Goal: Task Accomplishment & Management: Complete application form

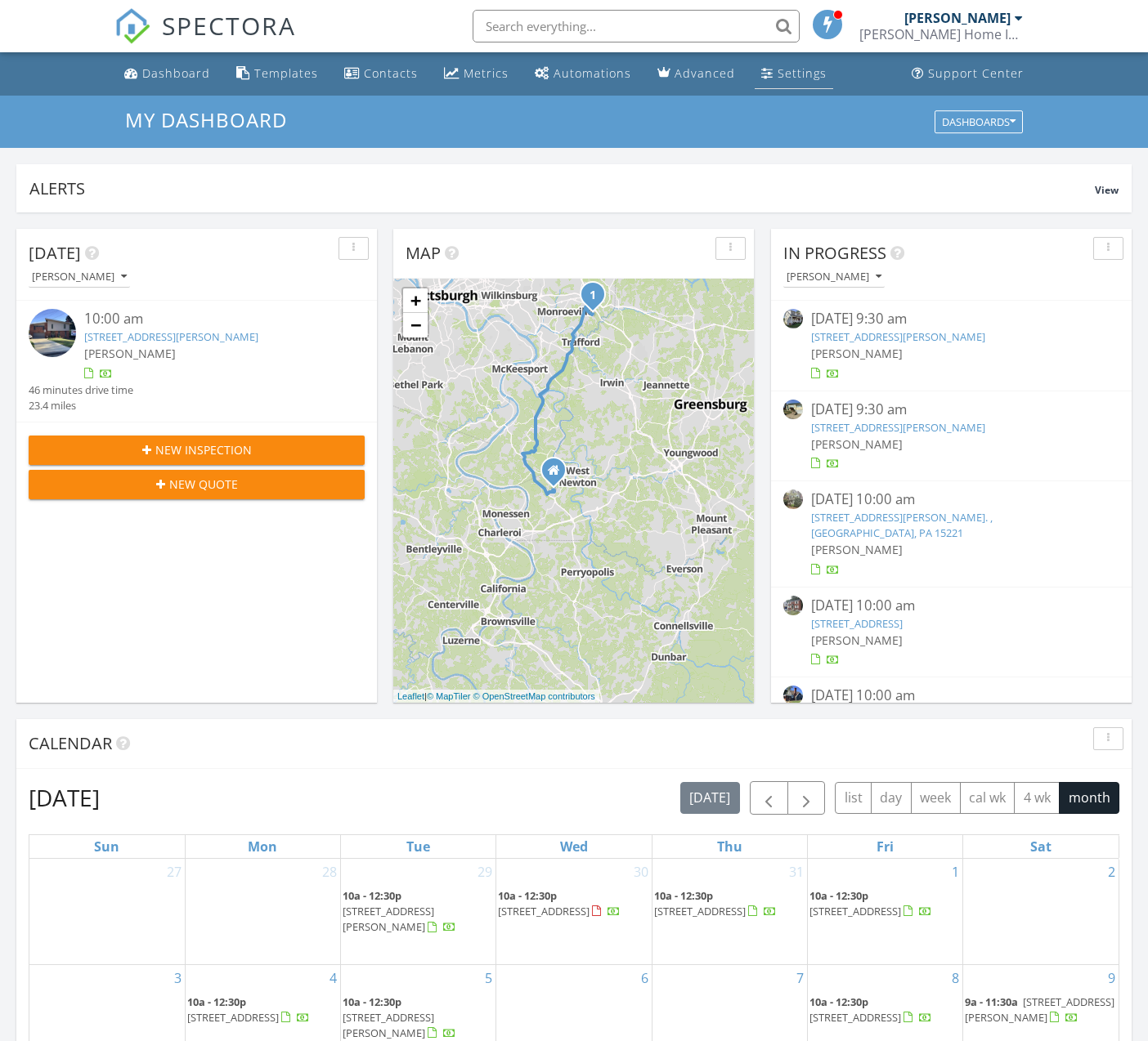
click at [778, 71] on div "Settings" at bounding box center [802, 73] width 49 height 16
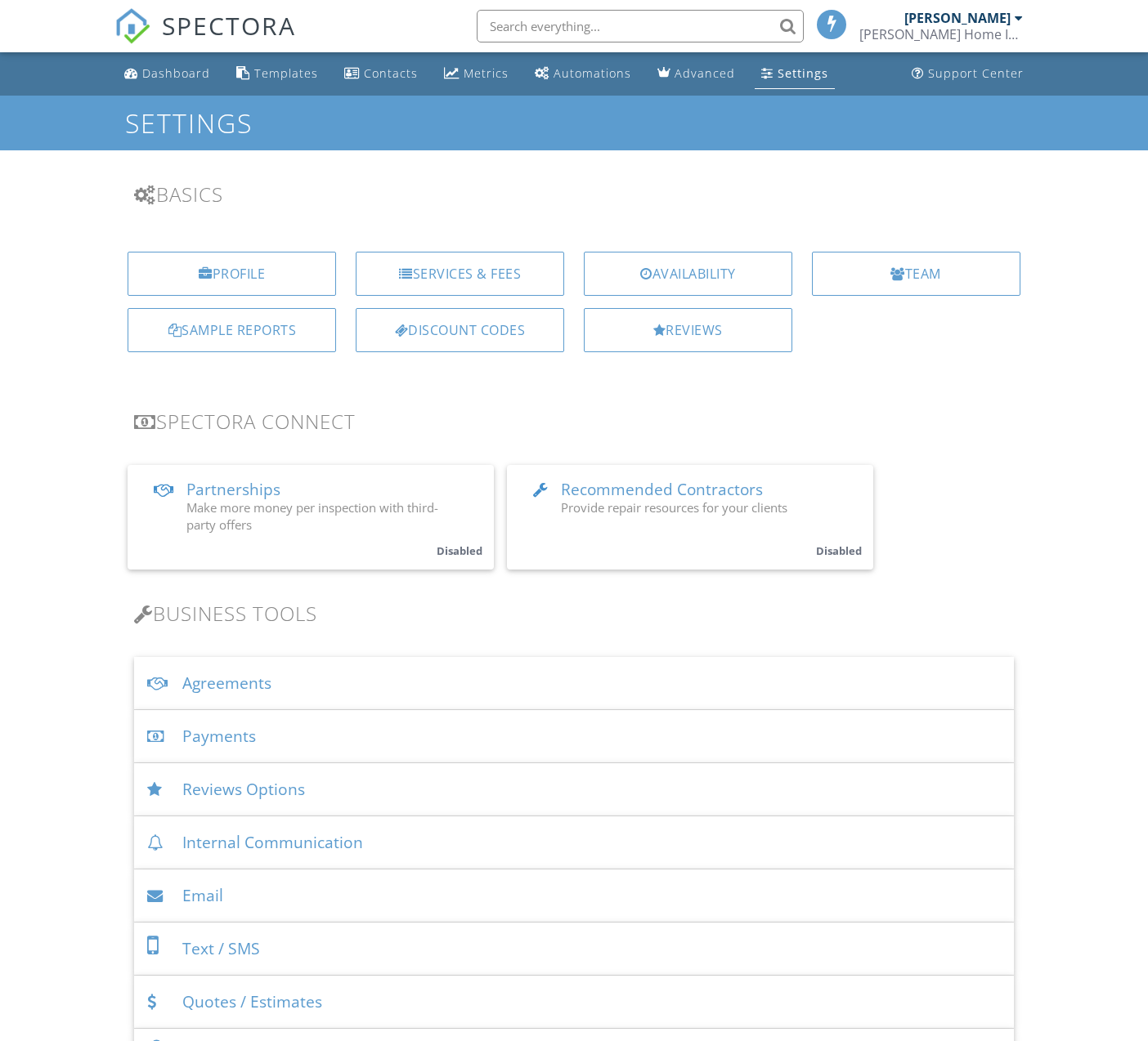
click at [302, 683] on div "Agreements" at bounding box center [574, 683] width 879 height 53
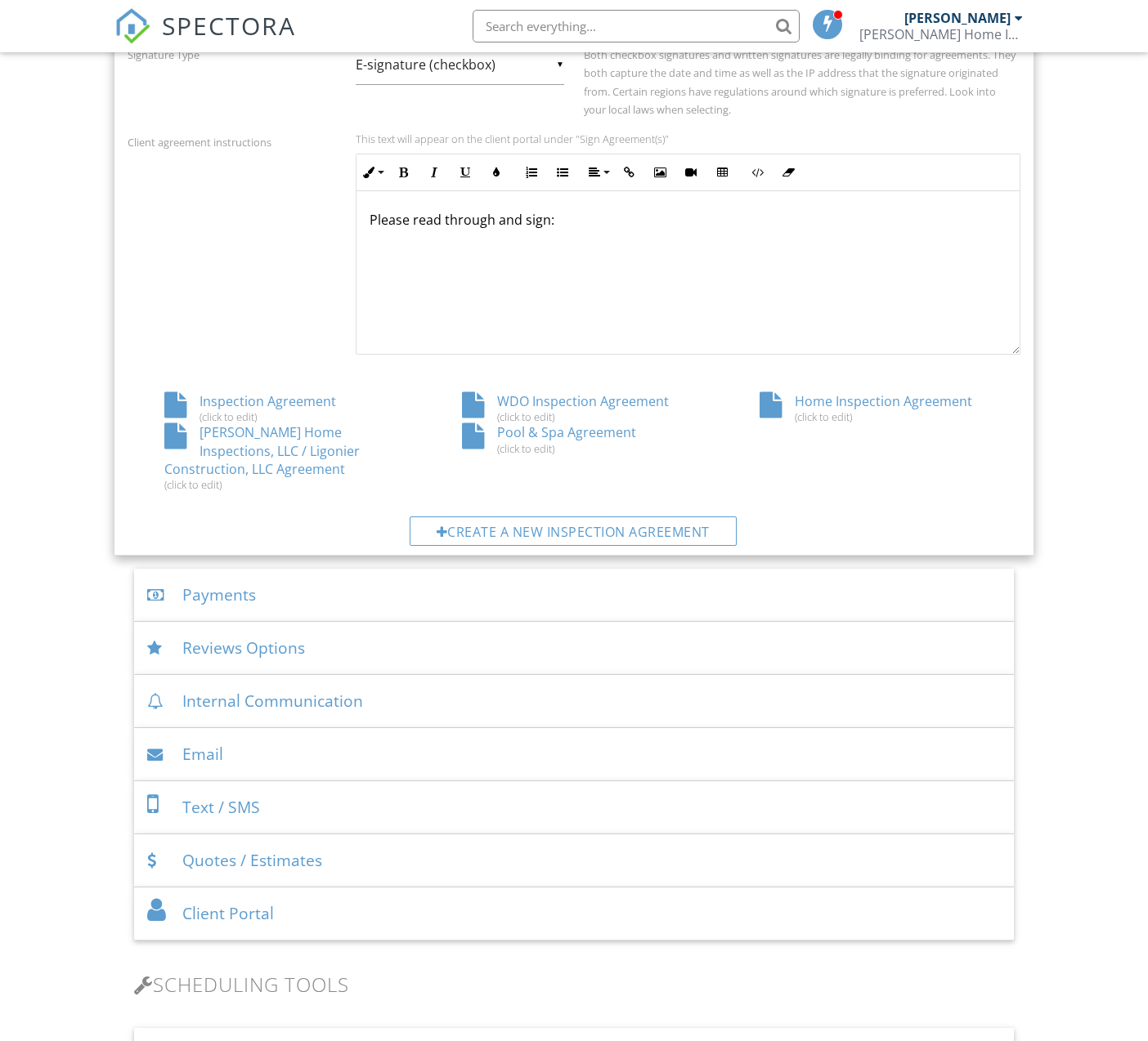
scroll to position [688, 0]
click at [296, 443] on div "Helman Home Inspections, LLC / Ligonier Construction, LLC Agreement (click to e…" at bounding box center [276, 454] width 298 height 68
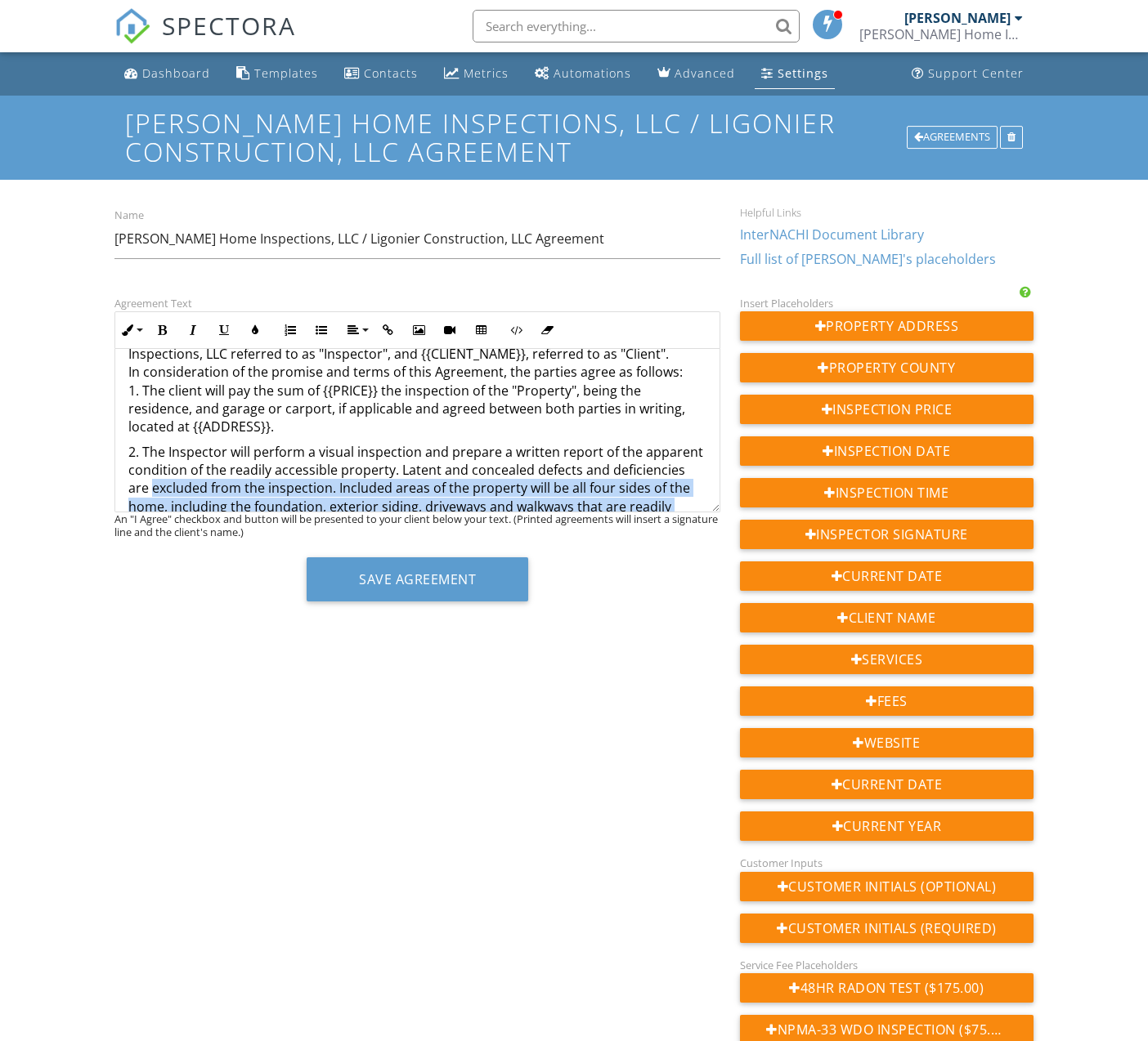
drag, startPoint x: 716, startPoint y: 508, endPoint x: 714, endPoint y: 518, distance: 10.2
click at [714, 518] on div "Agreement Text Inline Style XLarge Large Normal Small Light Small/Light Bold It…" at bounding box center [418, 453] width 625 height 320
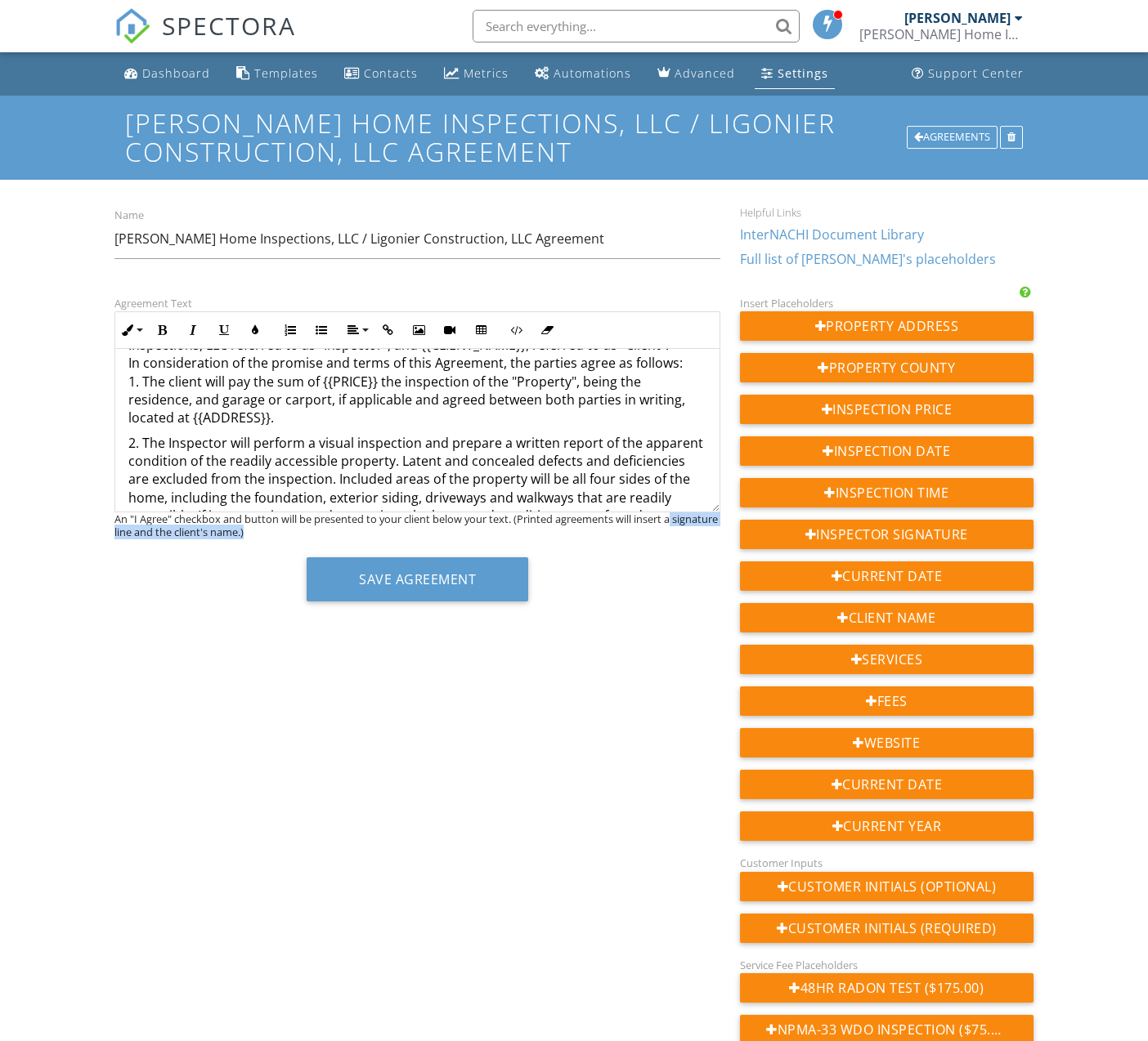
click at [718, 524] on div "An "I Agree" checkbox and button will be presented to your client below your te…" at bounding box center [417, 525] width 606 height 26
click at [709, 527] on div "An "I Agree" checkbox and button will be presented to your client below your te…" at bounding box center [417, 525] width 606 height 26
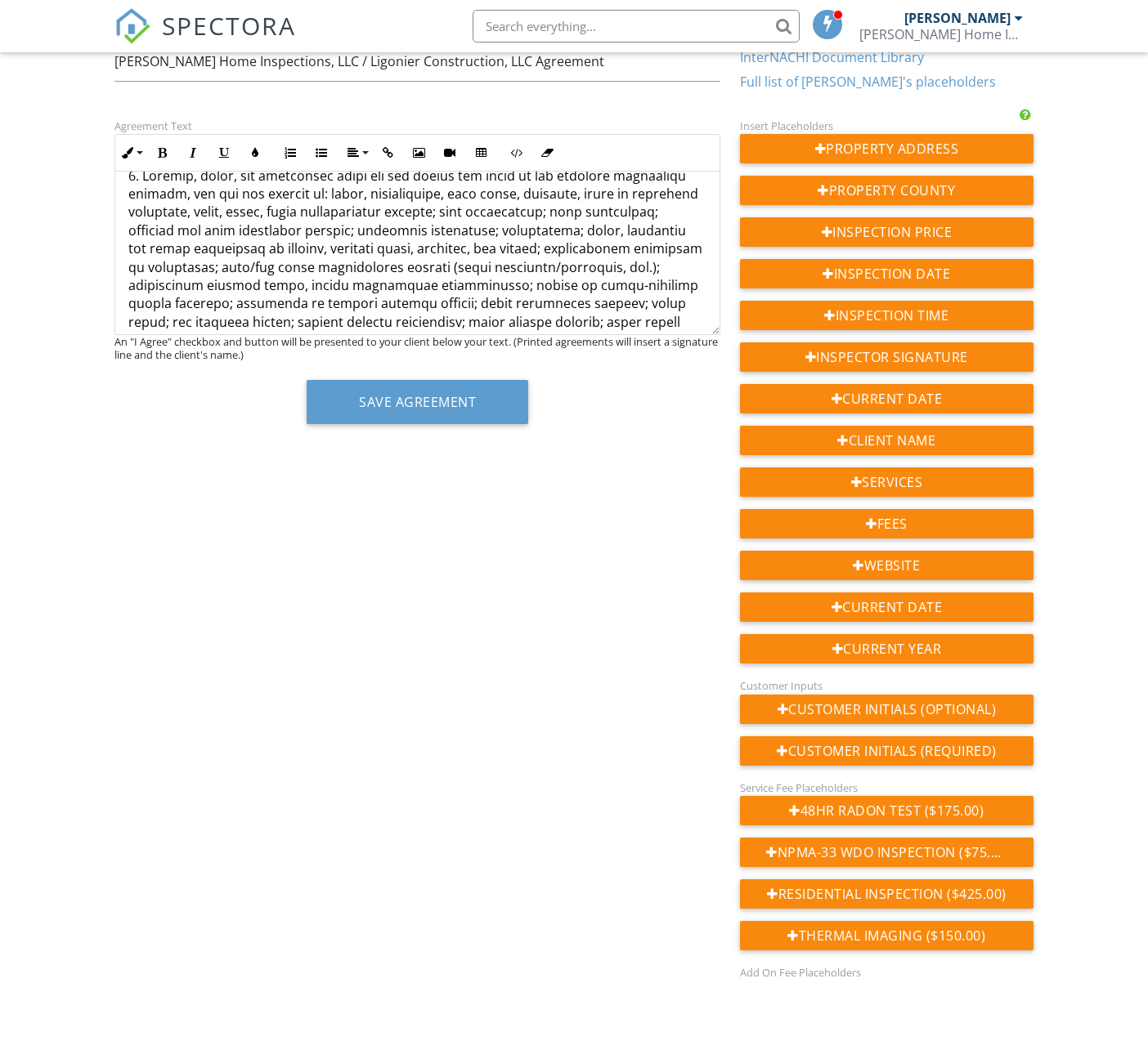
scroll to position [200, 0]
click at [479, 424] on button "Save Agreement" at bounding box center [418, 402] width 222 height 44
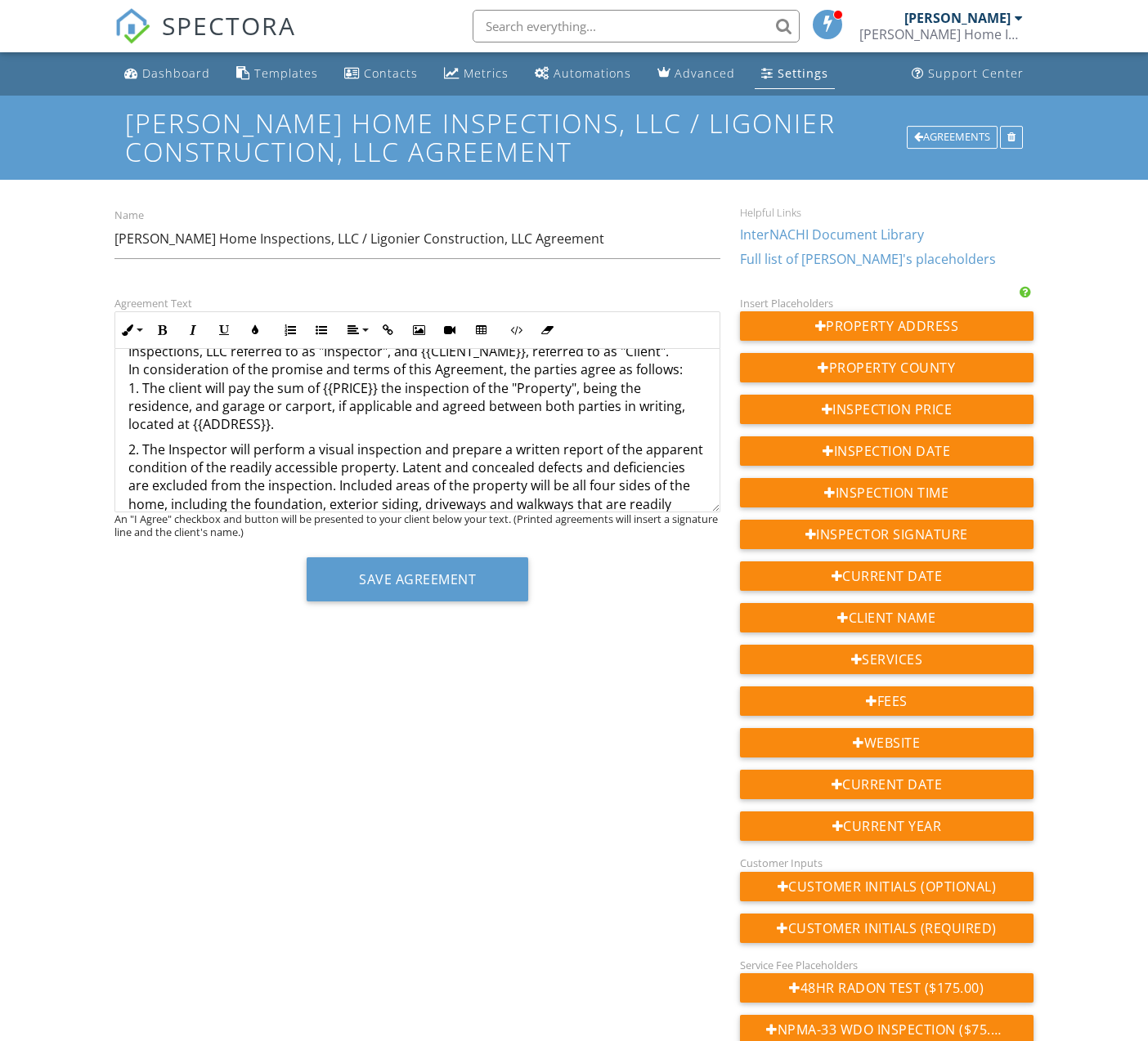
drag, startPoint x: 718, startPoint y: 509, endPoint x: 720, endPoint y: 519, distance: 10.2
click at [717, 525] on div "Agreement Text Inline Style XLarge Large Normal Small Light Small/Light Bold It…" at bounding box center [418, 453] width 625 height 320
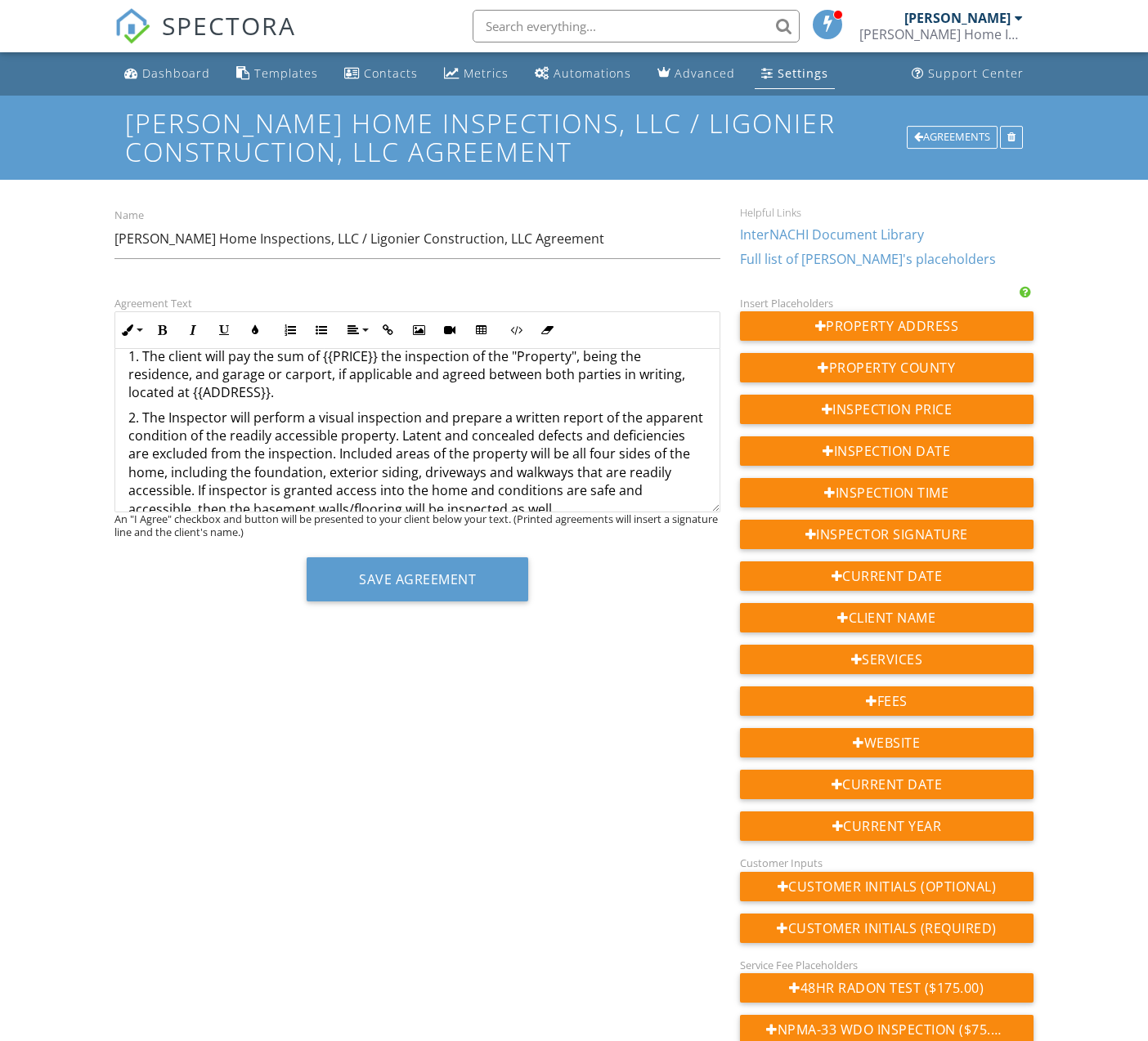
click at [570, 812] on p "5. The parties agree and understand the Inspector is not an insurer or guaranto…" at bounding box center [417, 858] width 578 height 128
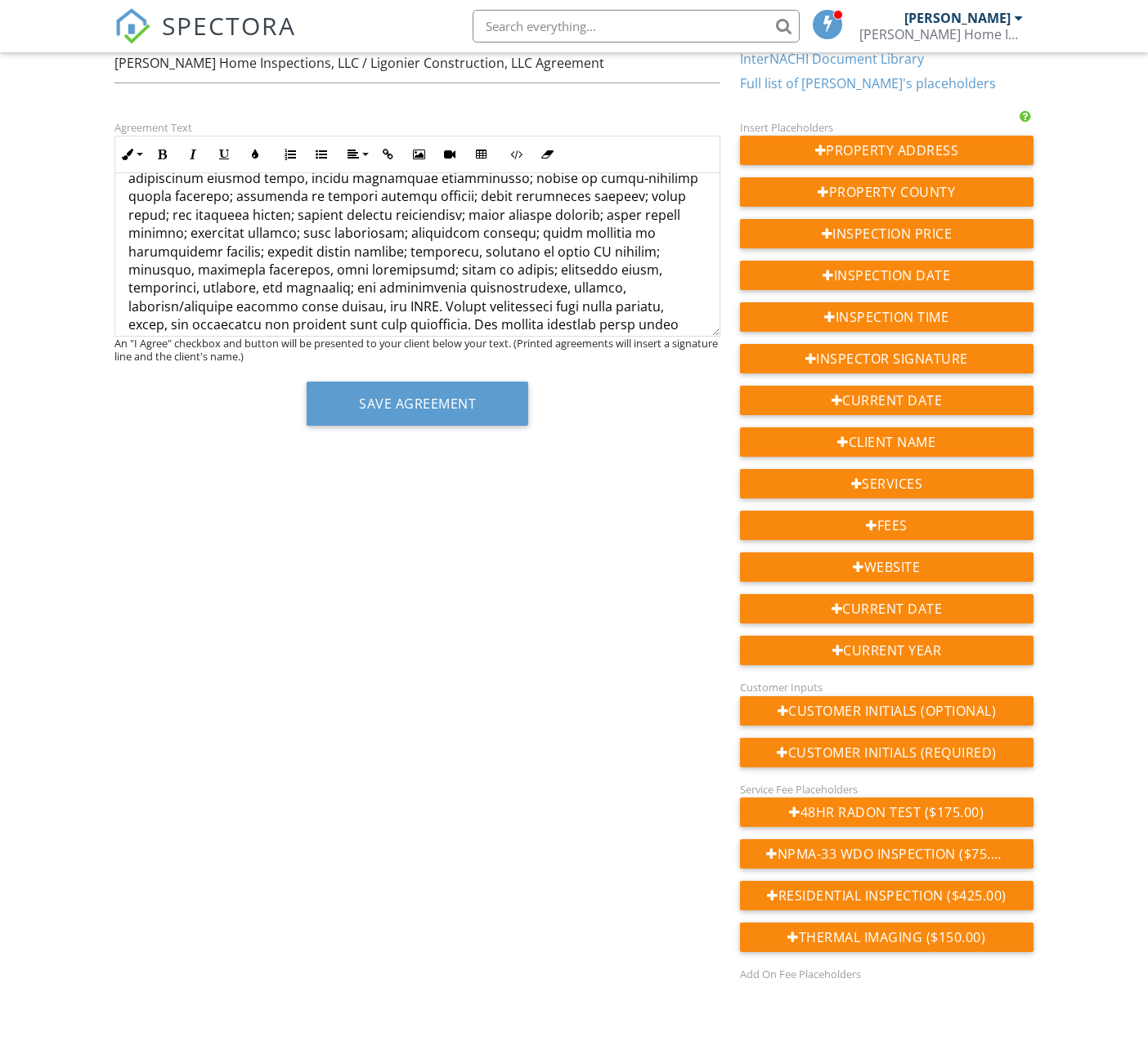
scroll to position [174, 0]
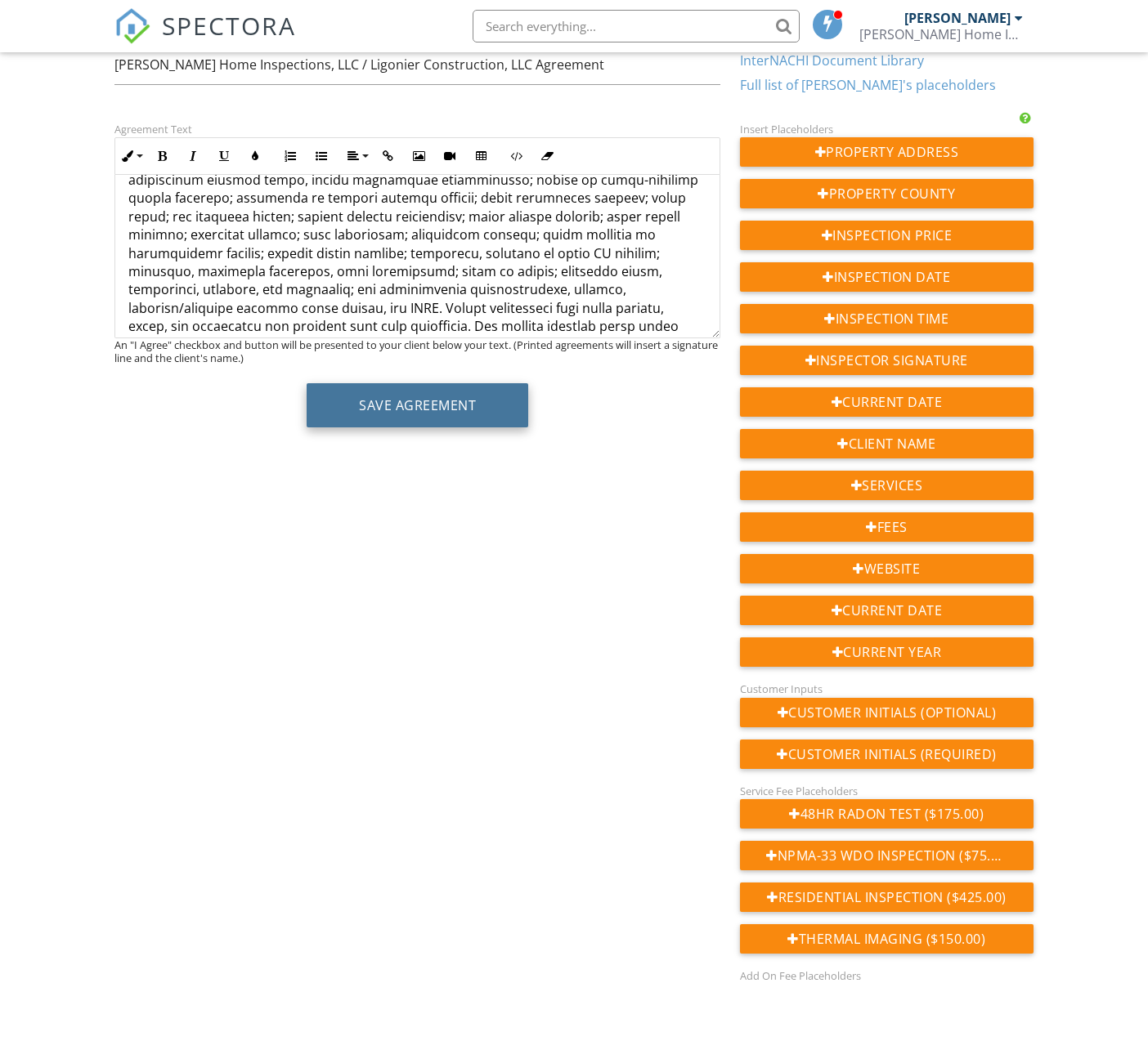
click at [474, 428] on button "Save Agreement" at bounding box center [418, 405] width 222 height 44
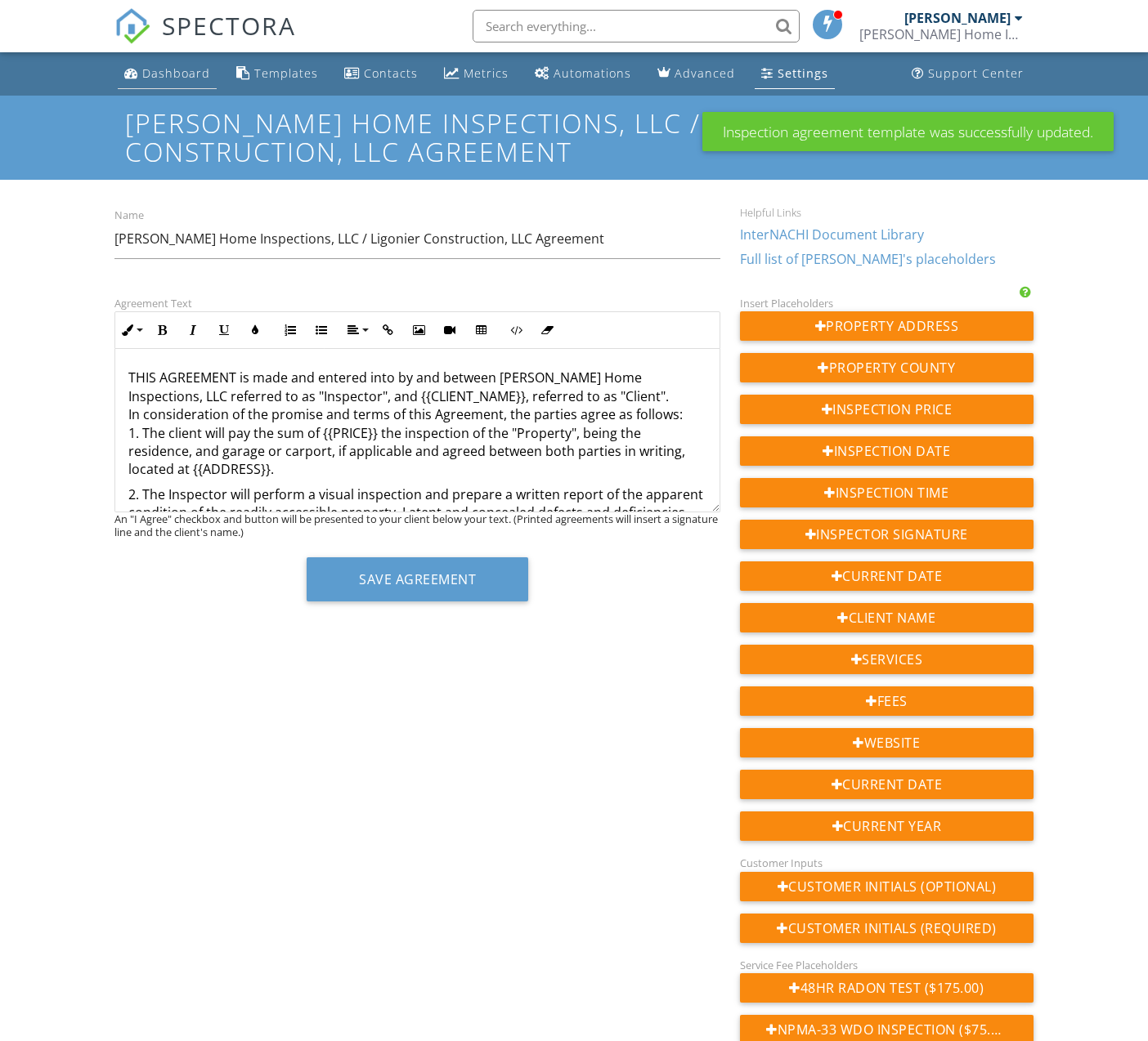
click at [159, 76] on div "Dashboard" at bounding box center [176, 73] width 68 height 16
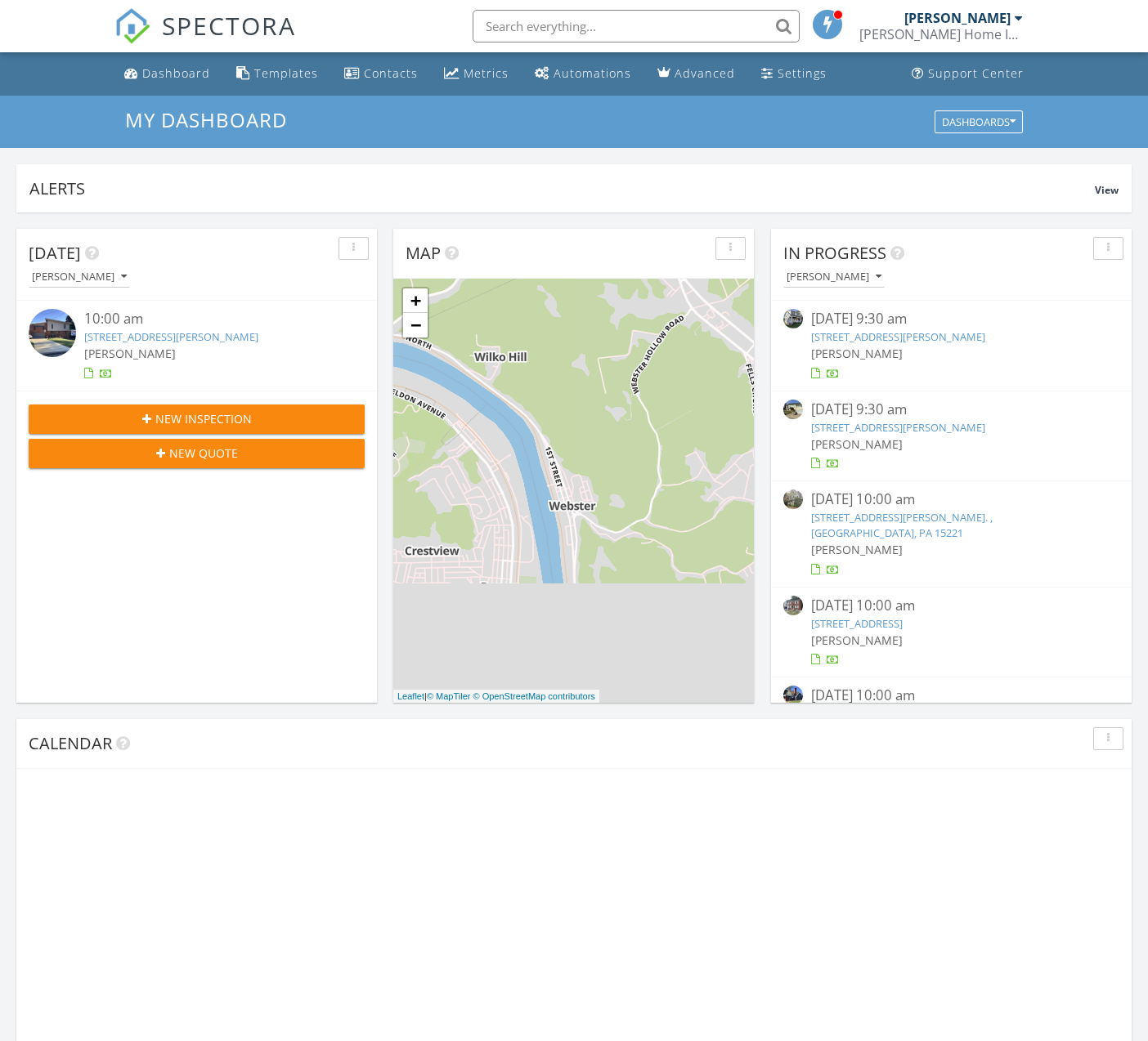
scroll to position [1489, 1149]
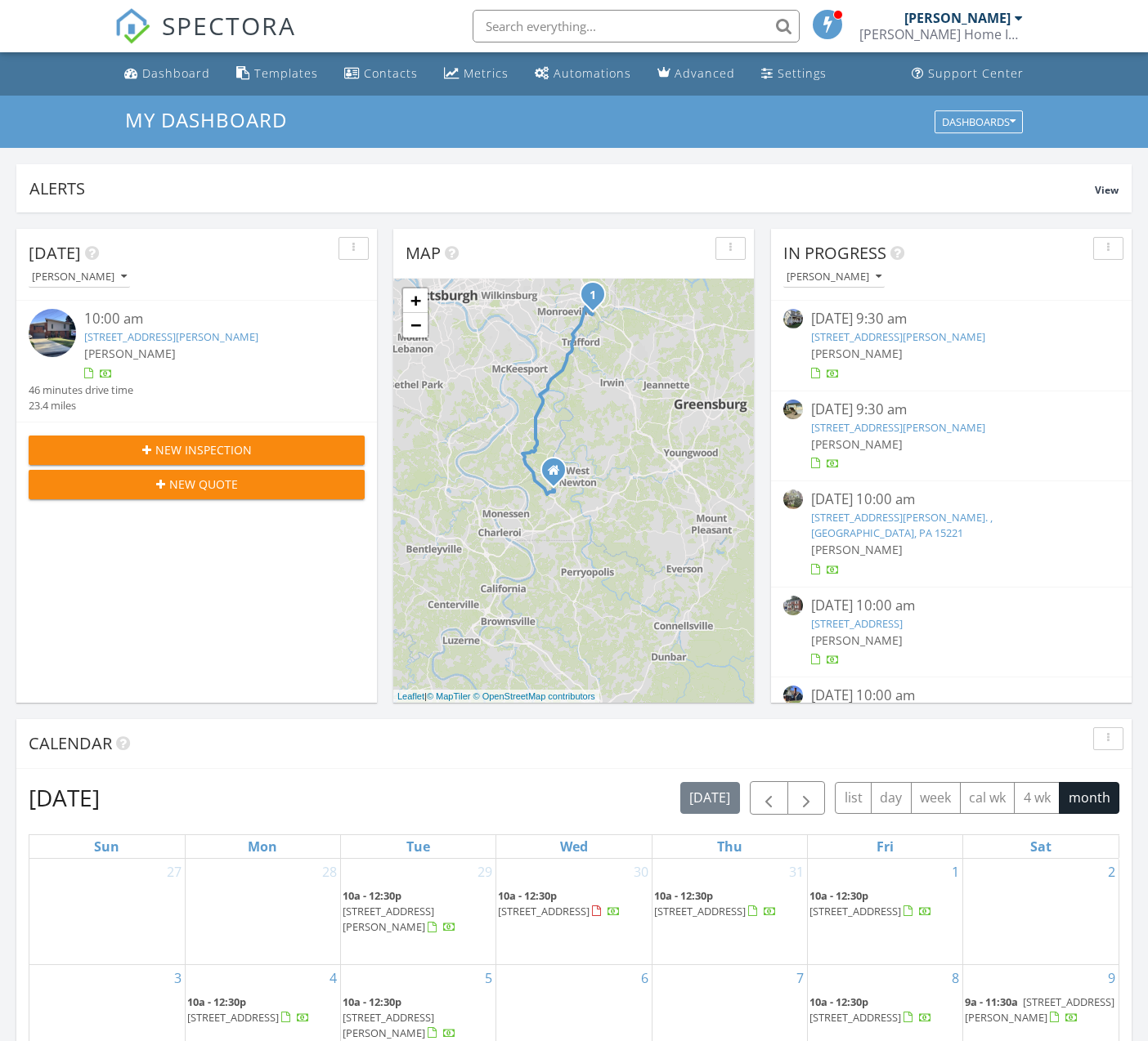
click at [216, 443] on span "New Inspection" at bounding box center [203, 450] width 97 height 18
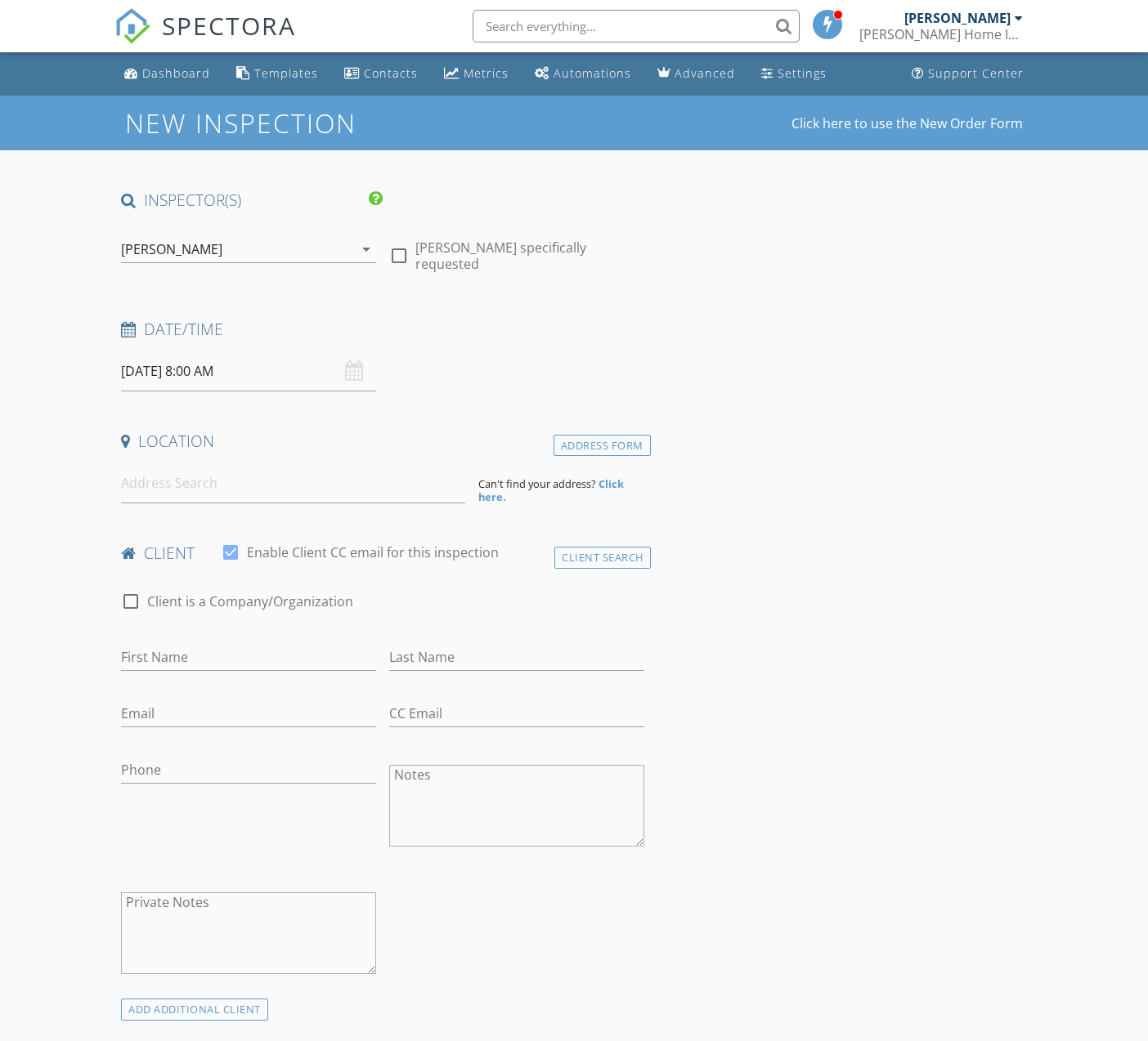
click at [404, 250] on div at bounding box center [399, 255] width 28 height 28
checkbox input "true"
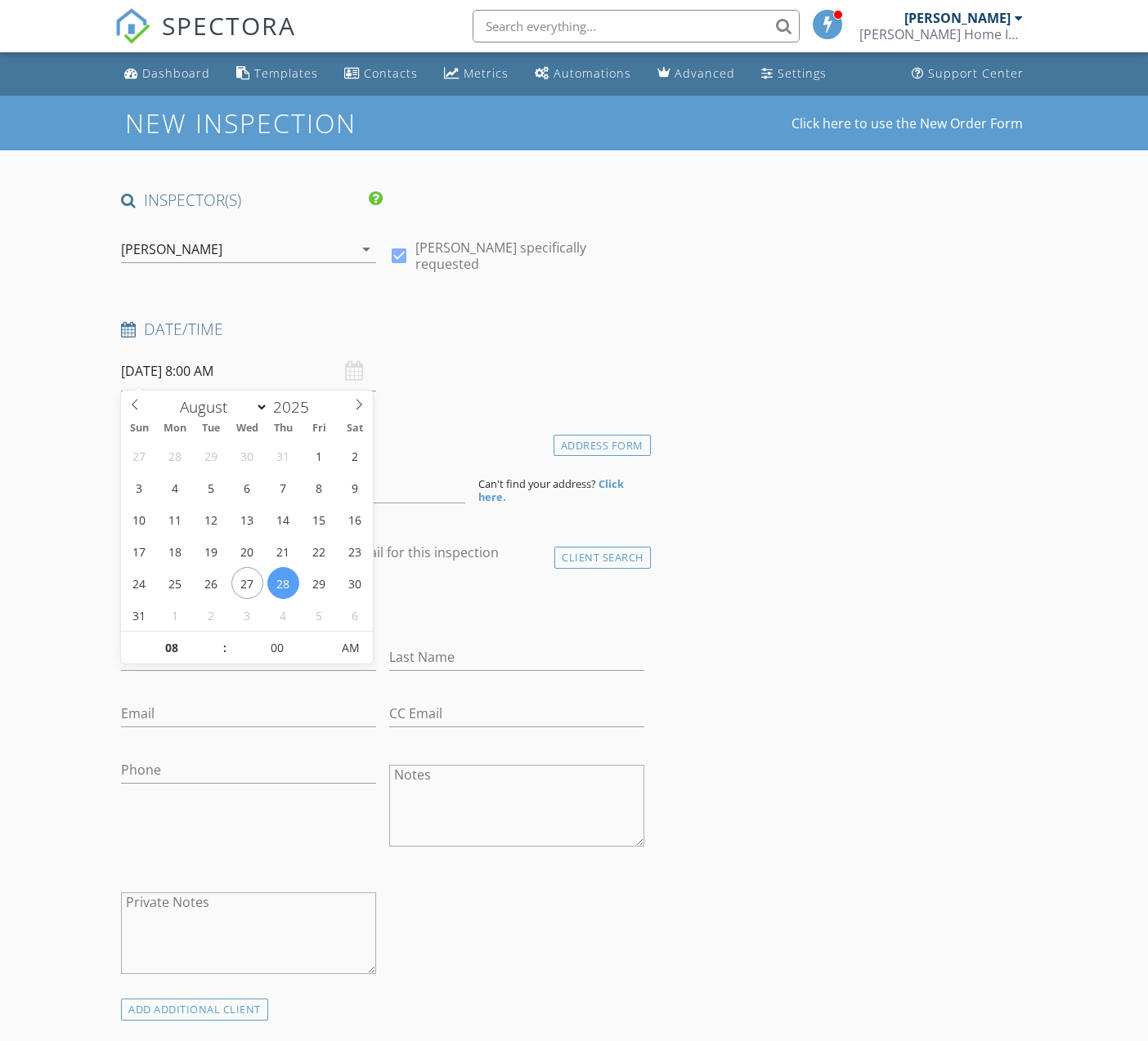
click at [256, 378] on input "08/28/2025 8:00 AM" at bounding box center [248, 372] width 255 height 40
type input "08/29/2025 8:00 AM"
type input "09"
type input "08/29/2025 9:00 AM"
click at [217, 640] on span at bounding box center [217, 640] width 12 height 17
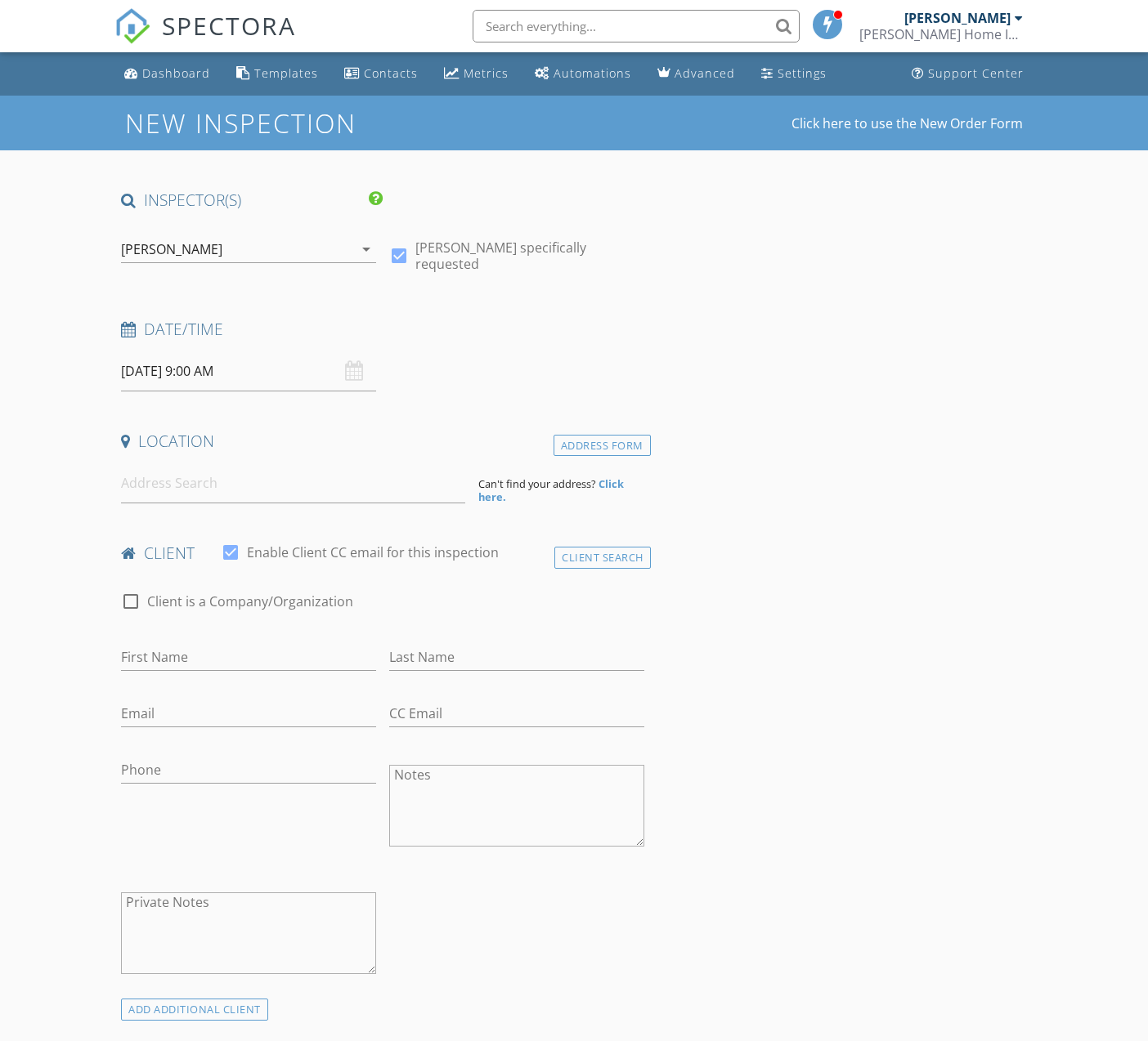
click at [181, 485] on input at bounding box center [293, 483] width 344 height 40
type input "370 Ella St."
click at [610, 483] on strong "Click here." at bounding box center [551, 490] width 146 height 28
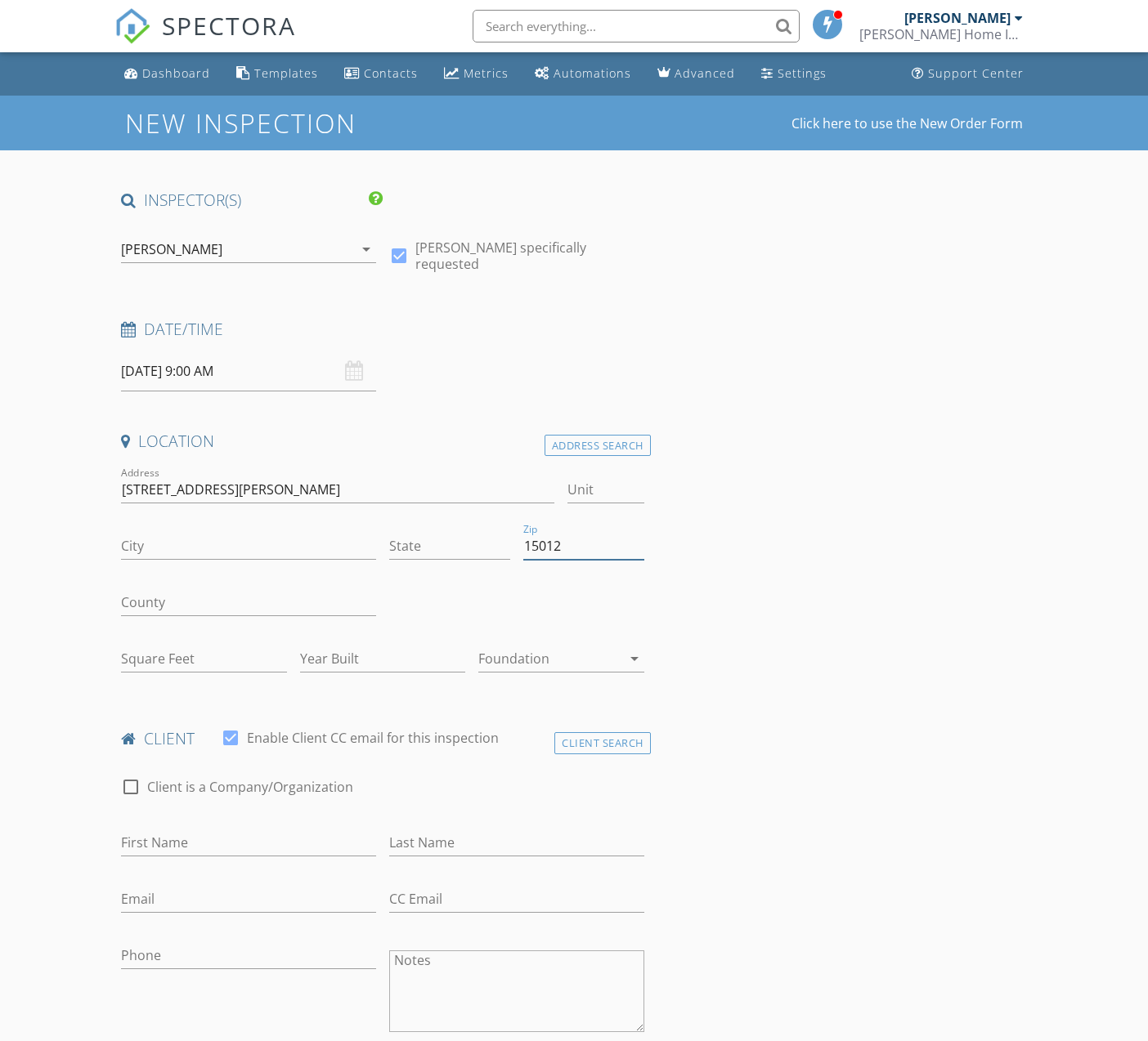
type input "15012"
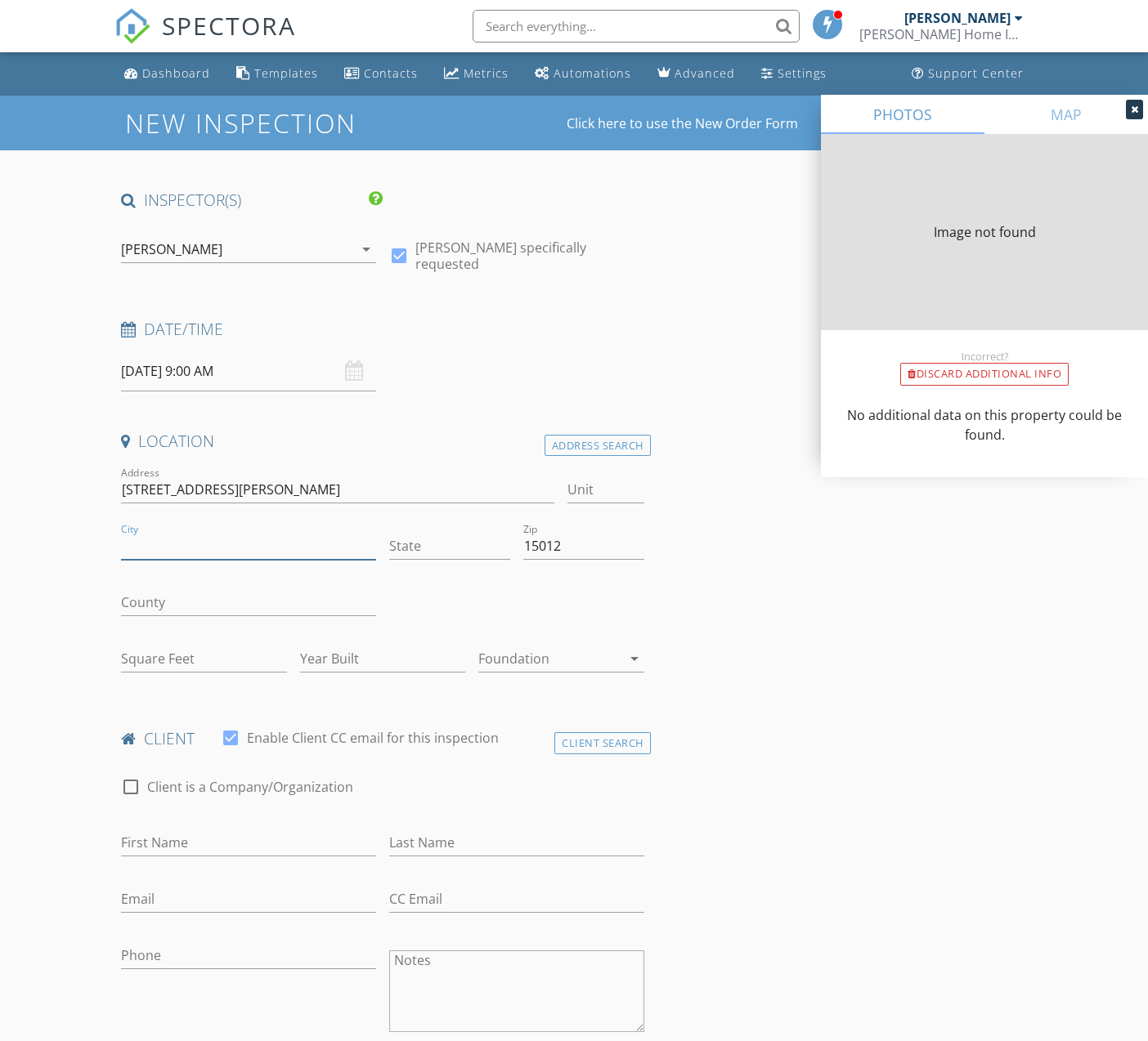
type input "BELLE VERNON"
type input "PA"
type input "1200"
type input "1951"
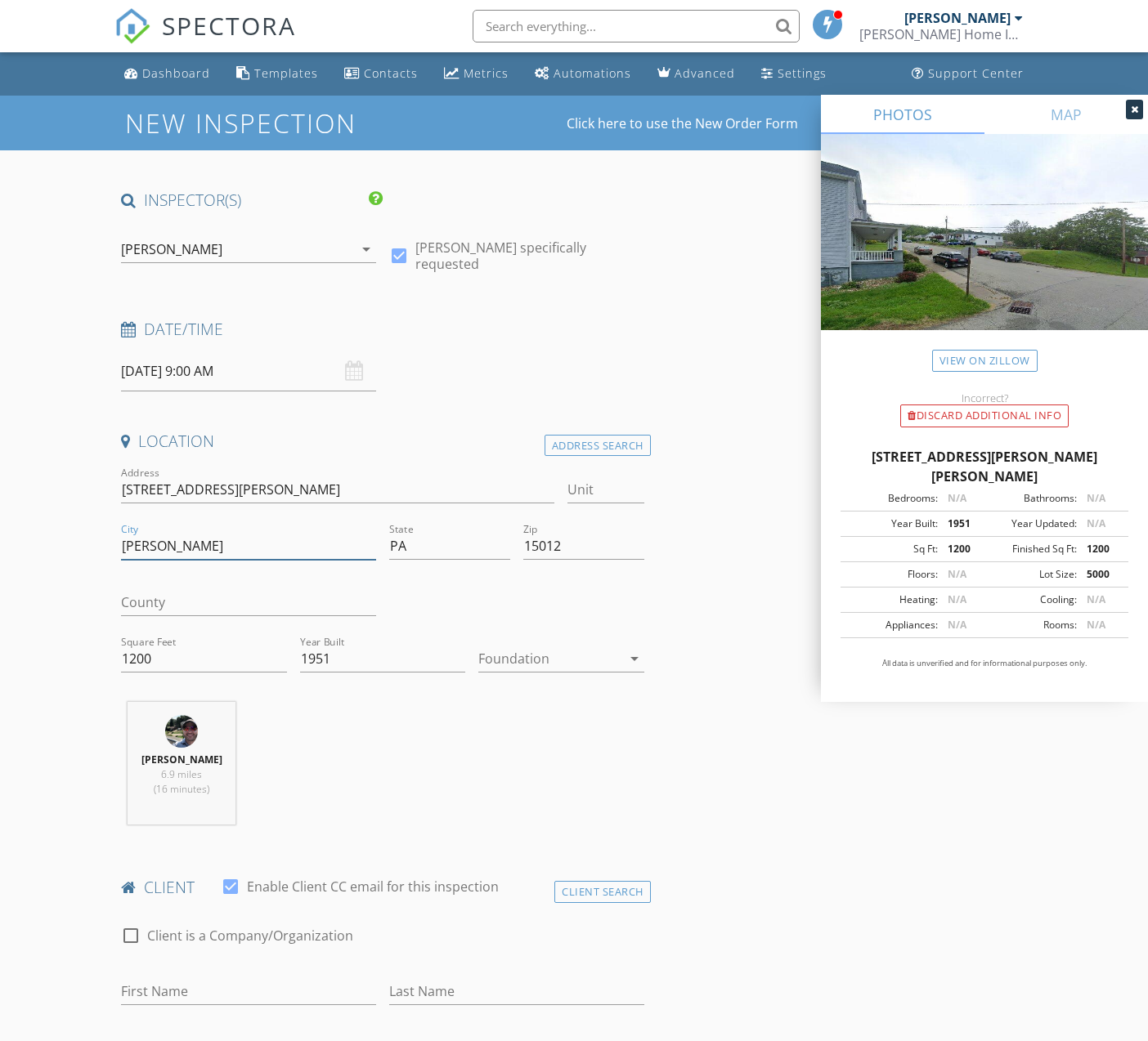
drag, startPoint x: 505, startPoint y: 652, endPoint x: 509, endPoint y: 678, distance: 26.3
click at [506, 652] on div at bounding box center [549, 658] width 143 height 26
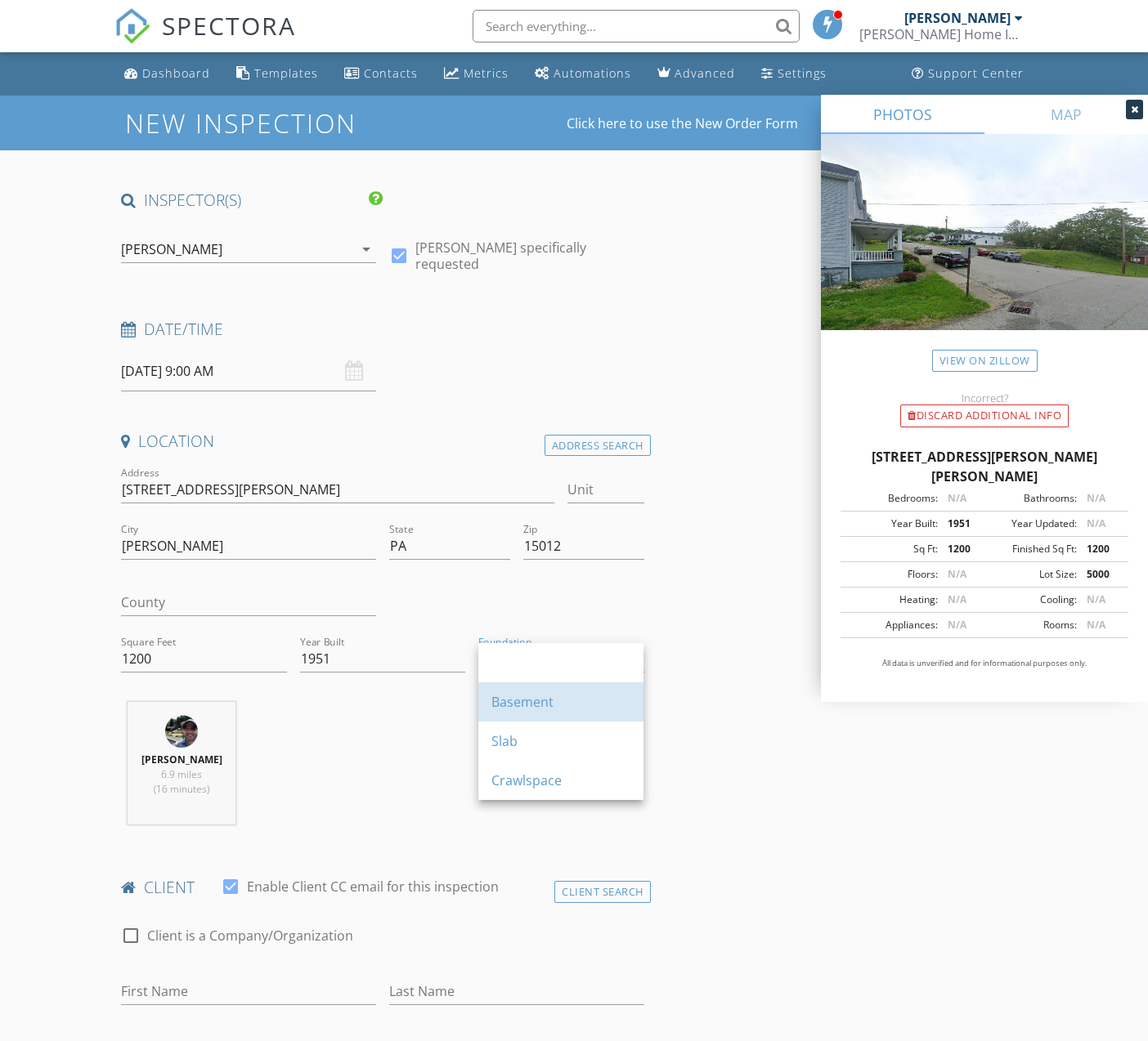
drag, startPoint x: 522, startPoint y: 712, endPoint x: 501, endPoint y: 711, distance: 21.0
click at [522, 712] on div "Basement" at bounding box center [560, 702] width 139 height 39
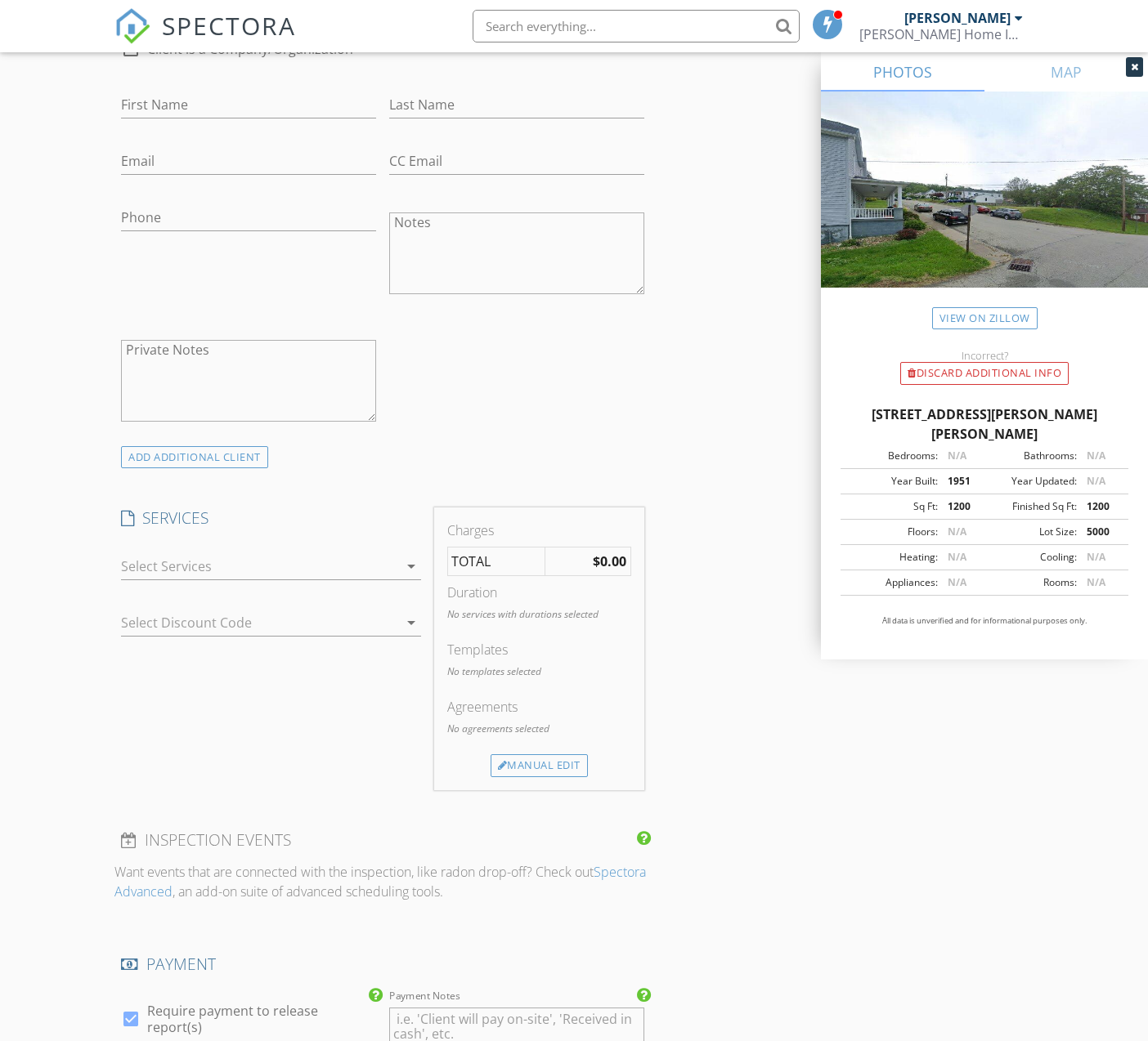
scroll to position [891, 0]
click at [215, 569] on div at bounding box center [258, 562] width 276 height 26
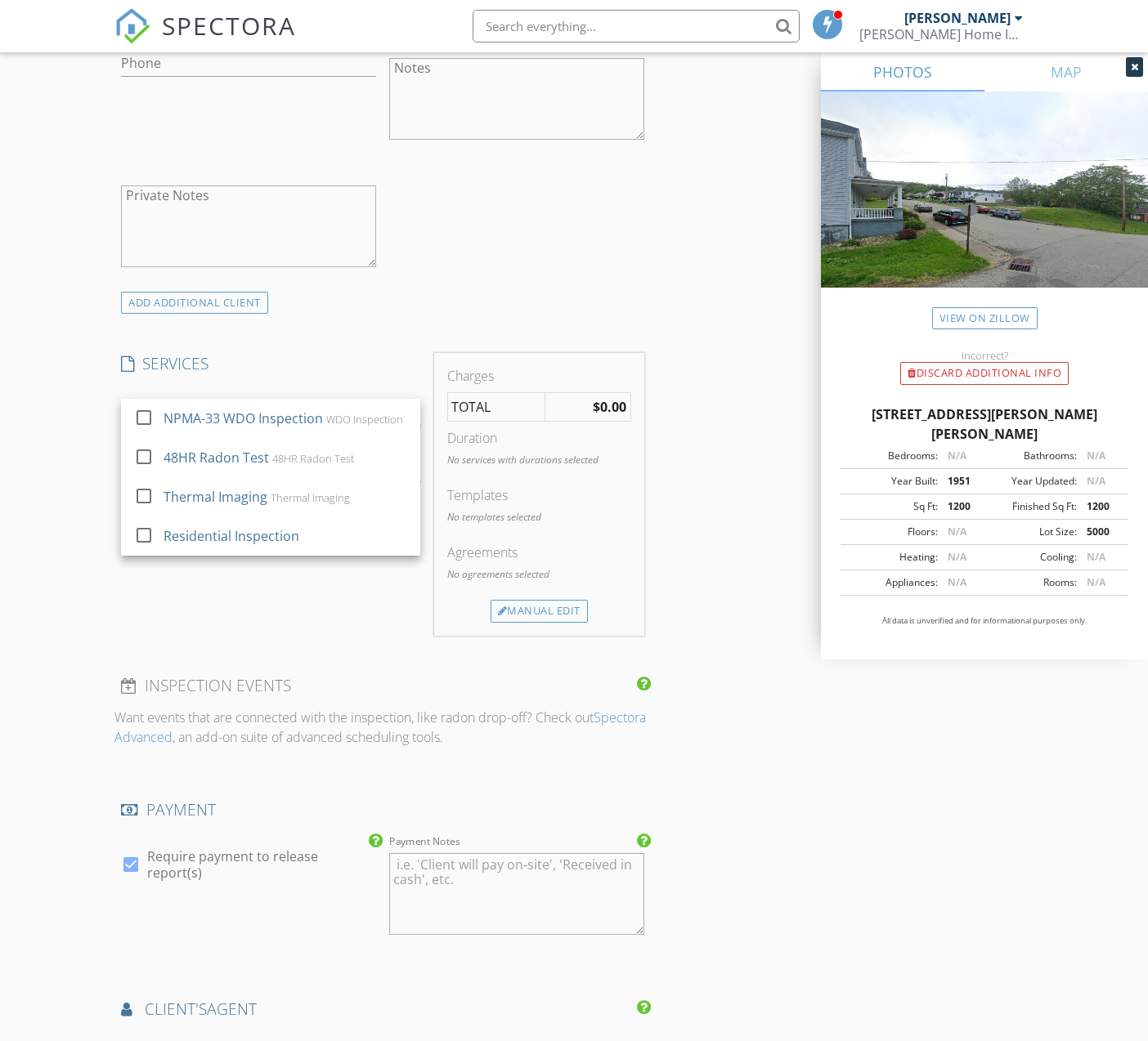
scroll to position [1043, 0]
click at [283, 605] on div "SERVICES check_box_outline_blank NPMA-33 WDO Inspection WDO Inspection check_bo…" at bounding box center [270, 493] width 313 height 282
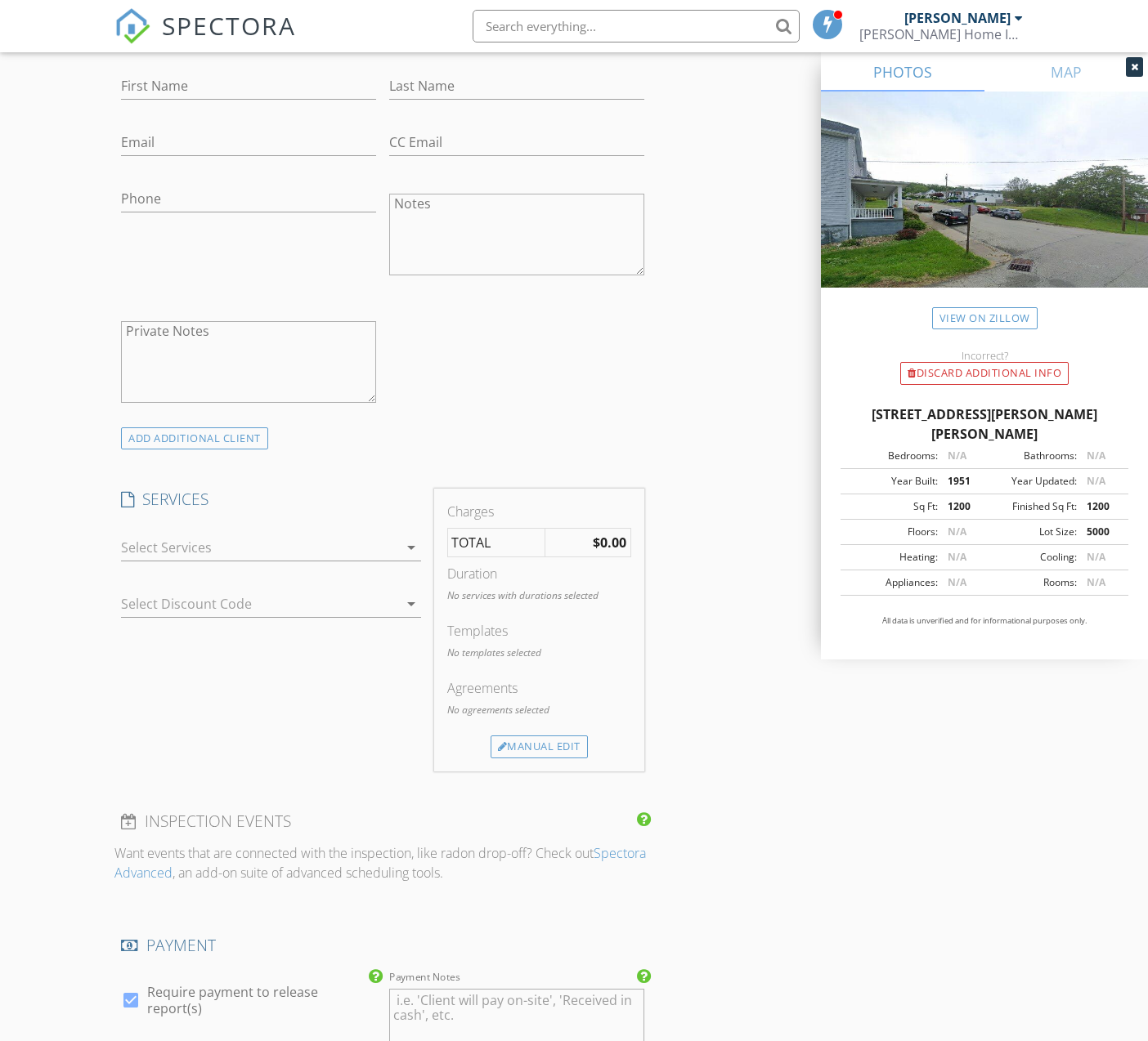
scroll to position [940, 0]
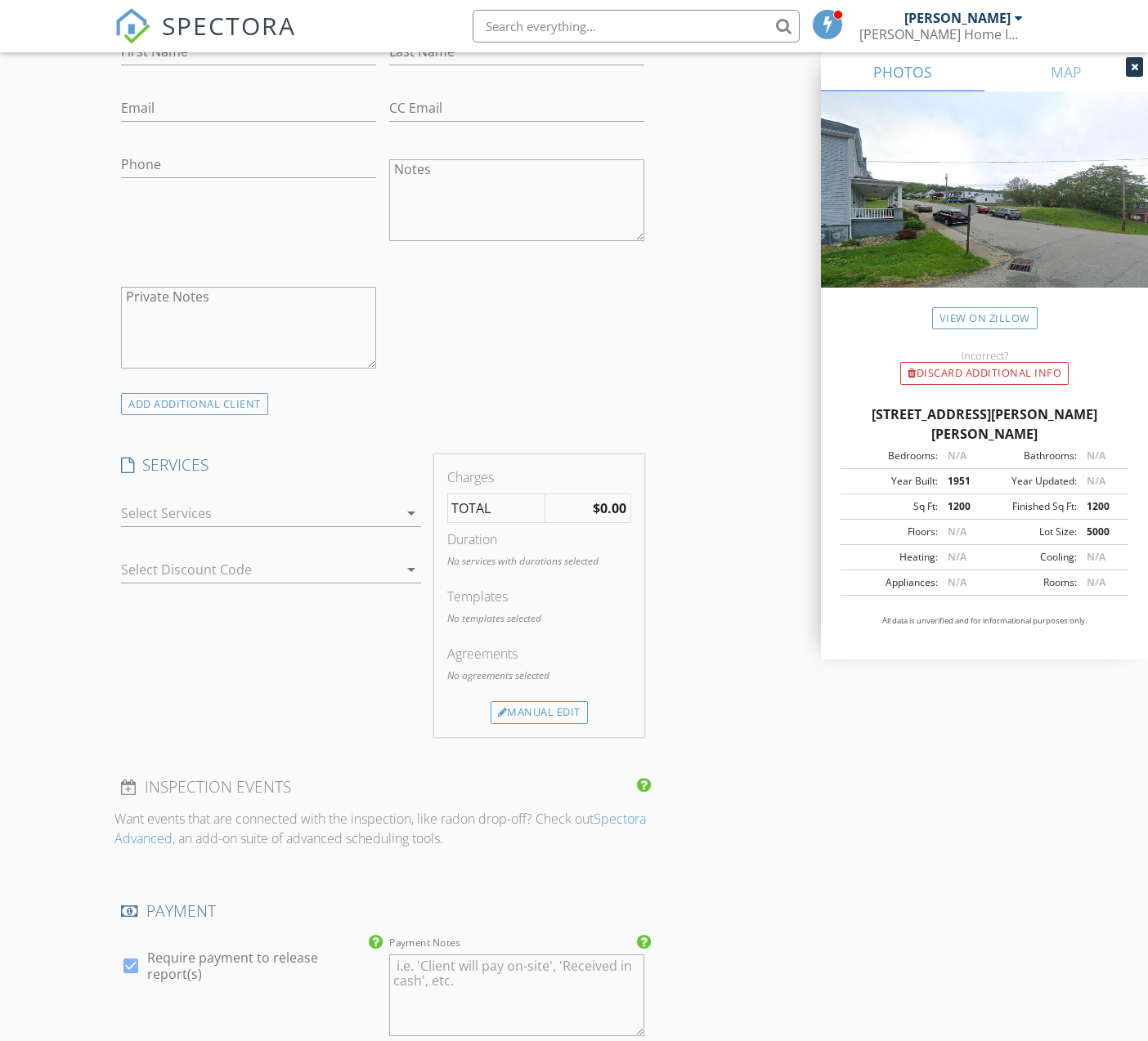
click at [193, 527] on div at bounding box center [258, 513] width 276 height 26
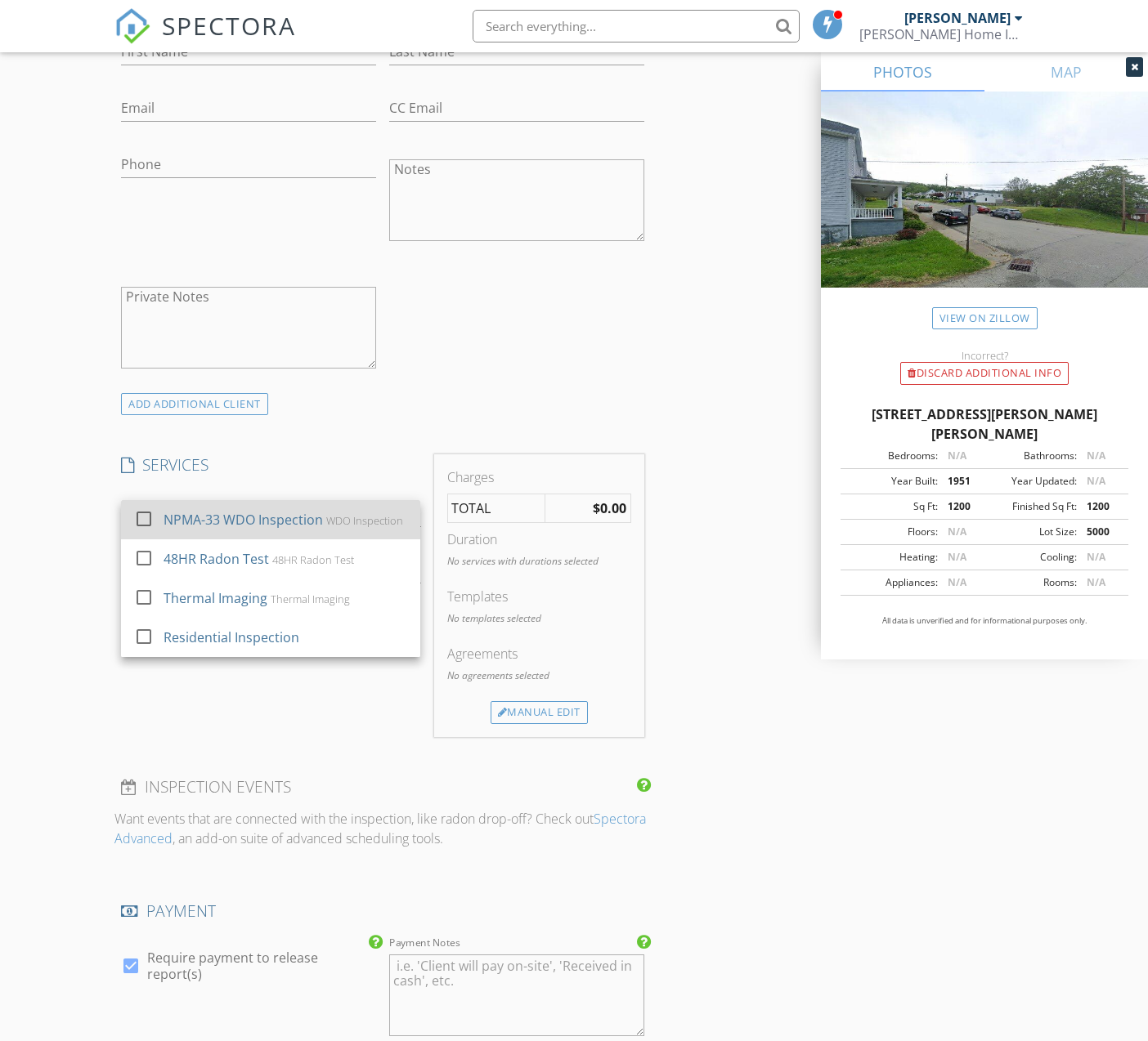
scroll to position [934, 0]
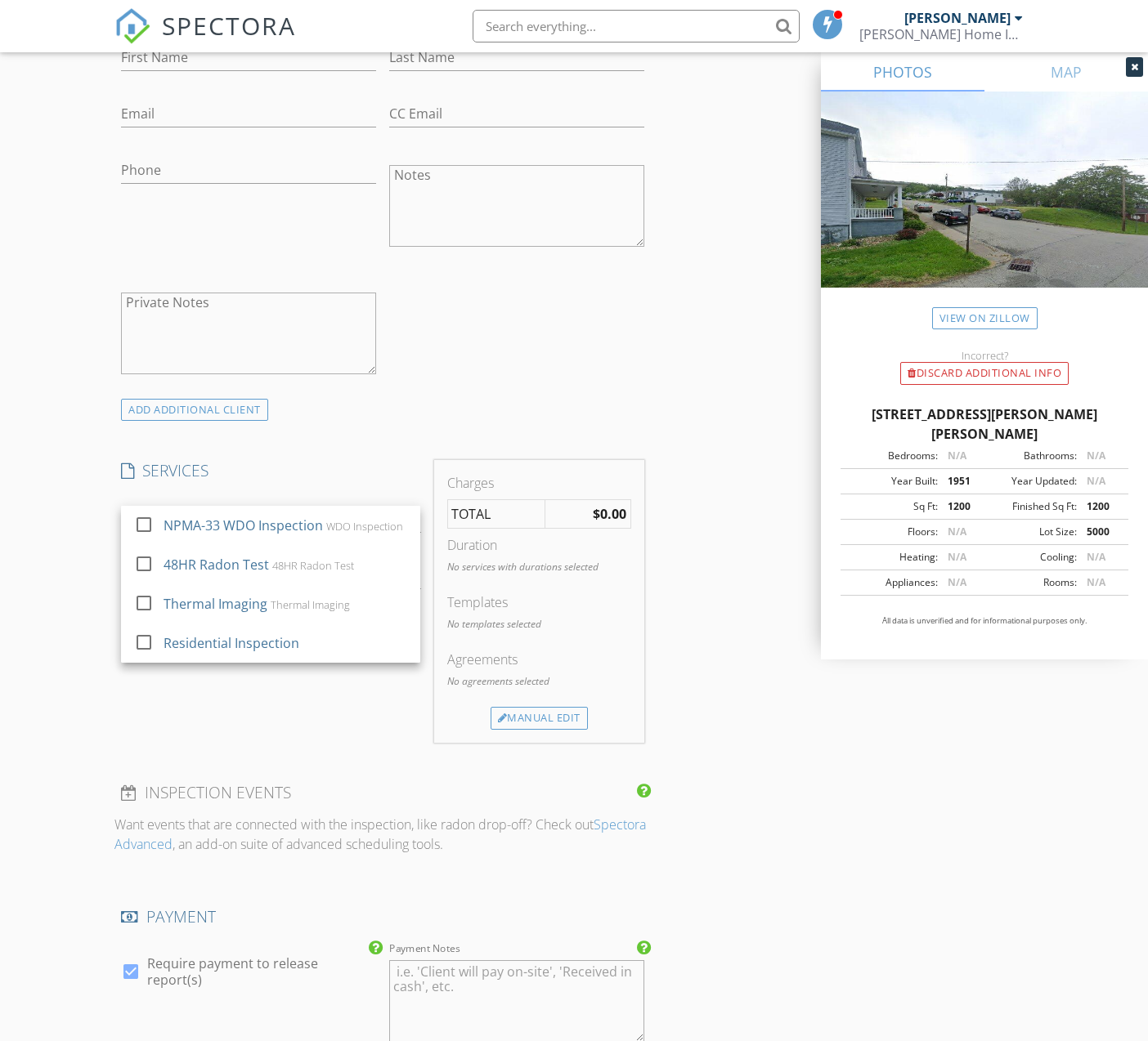
click at [710, 528] on div "INSPECTOR(S) check_box Jonathan Helman PRIMARY Jonathan Helman arrow_drop_down …" at bounding box center [573, 595] width 918 height 2679
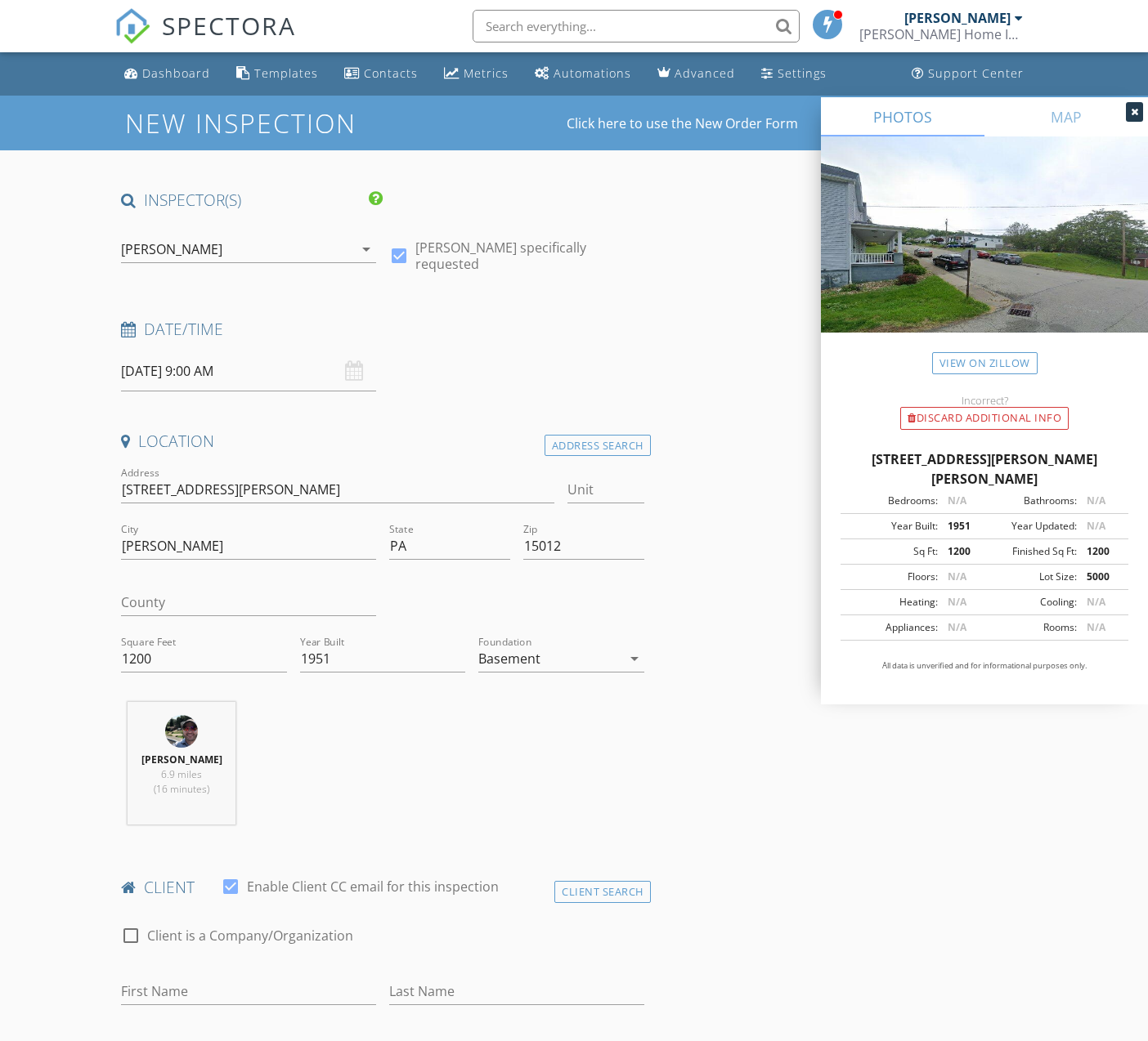
scroll to position [0, 0]
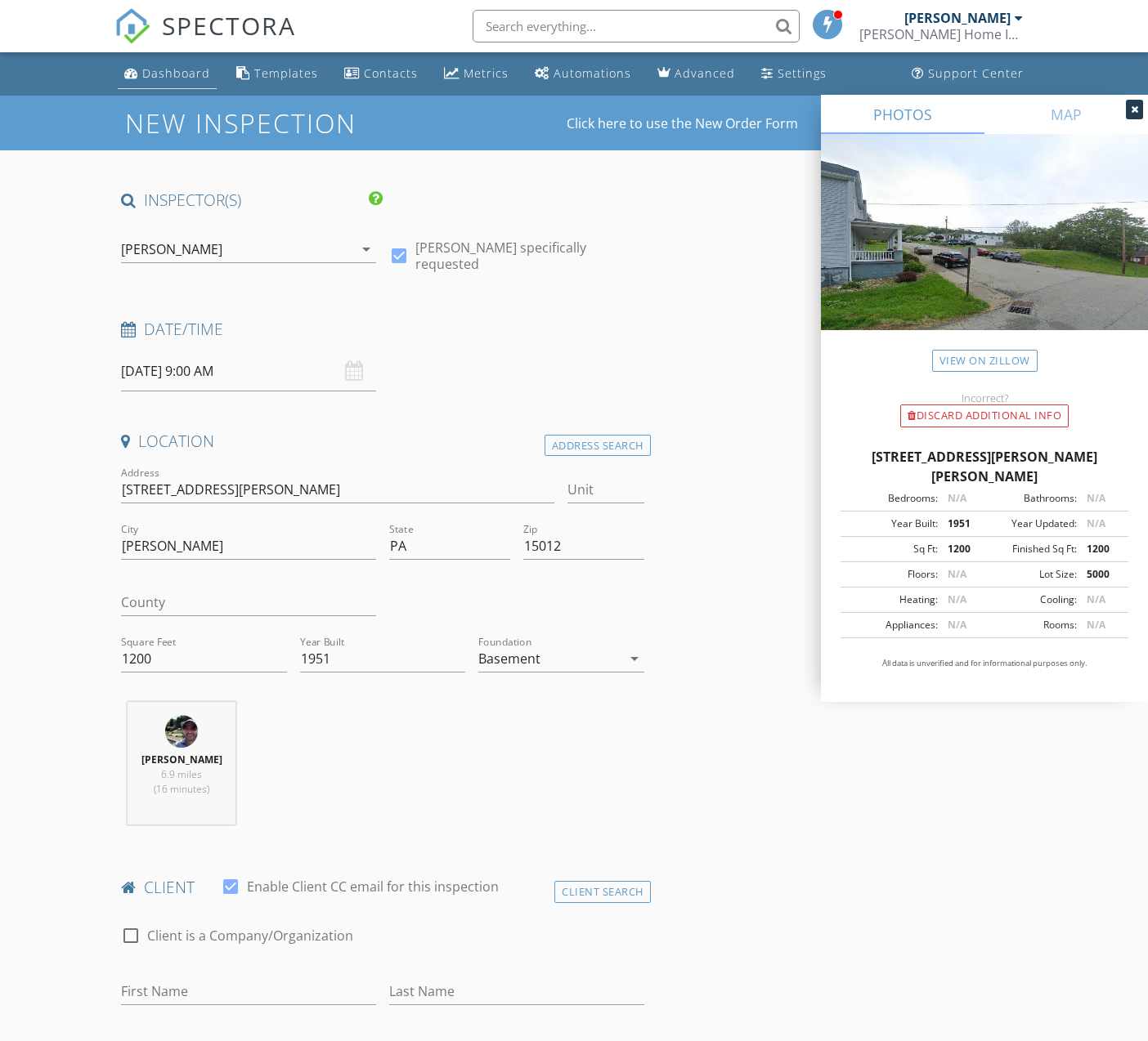
click at [179, 74] on div "Dashboard" at bounding box center [176, 73] width 68 height 16
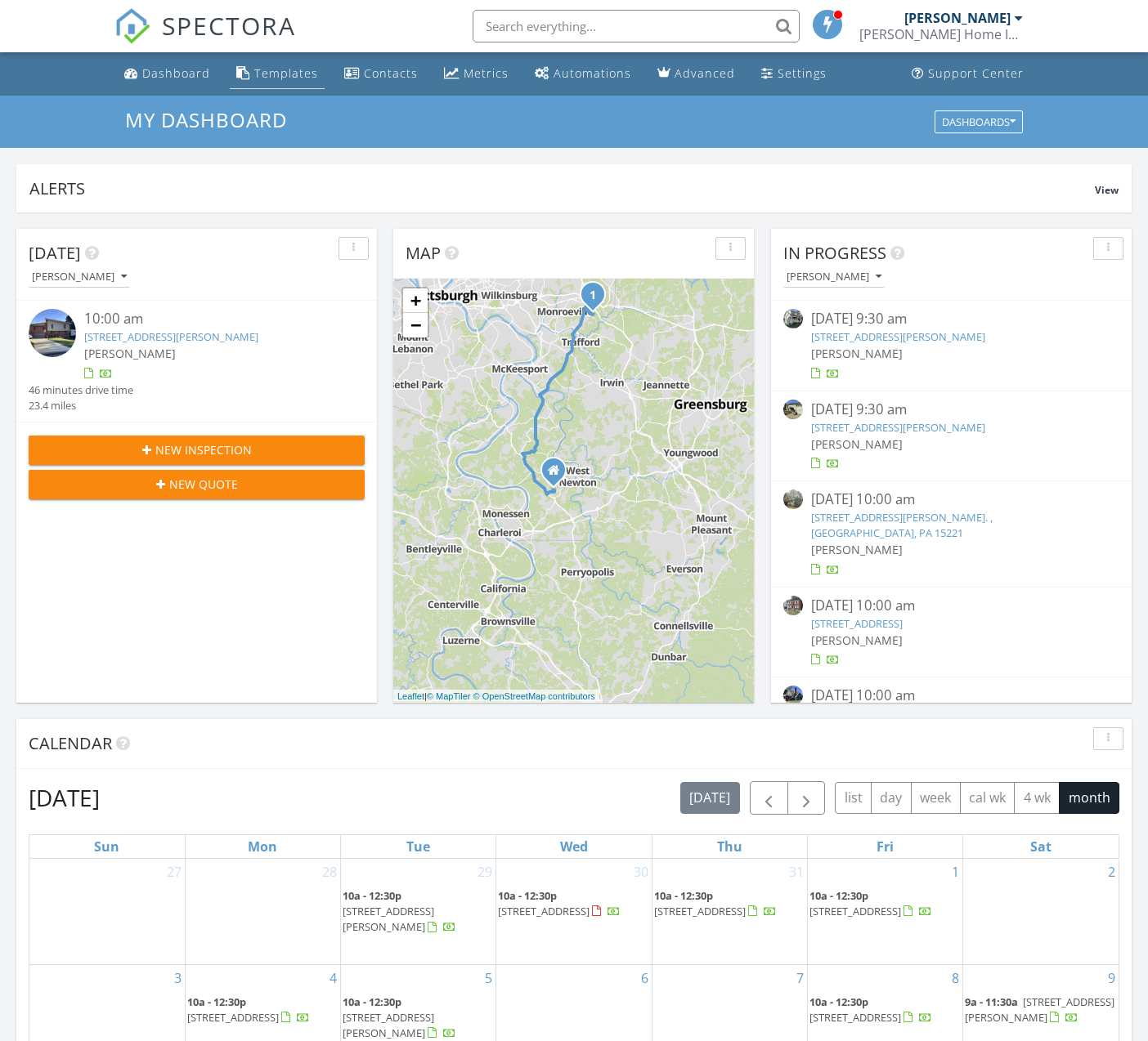
click at [286, 72] on div "Templates" at bounding box center [286, 73] width 63 height 16
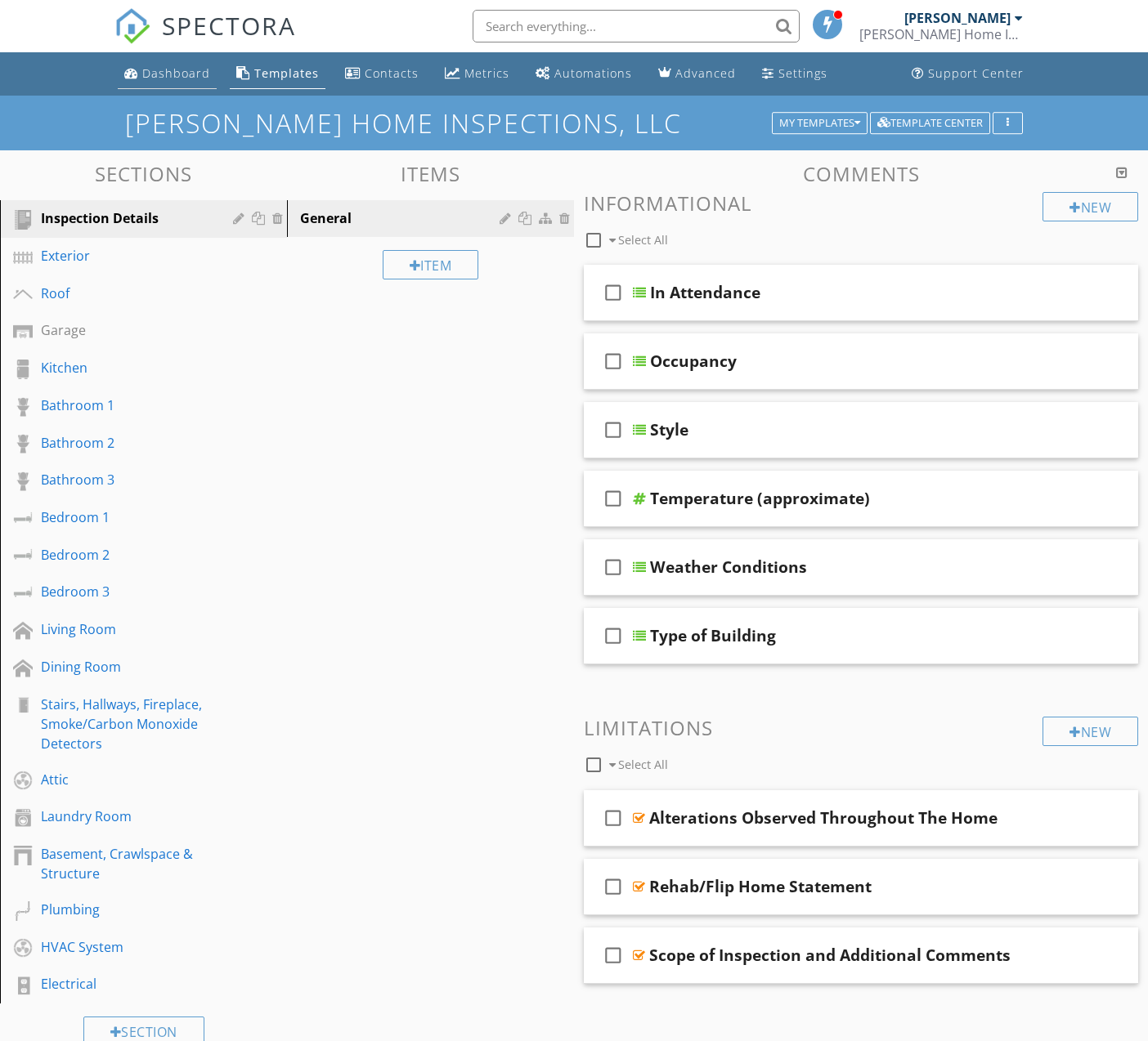
click at [166, 68] on div "Dashboard" at bounding box center [176, 73] width 68 height 16
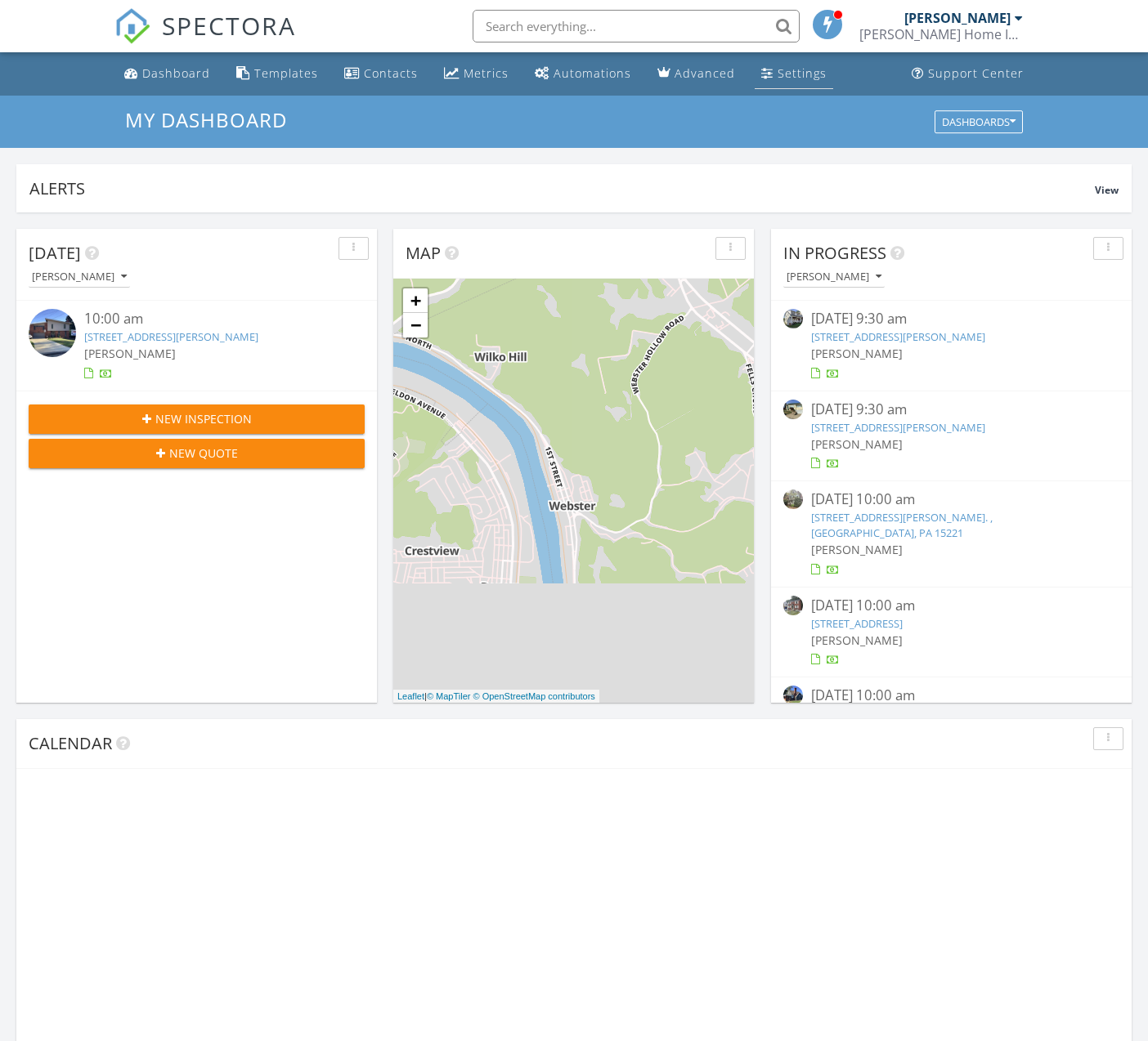
scroll to position [1489, 1149]
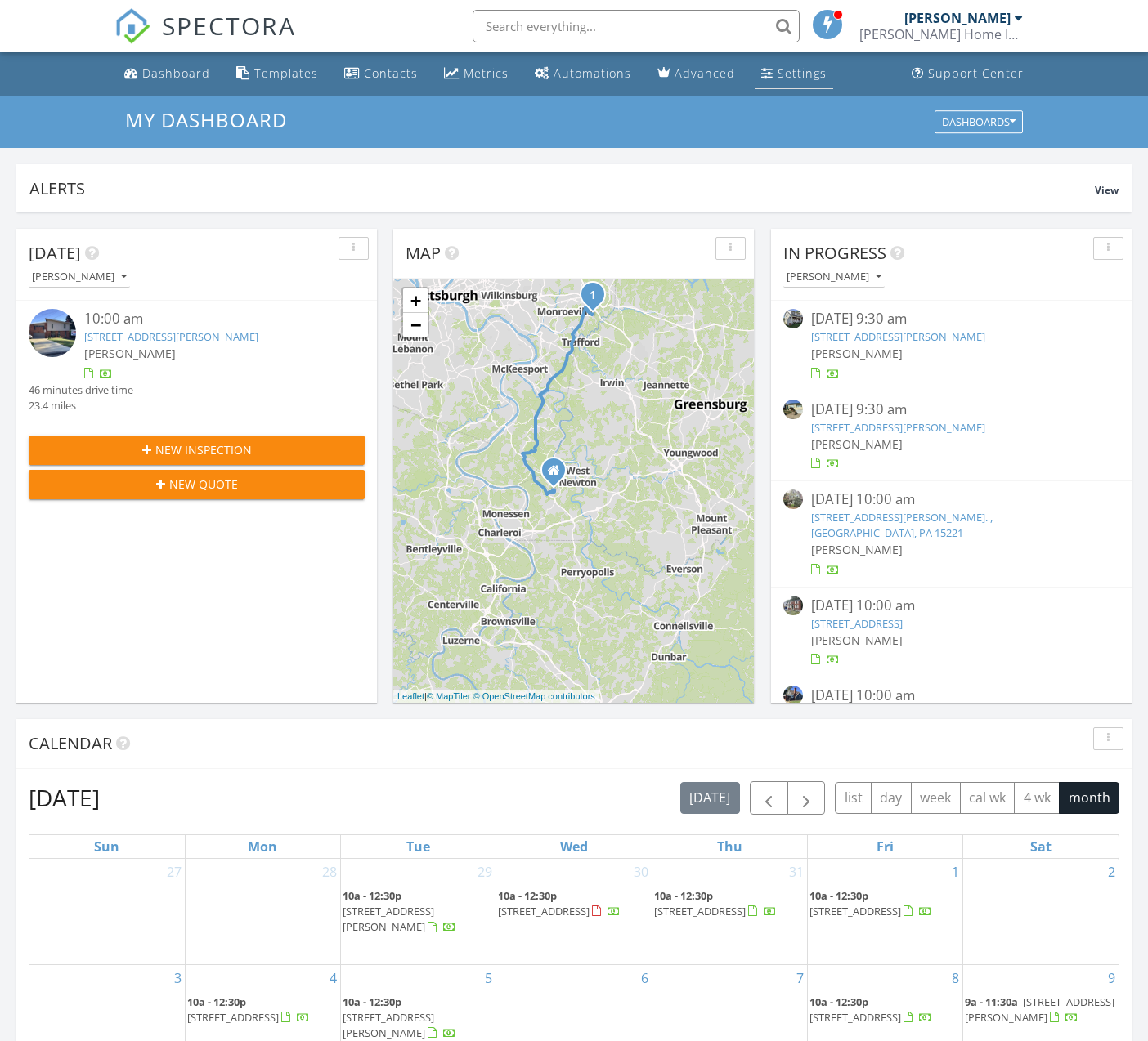
click at [778, 69] on div "Settings" at bounding box center [802, 73] width 49 height 16
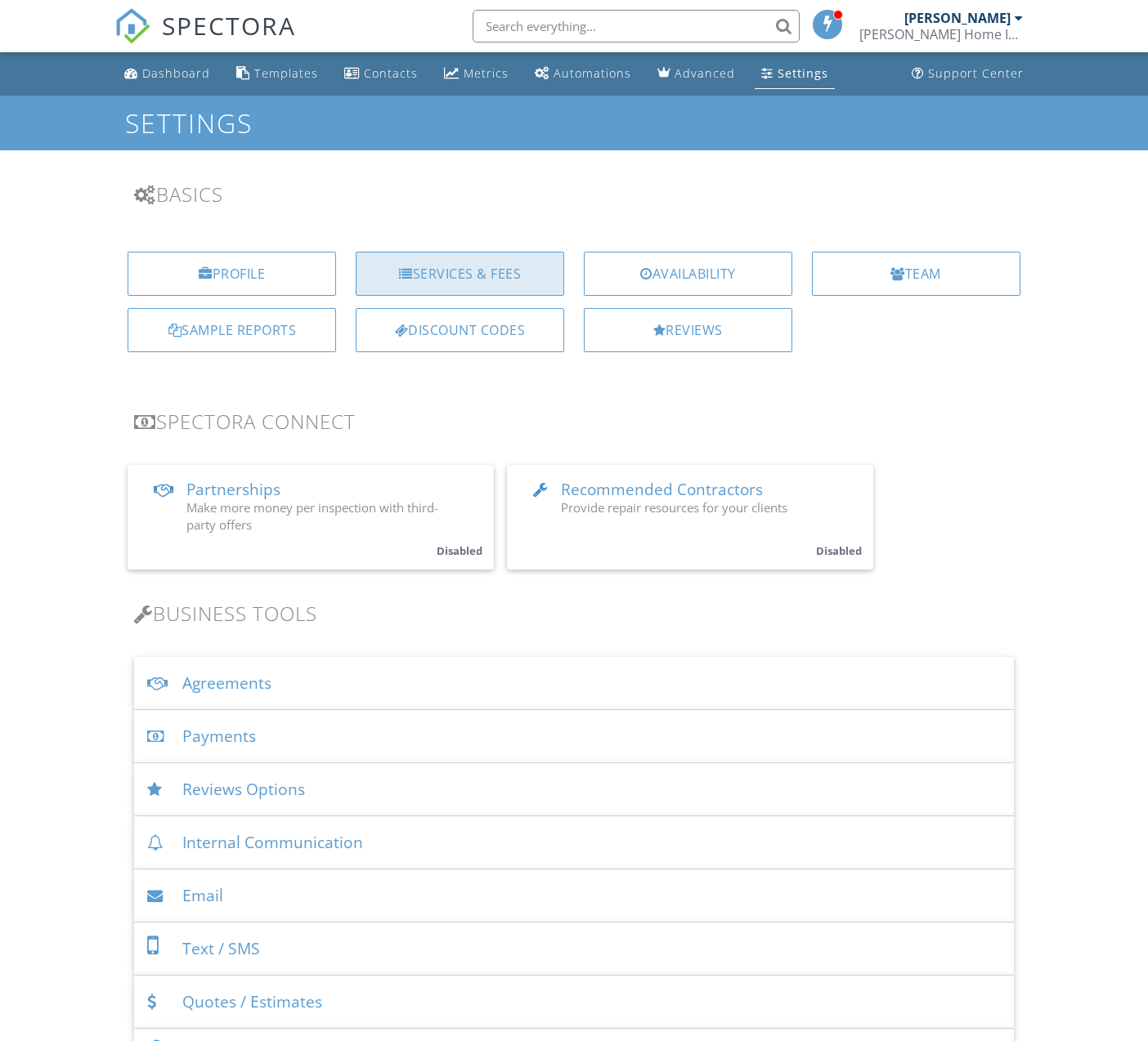
click at [466, 280] on div "Services & Fees" at bounding box center [460, 273] width 208 height 44
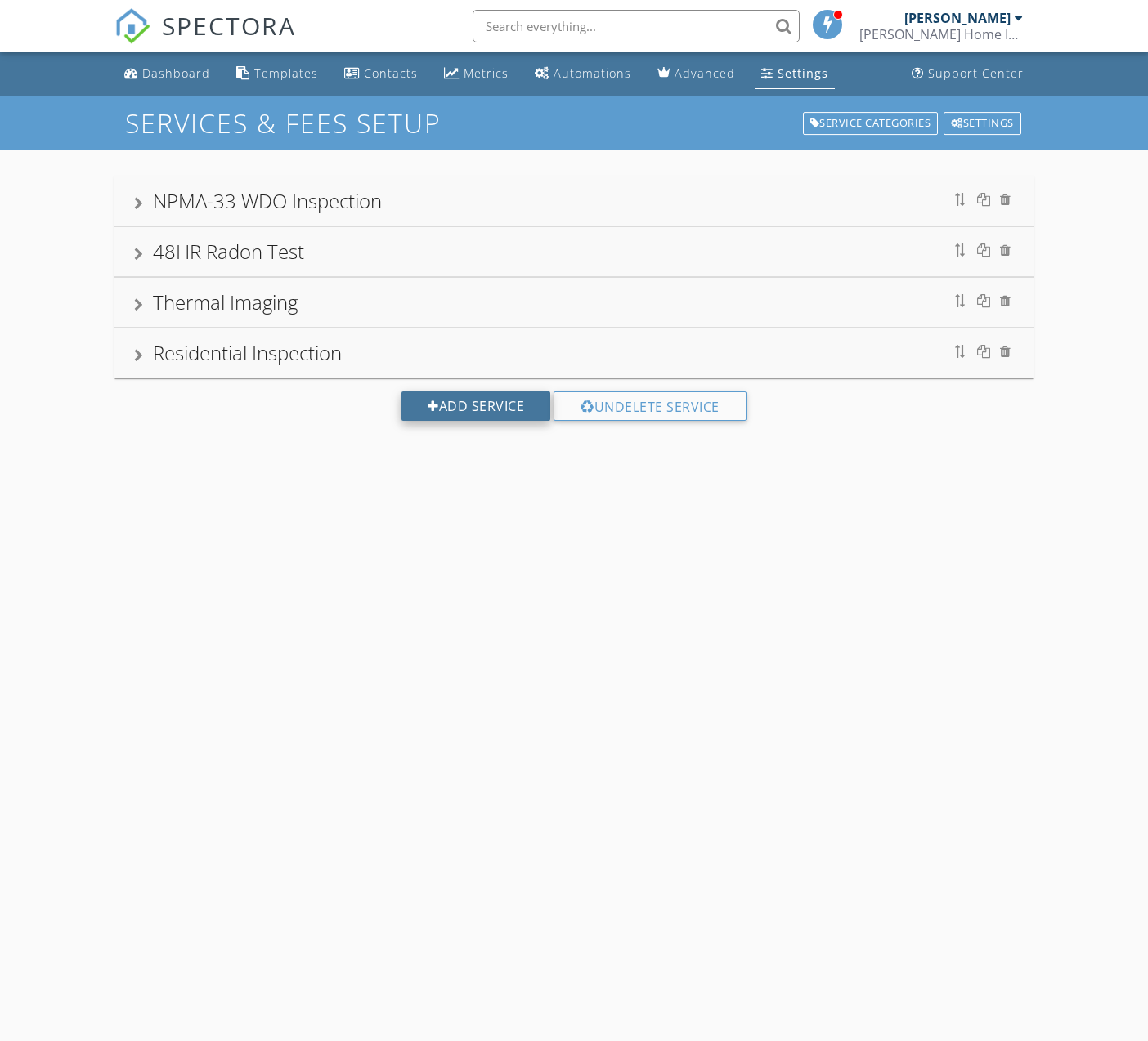
click at [490, 409] on div "Add Service" at bounding box center [475, 406] width 148 height 29
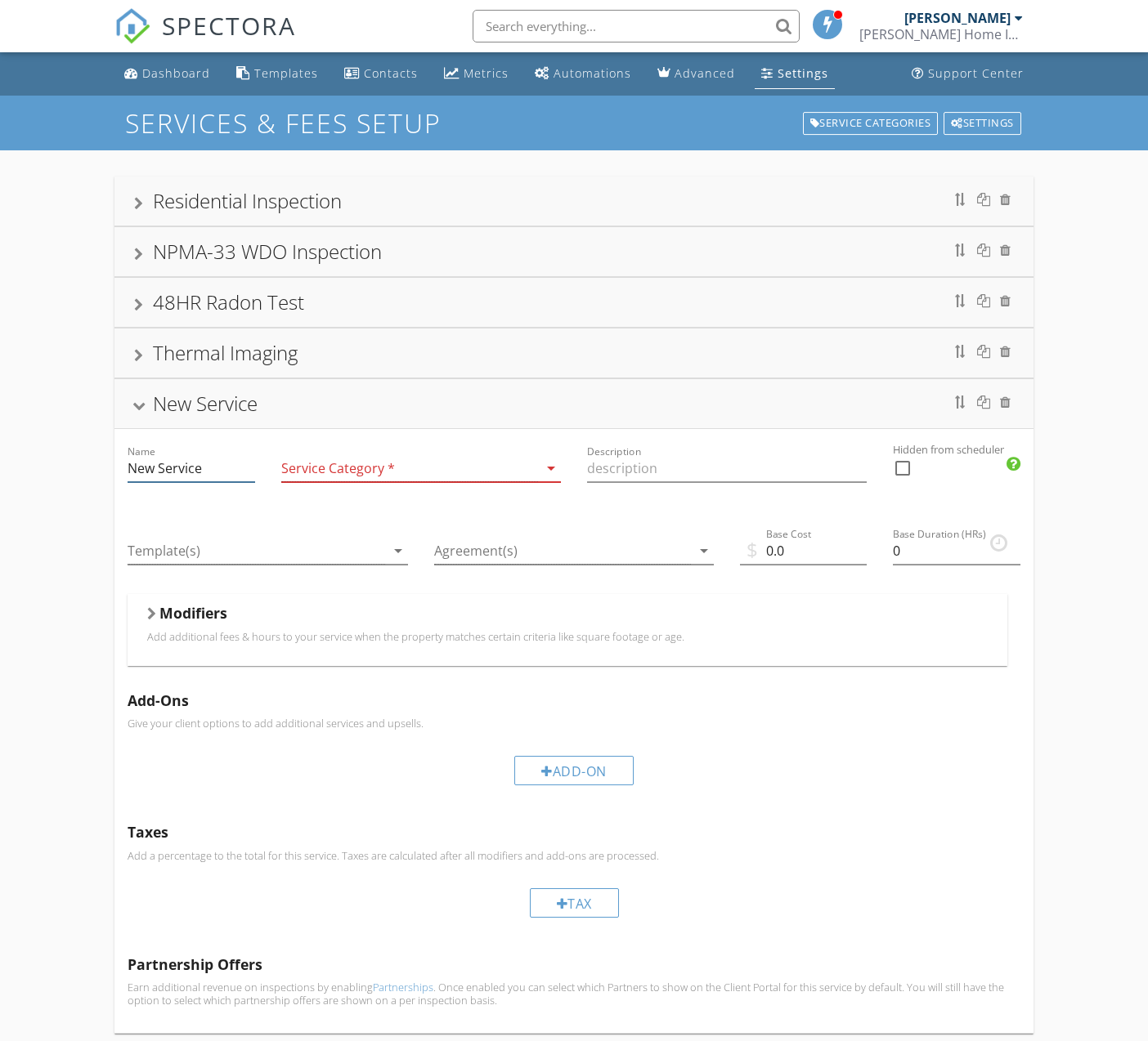
click at [212, 470] on input "New Service" at bounding box center [191, 468] width 127 height 27
type input "N"
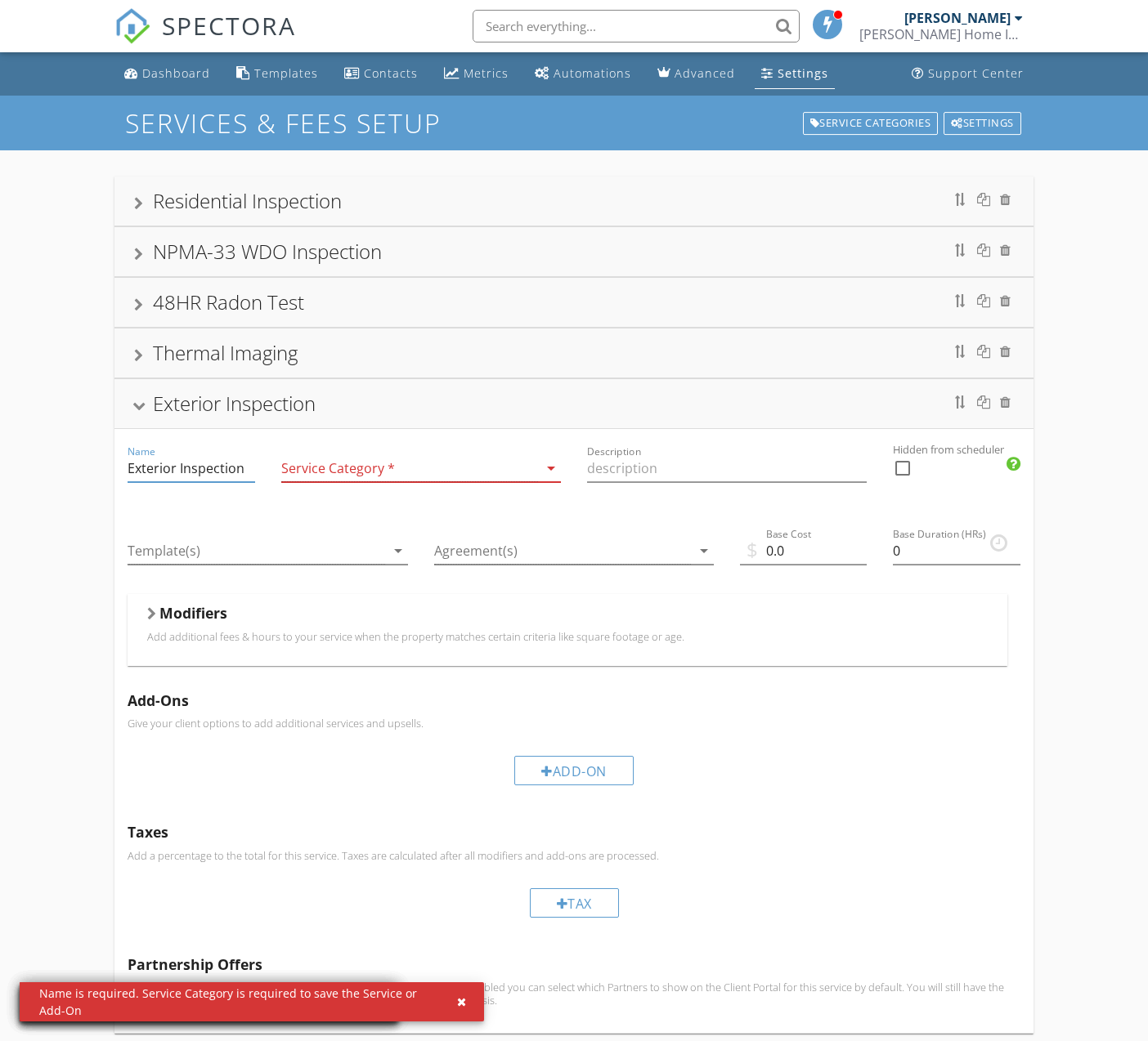
type input "Exterior Inspection"
click at [333, 467] on div at bounding box center [409, 468] width 257 height 27
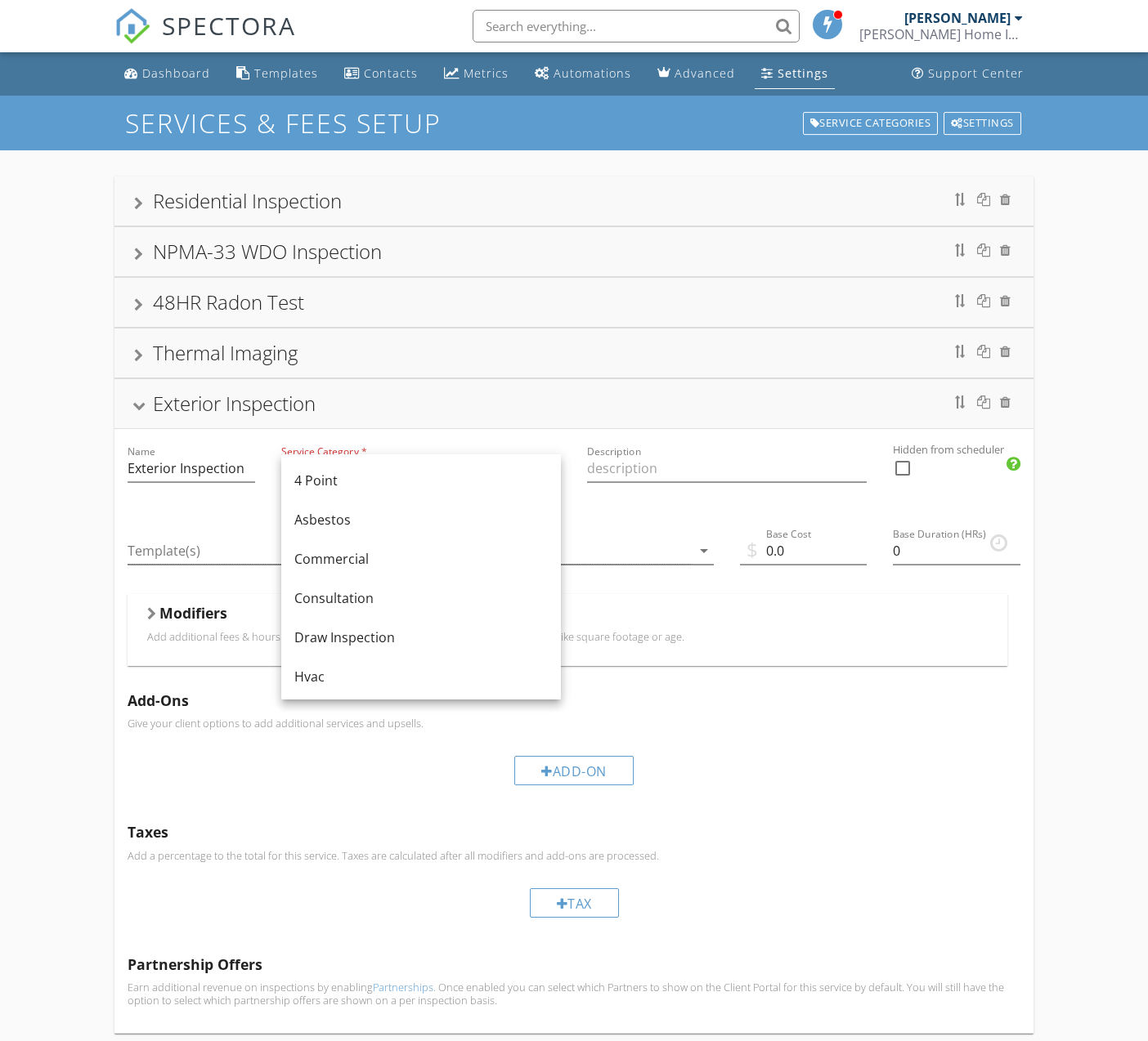
click at [253, 529] on div "Template(s) arrow_drop_down" at bounding box center [267, 554] width 279 height 53
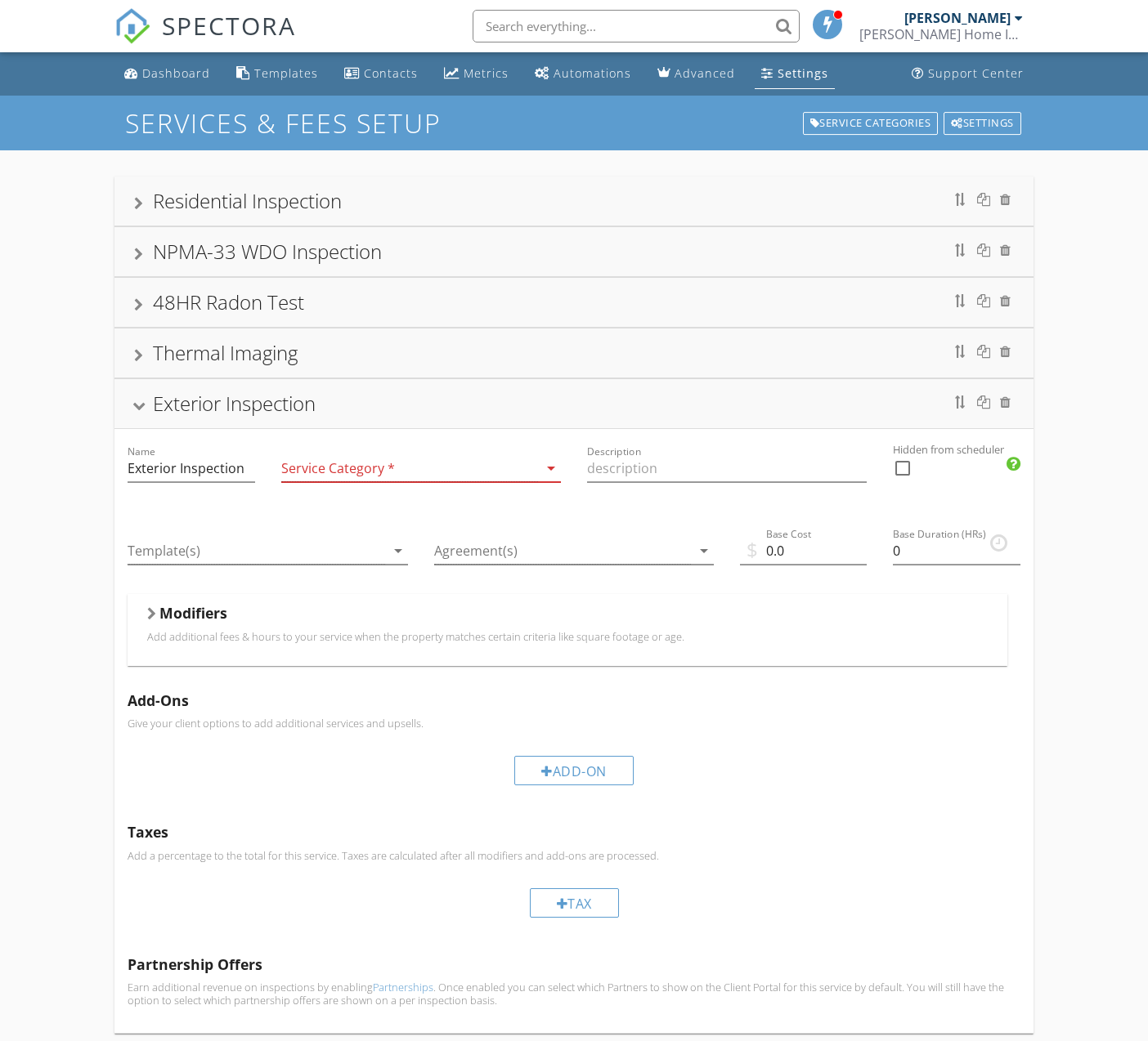
click at [456, 460] on div at bounding box center [409, 468] width 257 height 27
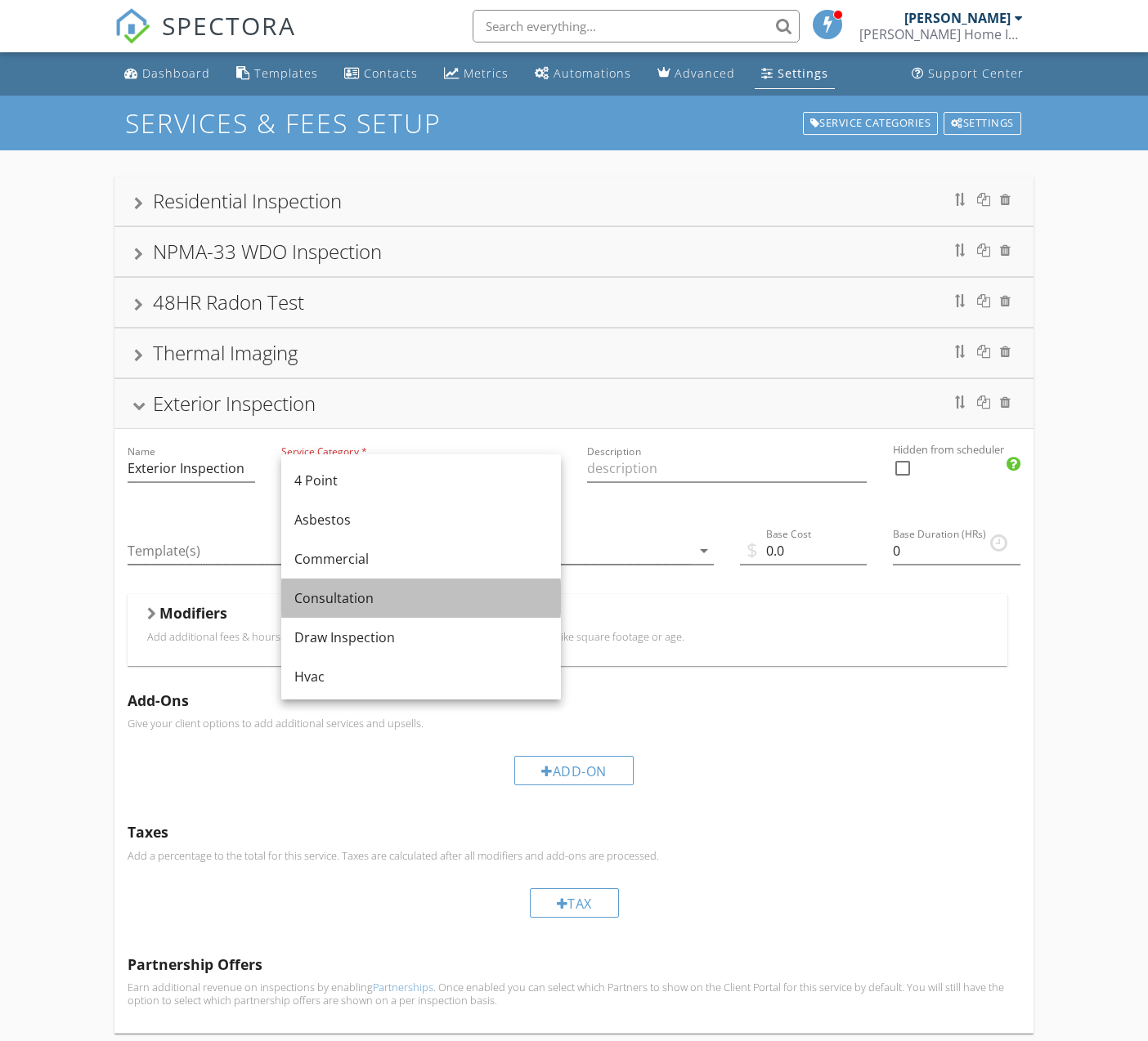
click at [355, 599] on div "Consultation" at bounding box center [421, 598] width 253 height 20
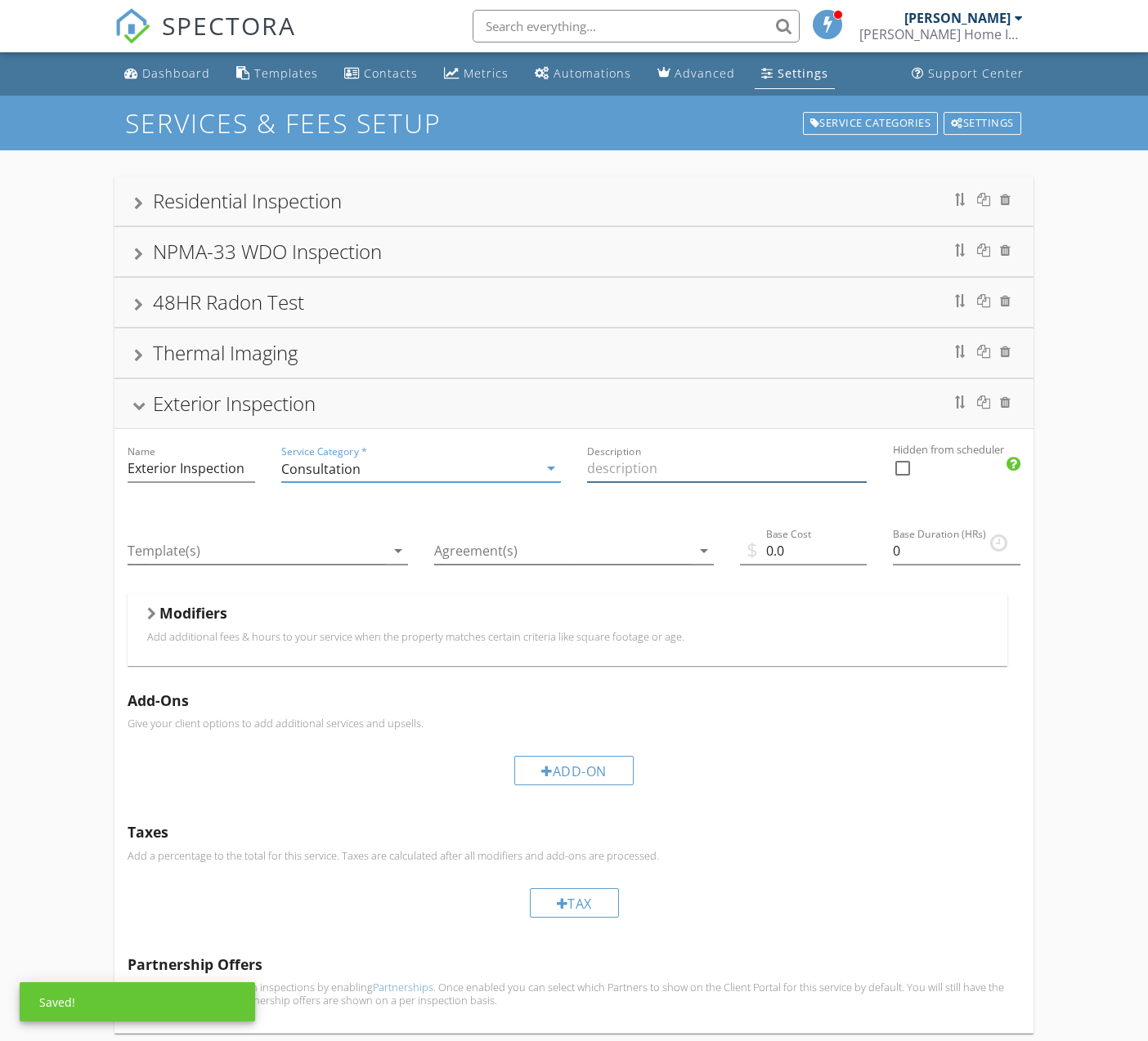
click at [646, 468] on input "Description" at bounding box center [726, 468] width 279 height 27
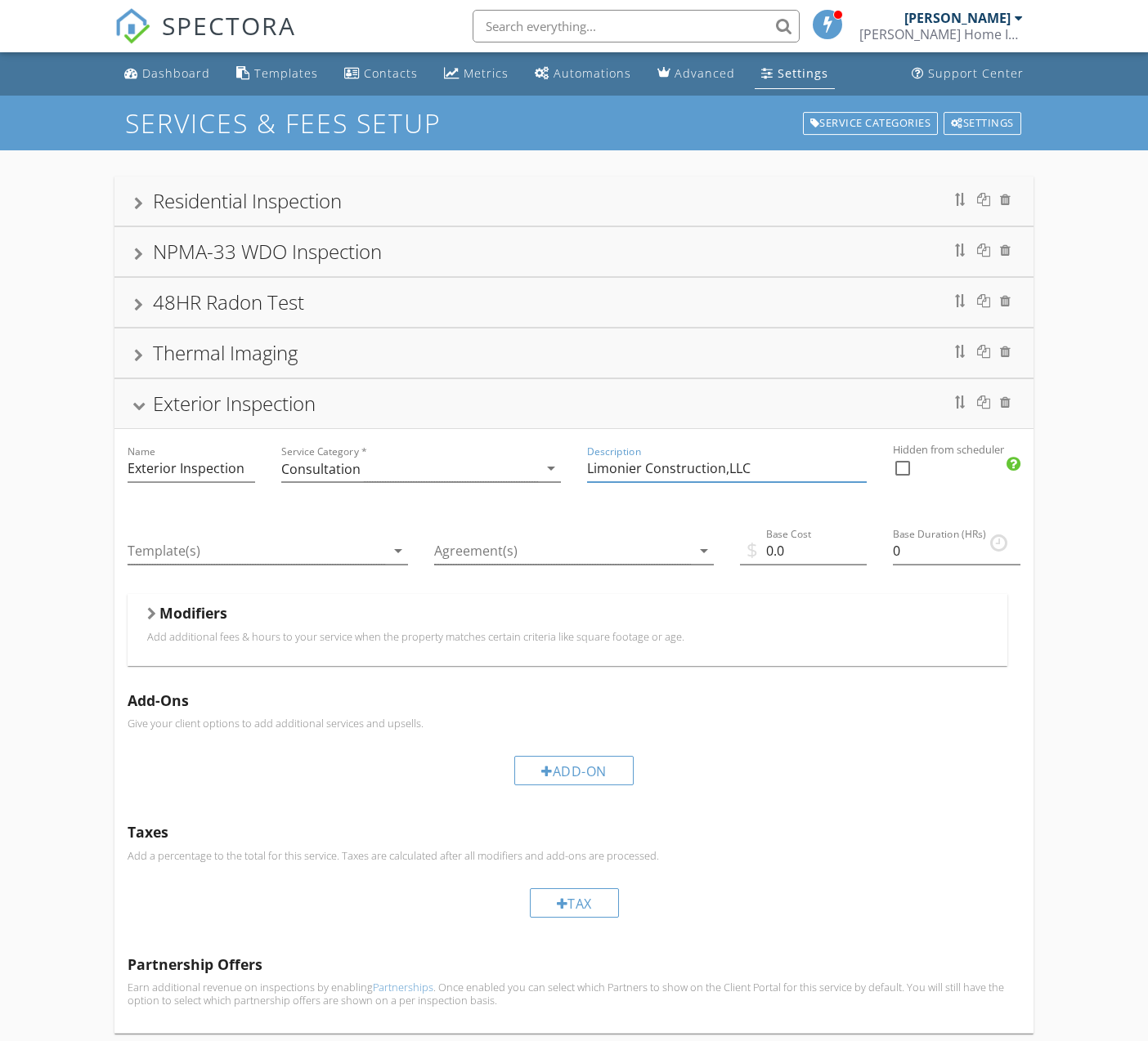
click at [609, 468] on input "Limonier Construction,LLC" at bounding box center [726, 468] width 279 height 27
click at [761, 467] on input "Ligonier Construction,LLC" at bounding box center [726, 468] width 279 height 27
type input "Ligonier Construction,LLC Pre-Drilling Insp"
click at [188, 549] on div at bounding box center [256, 551] width 257 height 27
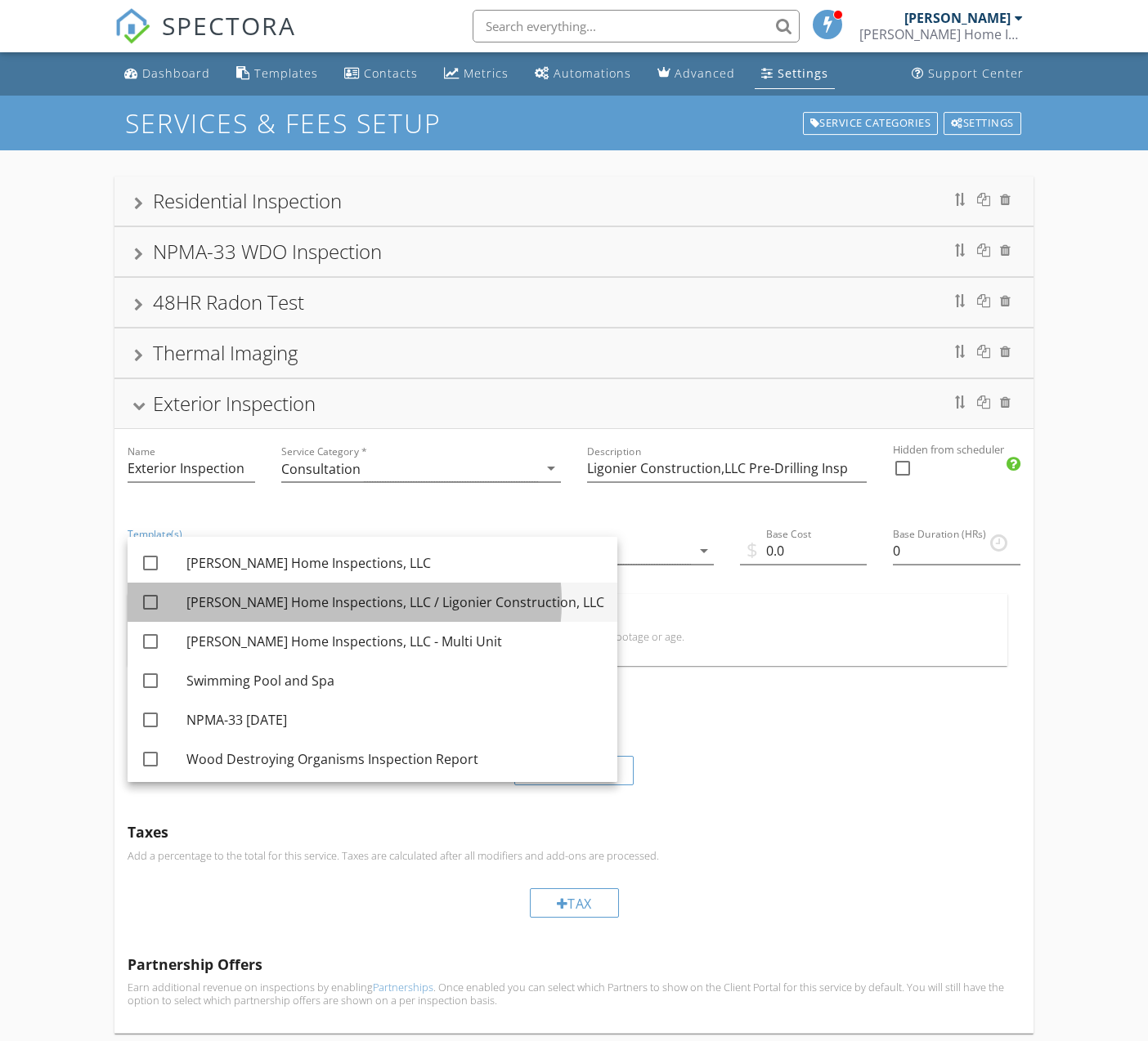
click at [284, 606] on div "Helman Home Inspections, LLC / Ligonier Construction, LLC" at bounding box center [395, 603] width 418 height 20
checkbox input "true"
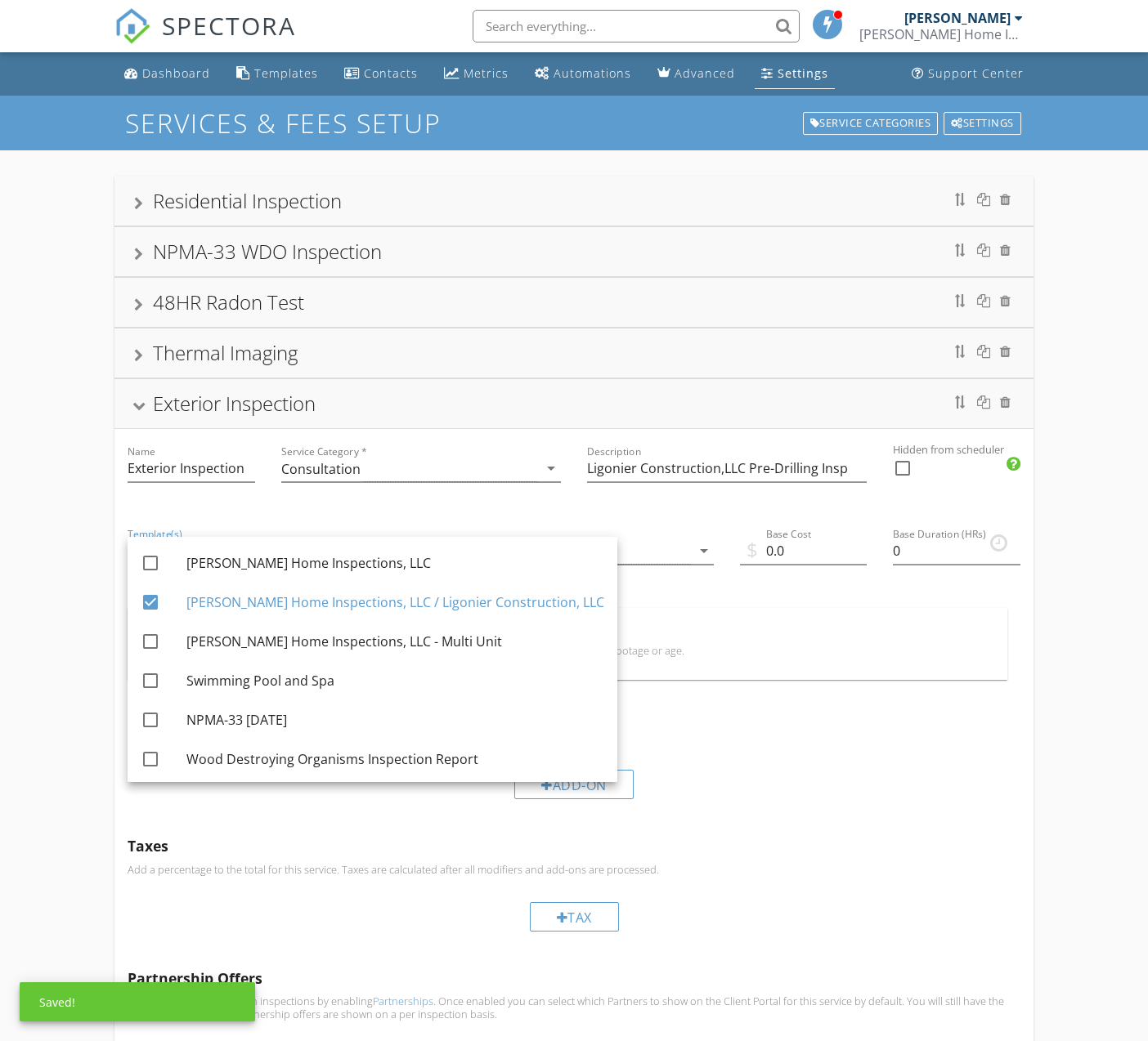
click at [673, 606] on div "Agreement(s) arrow_drop_down" at bounding box center [574, 560] width 306 height 97
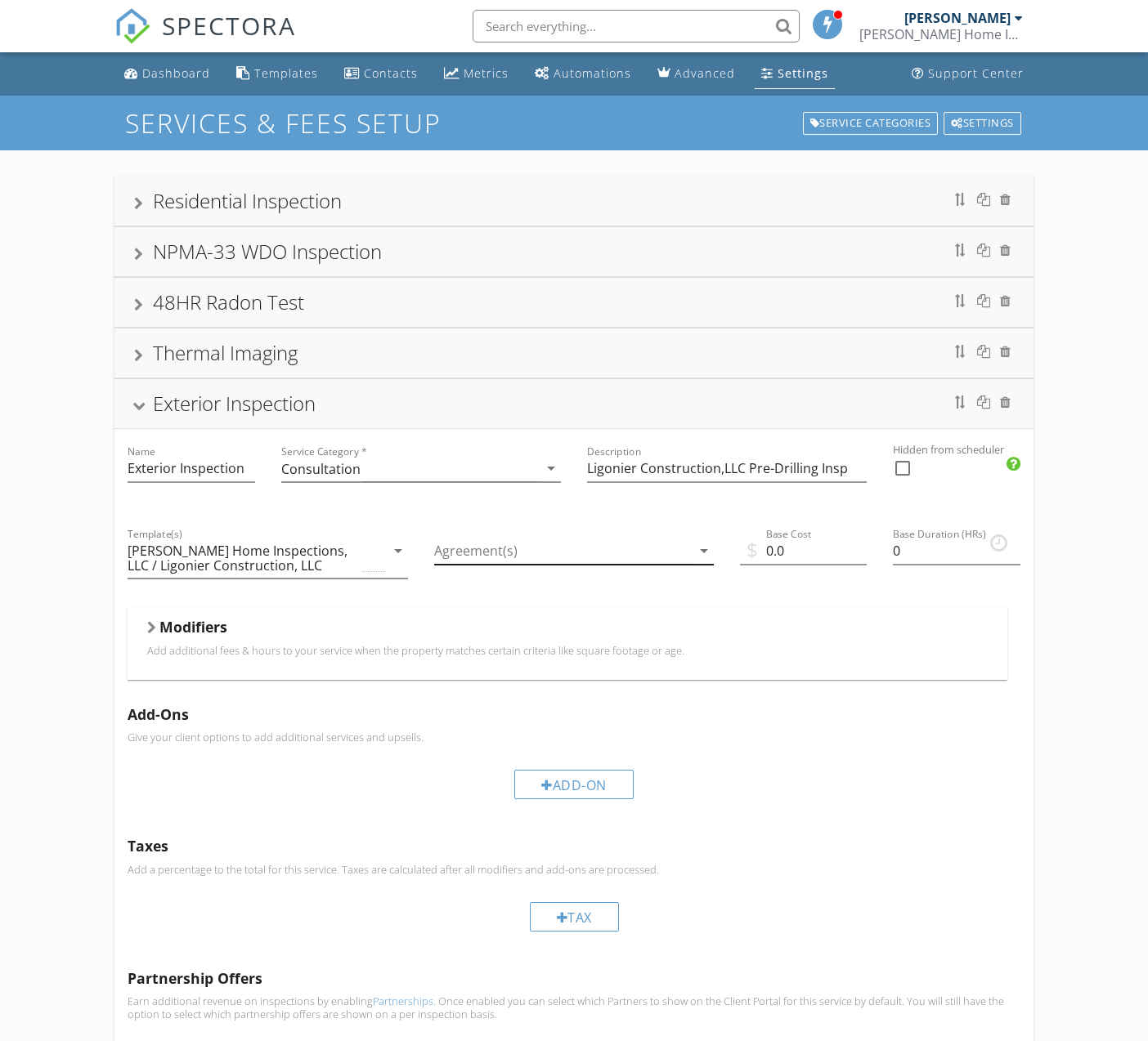
click at [484, 553] on div at bounding box center [563, 551] width 257 height 27
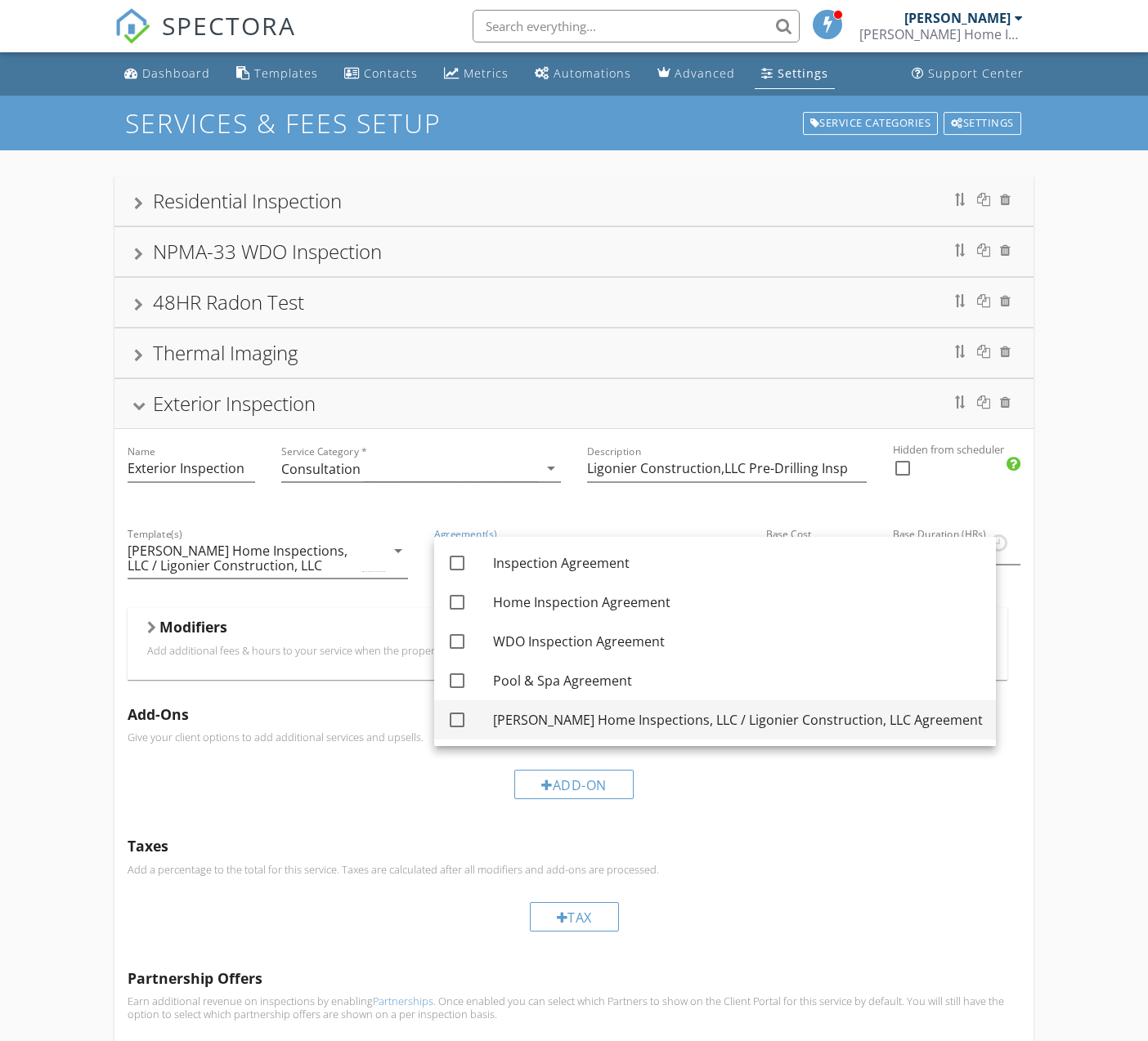
click at [625, 723] on div "Helman Home Inspections, LLC / Ligonier Construction, LLC Agreement" at bounding box center [737, 720] width 489 height 20
checkbox input "true"
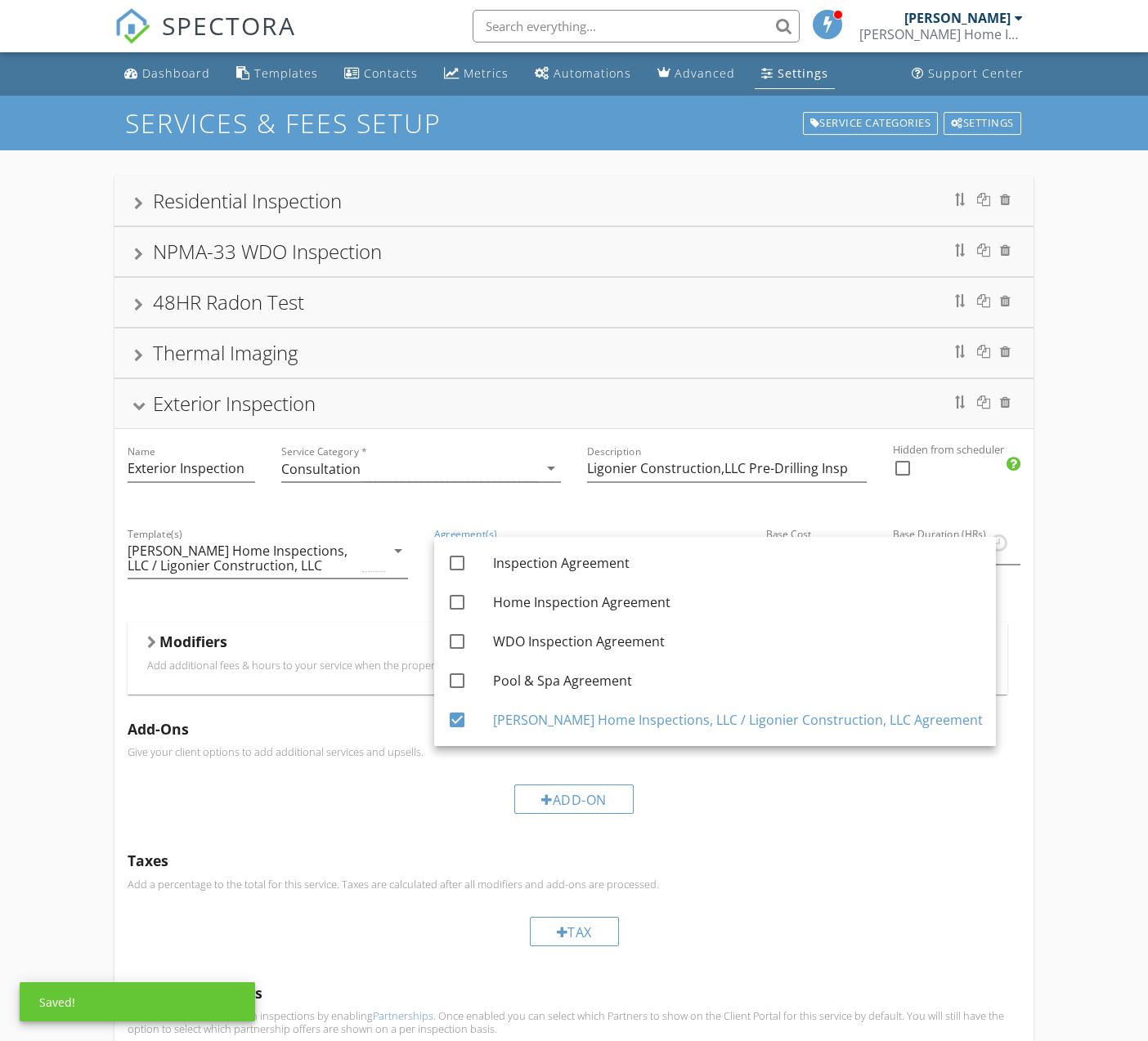
click at [971, 607] on div "Base Duration (HRs) 0" at bounding box center [955, 567] width 153 height 111
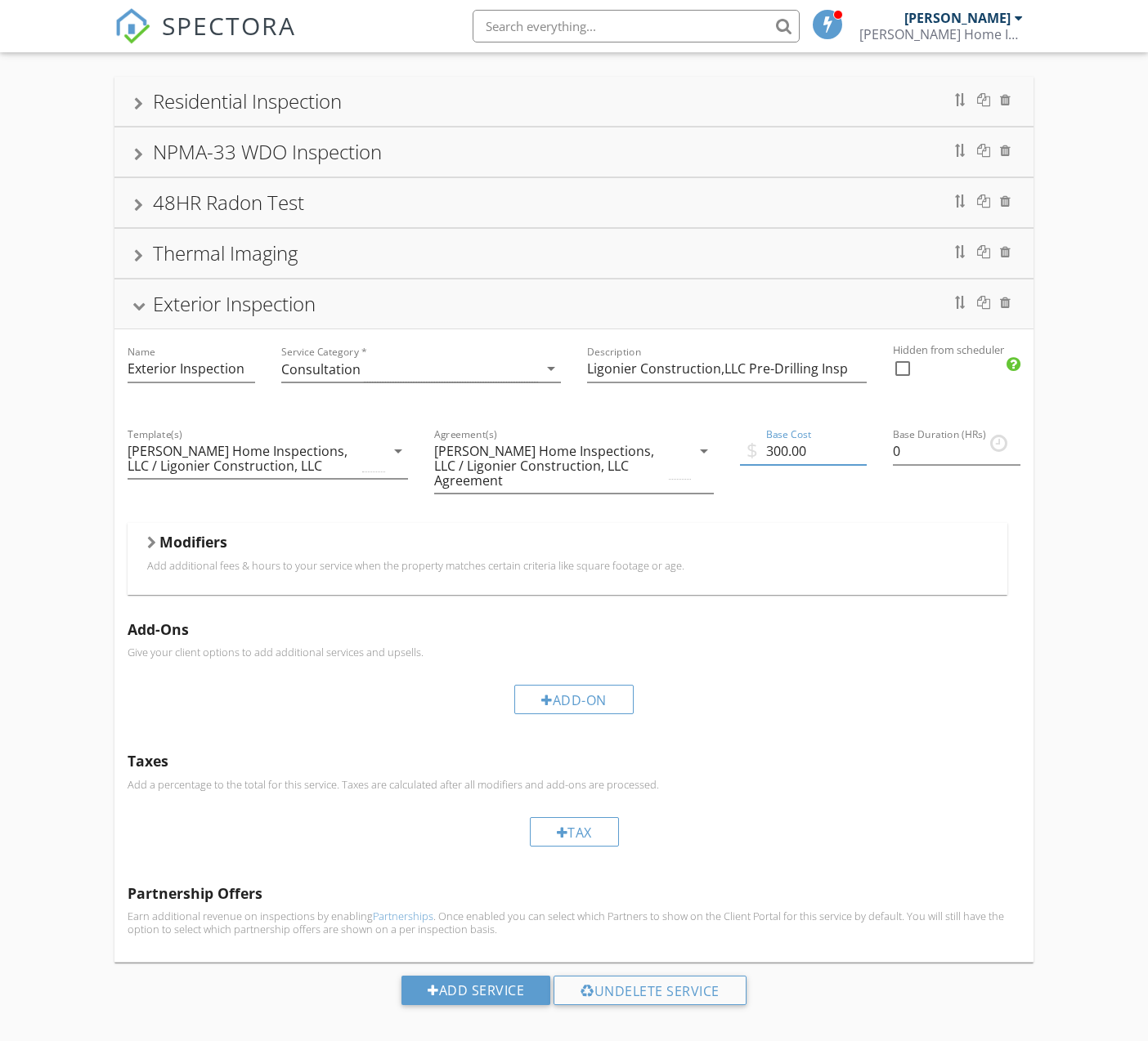
scroll to position [99, 0]
type input "300.00"
click at [748, 367] on input "Ligonier Construction,LLC Pre-Drilling Insp" at bounding box center [726, 370] width 279 height 27
click at [743, 368] on input "Ligonier Construction,LLC- Pre-Drilling Insp" at bounding box center [726, 370] width 279 height 27
click at [852, 368] on input "Ligonier Construction,LLC - Pre-Drilling Insp" at bounding box center [726, 370] width 279 height 27
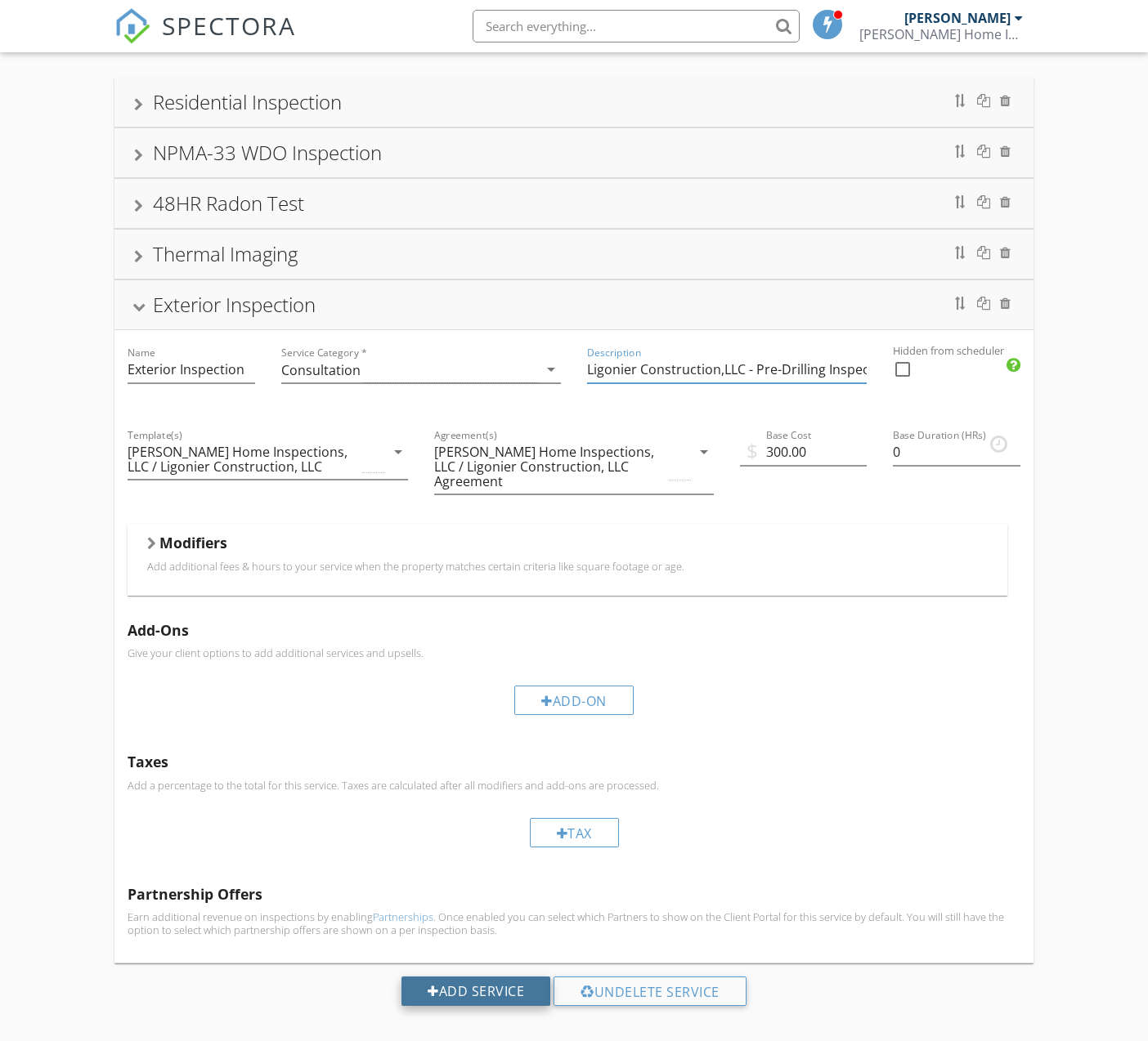
type input "Ligonier Construction,LLC - Pre-Drilling Inspection"
click at [499, 977] on div "Add Service" at bounding box center [475, 991] width 148 height 29
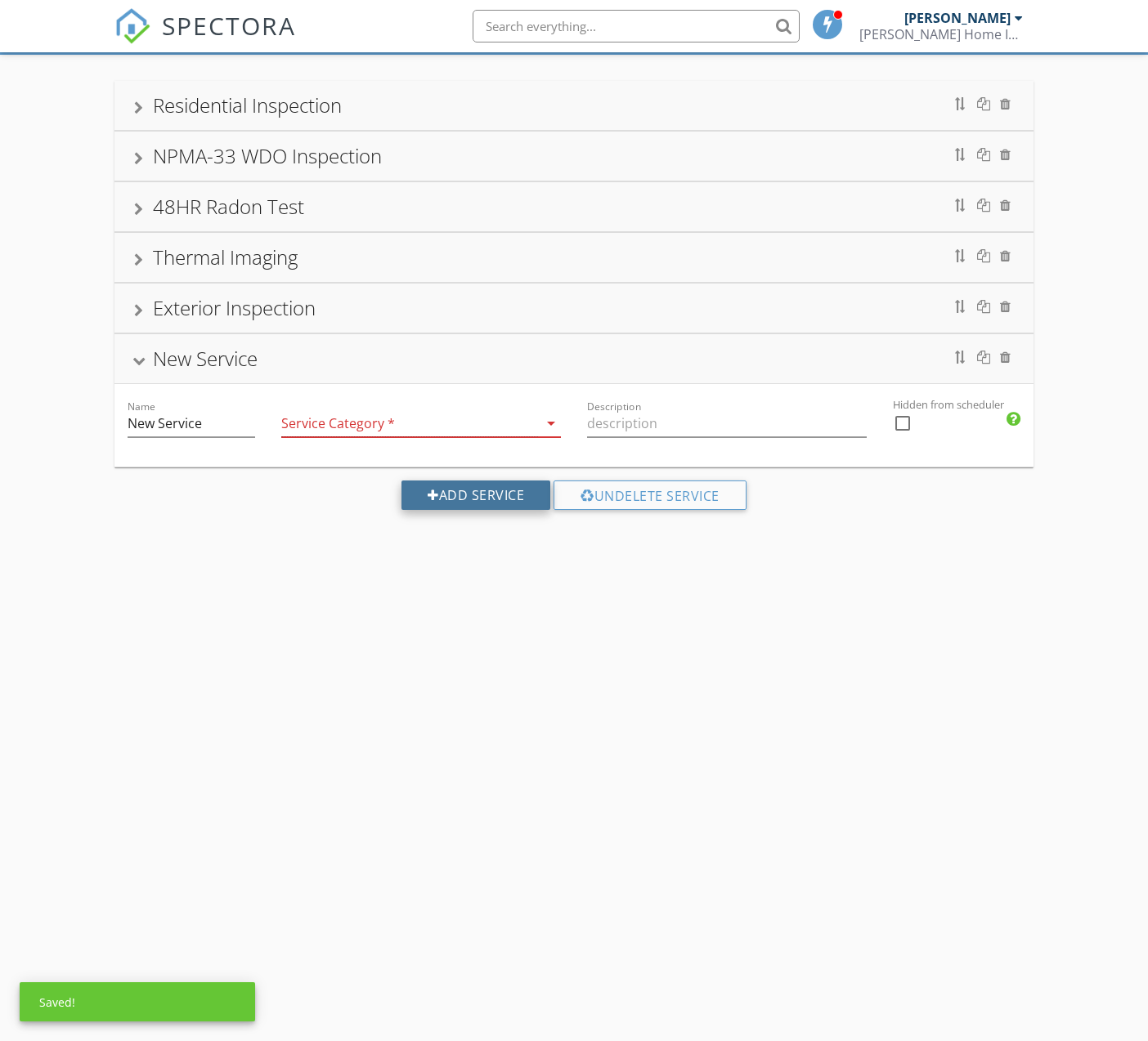
scroll to position [95, 0]
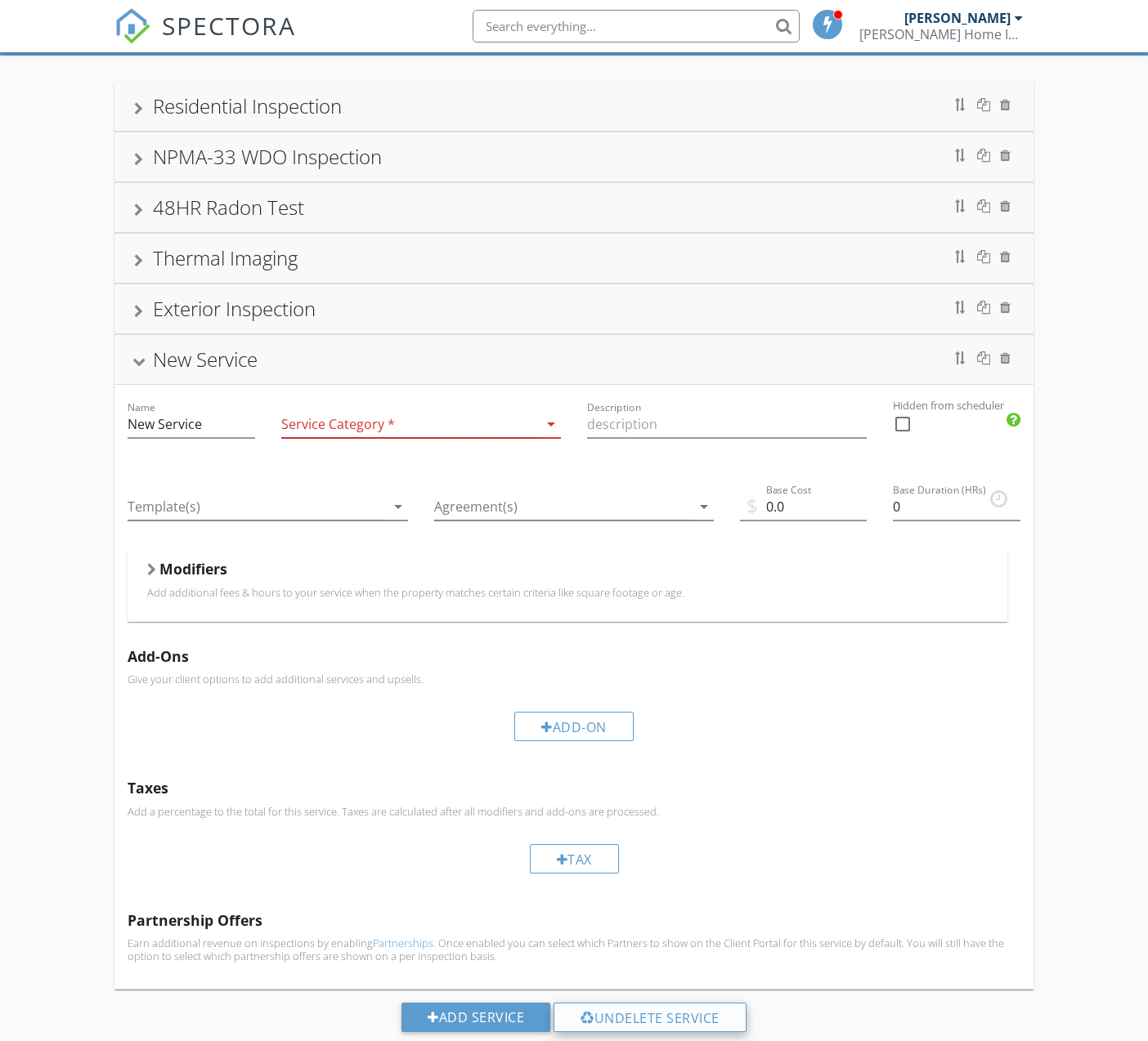
click at [684, 1020] on div "Undelete Service" at bounding box center [649, 1017] width 193 height 29
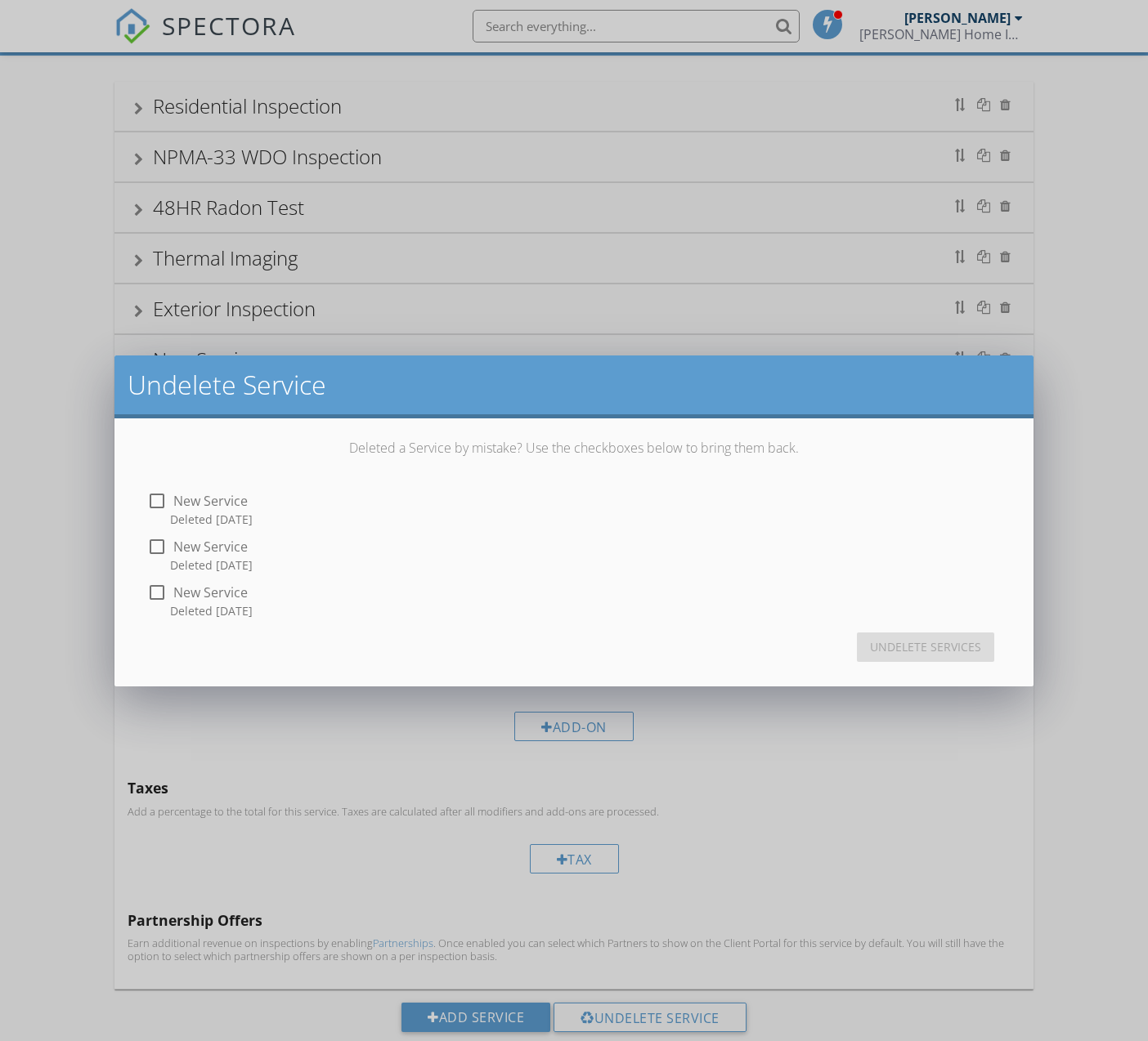
click at [92, 603] on div "Undelete Service Deleted a Service by mistake? Use the checkboxes below to brin…" at bounding box center [574, 520] width 1148 height 1041
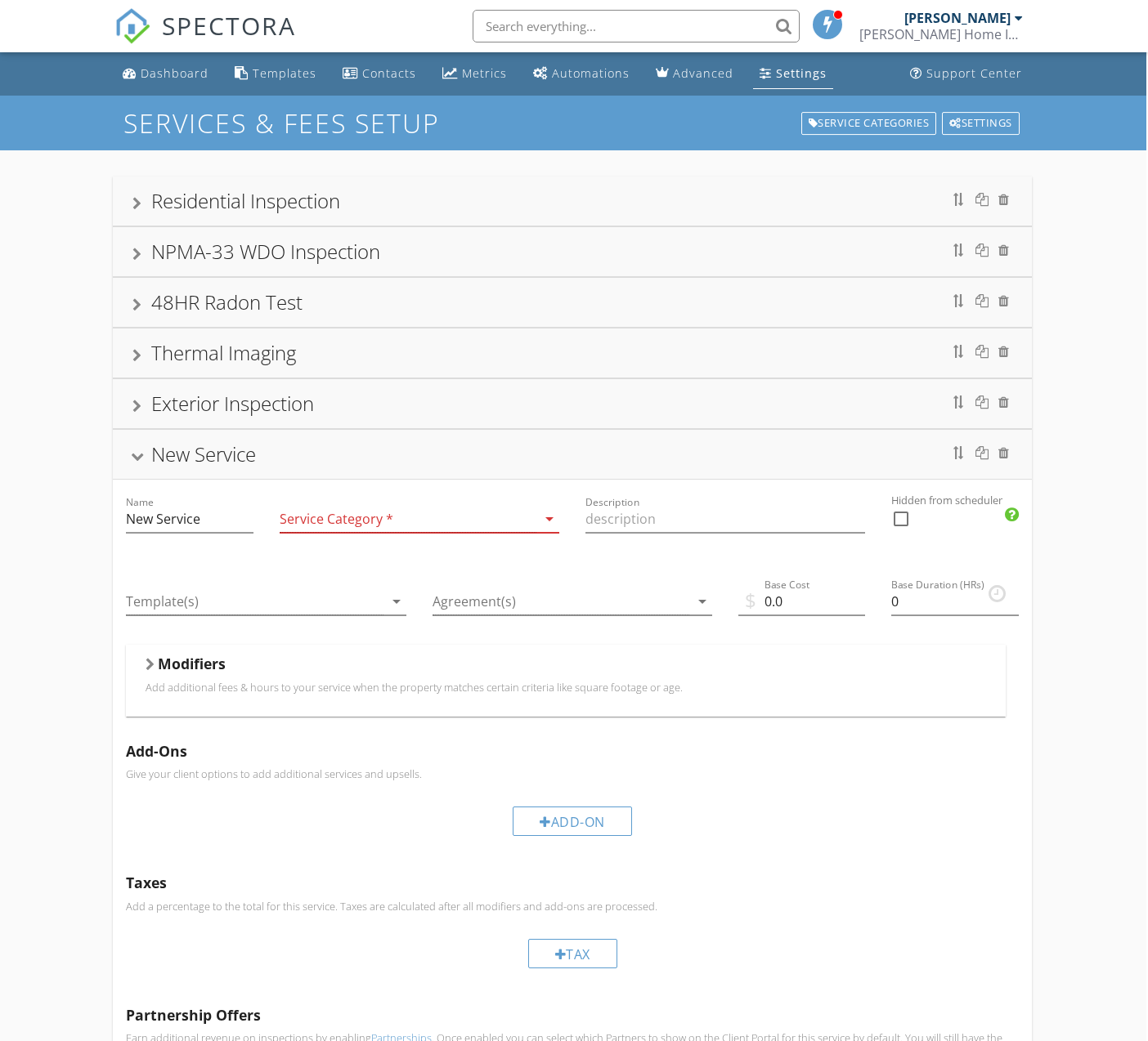
scroll to position [0, 2]
click at [399, 454] on div "New Service" at bounding box center [572, 454] width 879 height 29
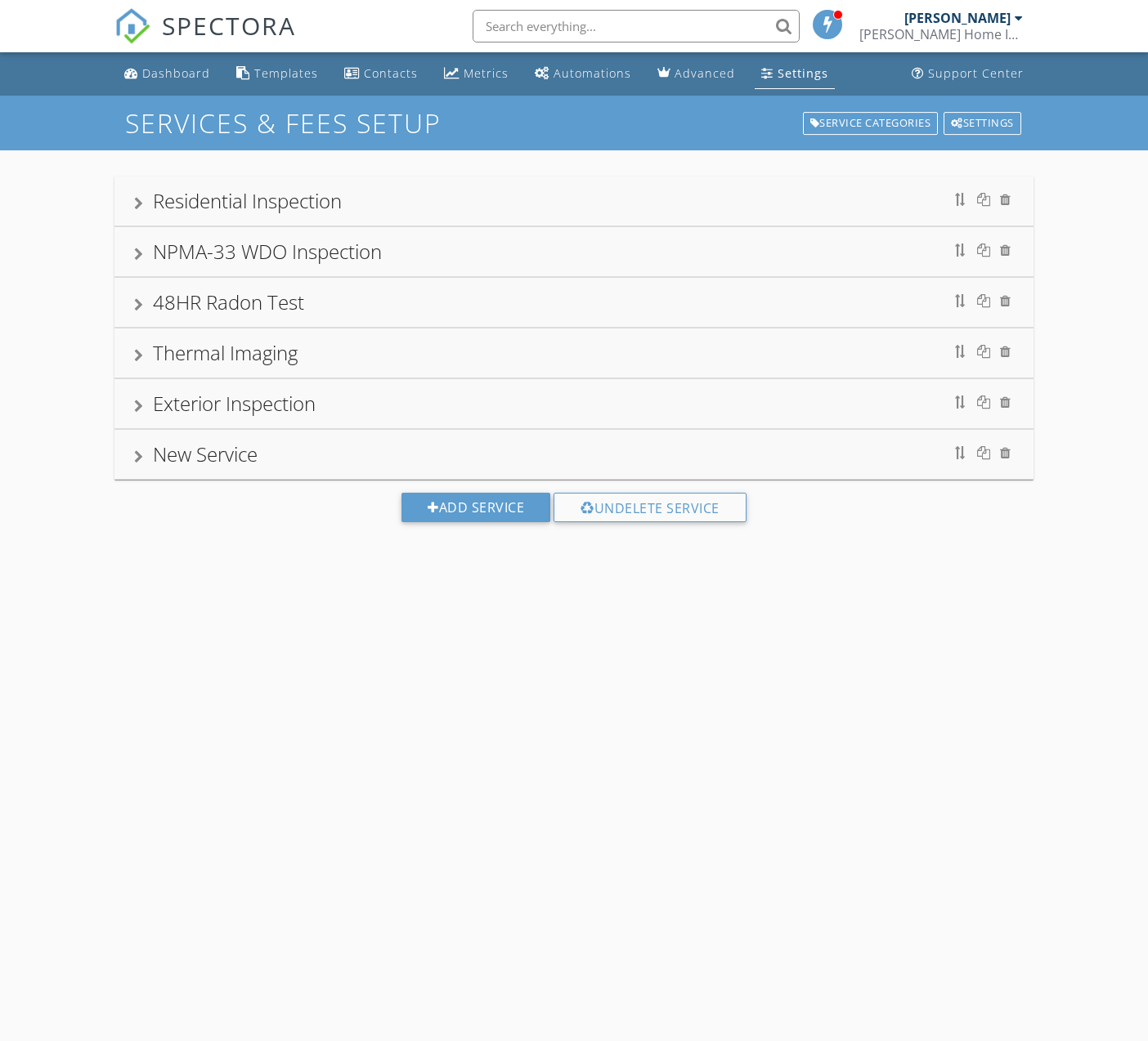
click at [365, 403] on div "Exterior Inspection" at bounding box center [574, 403] width 879 height 29
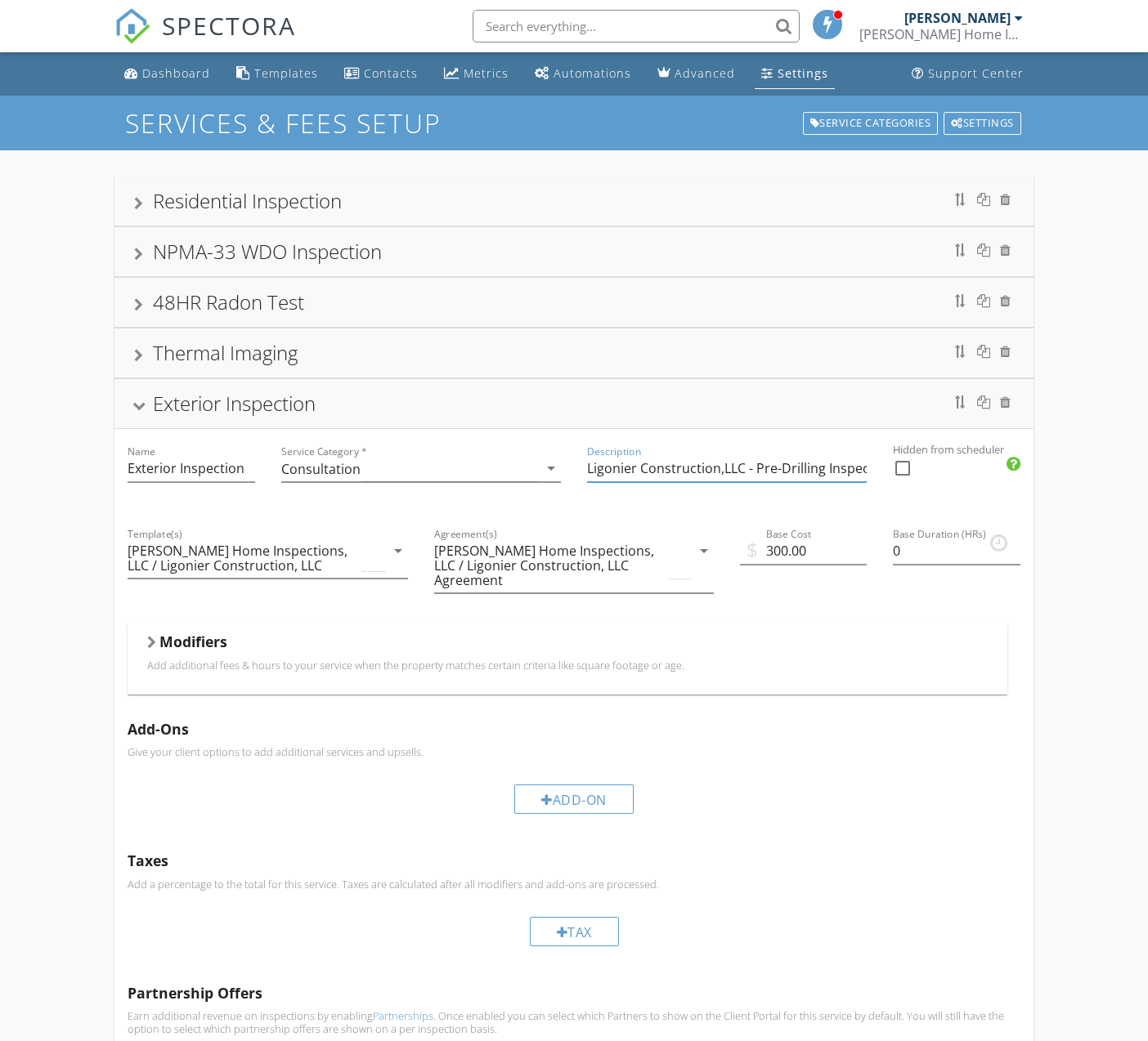
drag, startPoint x: 586, startPoint y: 467, endPoint x: 819, endPoint y: 486, distance: 233.8
drag, startPoint x: 243, startPoint y: 466, endPoint x: 114, endPoint y: 459, distance: 129.2
paste input "Ligonier Construction,LLC - Pre-Drilling"
type input "Ligonier Construction,LLC - Pre-Drilling Inspection"
drag, startPoint x: 586, startPoint y: 466, endPoint x: 878, endPoint y: 464, distance: 292.0
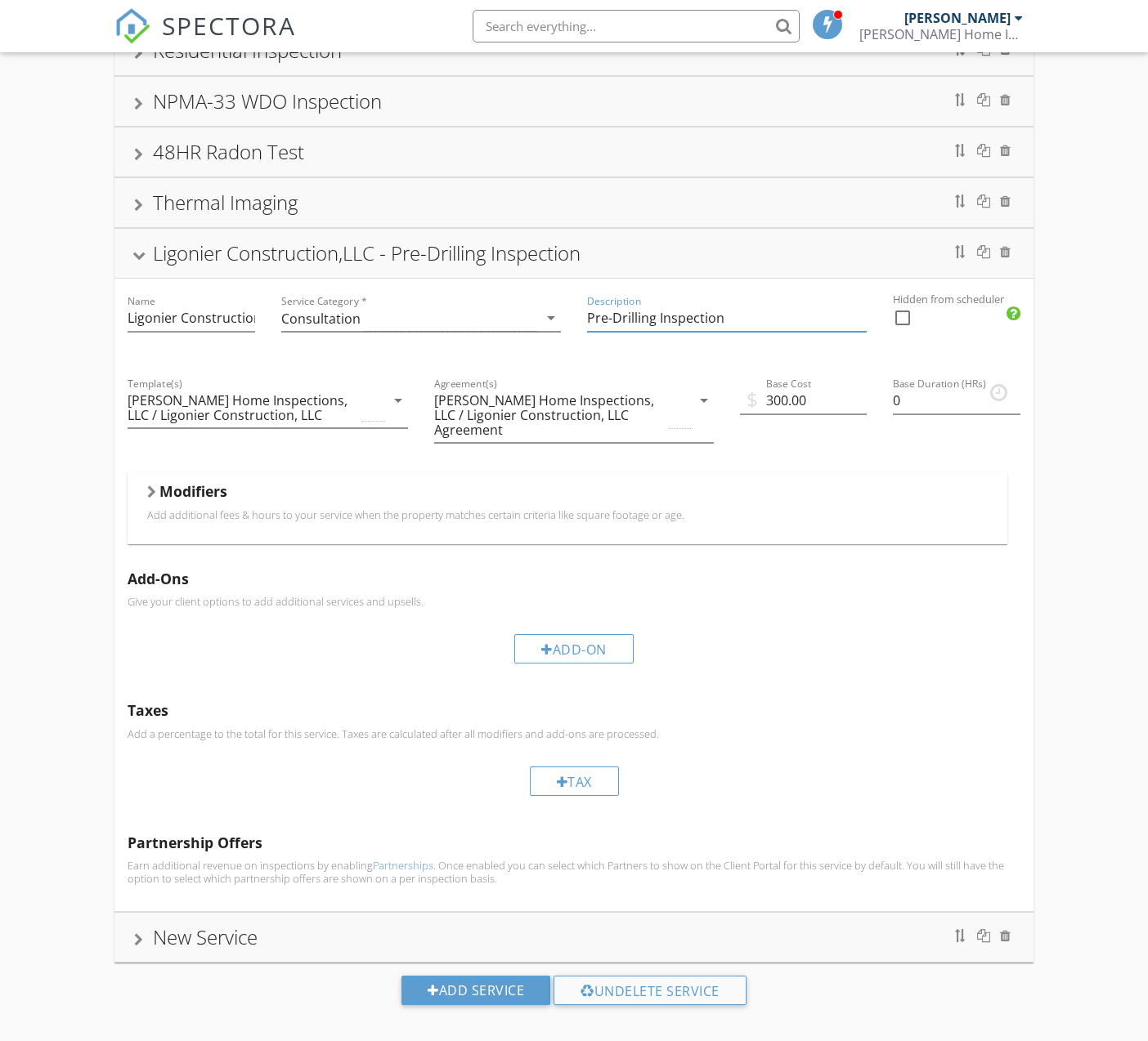
scroll to position [149, 0]
type input "Pre-Drilling Inspection"
click at [63, 503] on div "Residential Inspection NPMA-33 WDO Inspection 48HR Radon Test Thermal Imaging L…" at bounding box center [574, 529] width 1148 height 1057
click at [144, 255] on div at bounding box center [139, 257] width 13 height 9
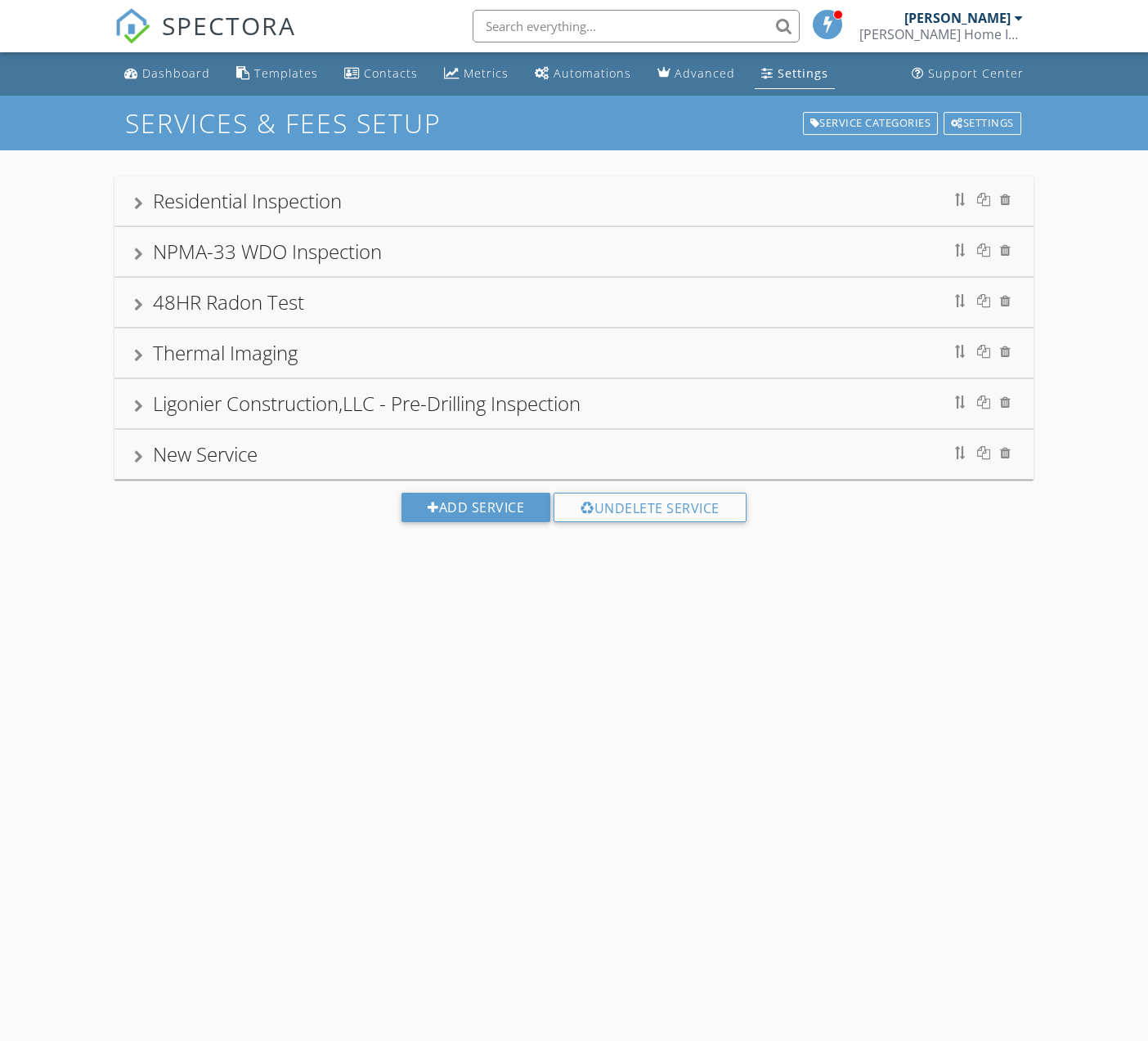
scroll to position [0, 0]
click at [297, 407] on div "Ligonier Construction,LLC - Pre-Drilling Inspection" at bounding box center [366, 403] width 428 height 27
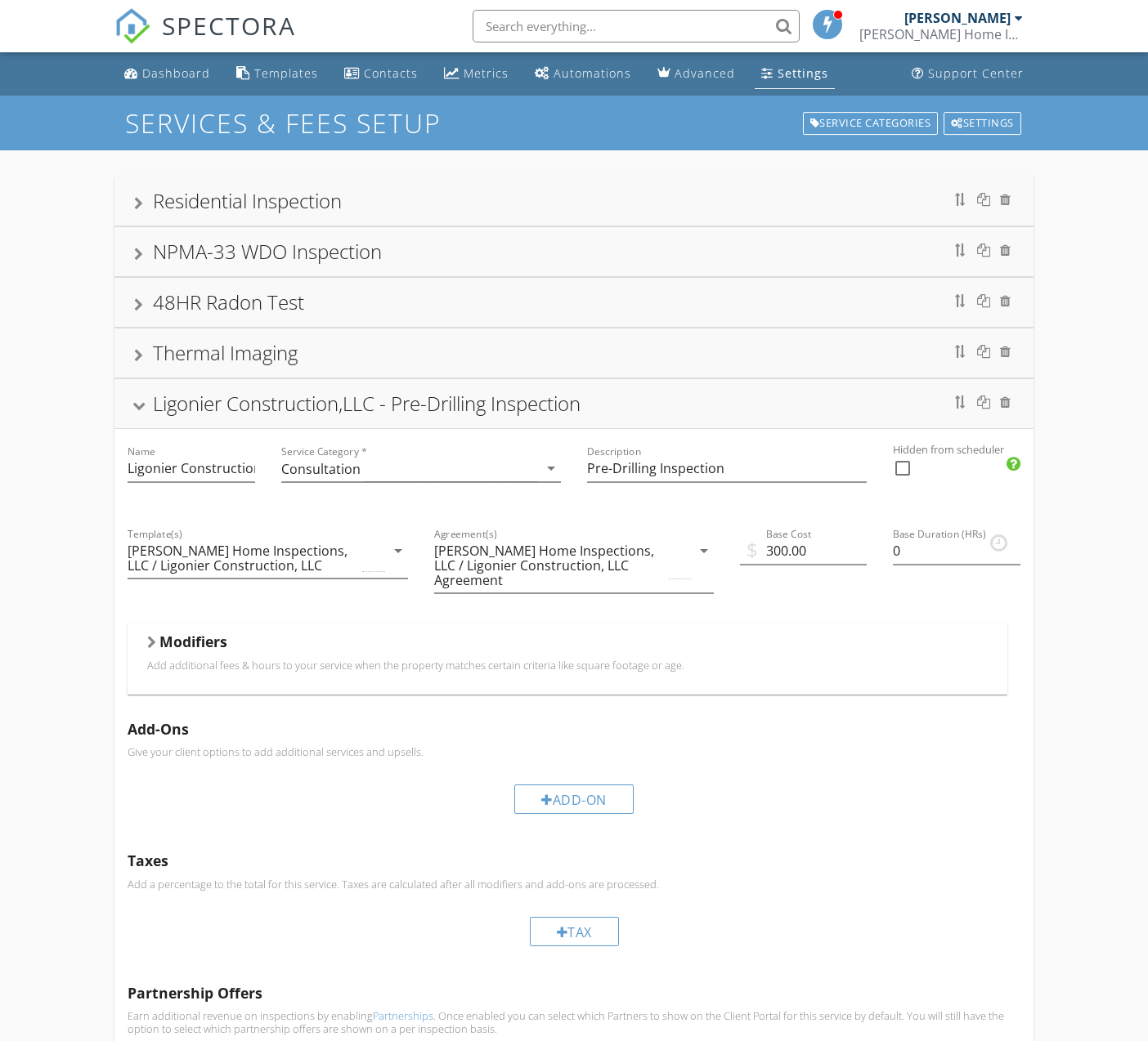
click at [63, 343] on div "Residential Inspection NPMA-33 WDO Inspection 48HR Radon Test Thermal Imaging L…" at bounding box center [574, 678] width 1148 height 1057
click at [165, 59] on link "Dashboard" at bounding box center [167, 74] width 99 height 30
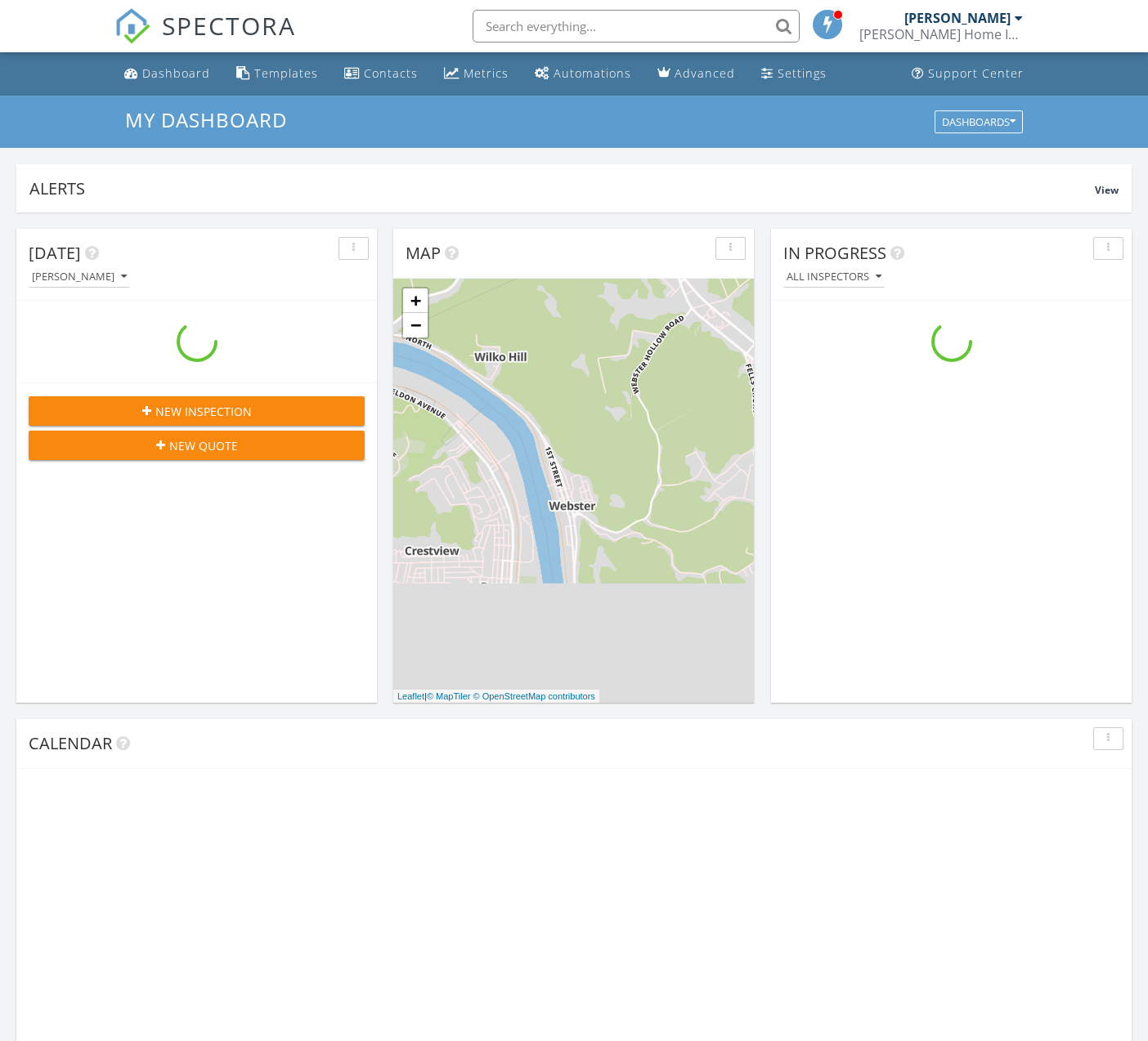
scroll to position [1489, 1149]
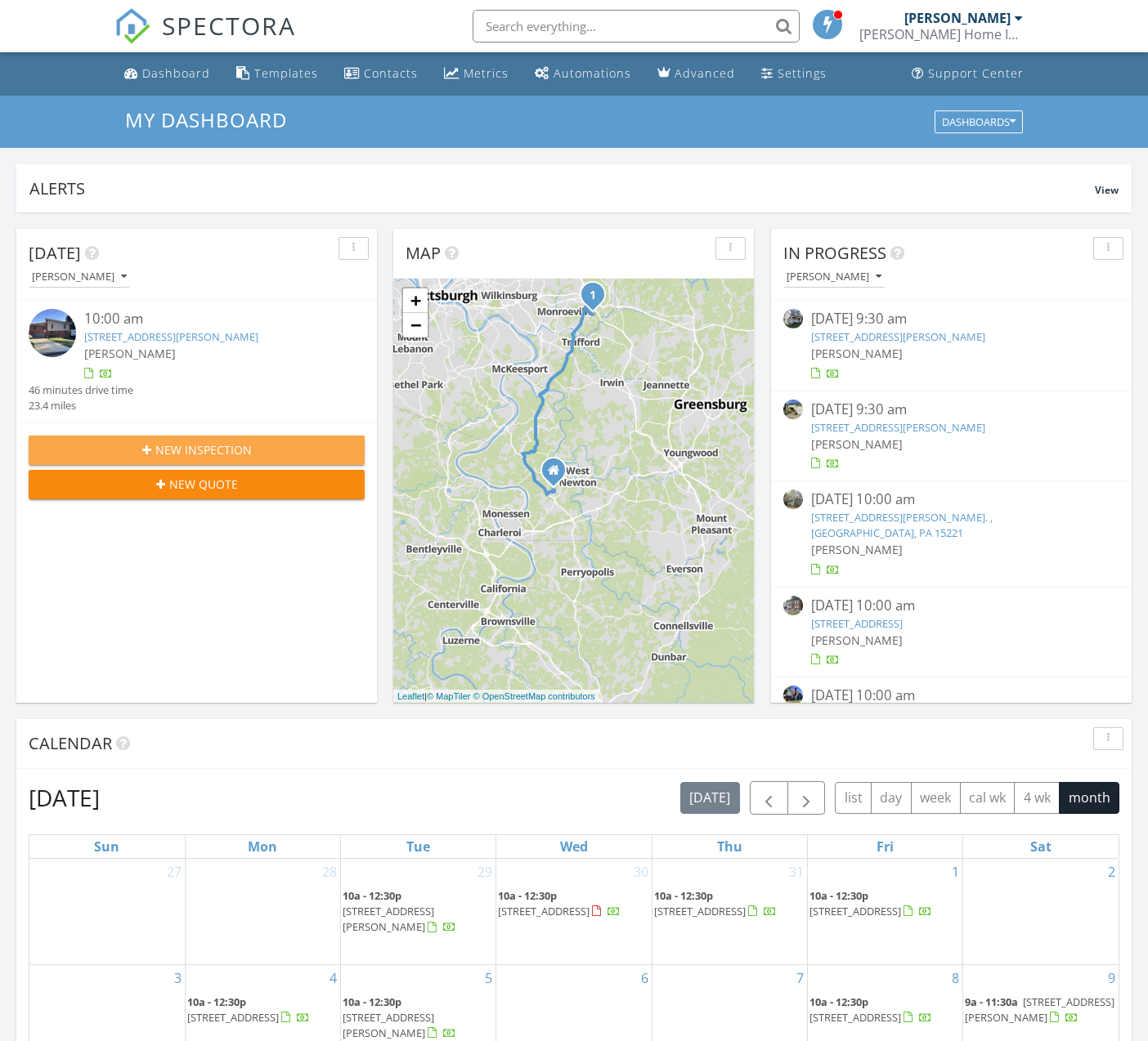
click at [268, 445] on div "New Inspection" at bounding box center [197, 450] width 310 height 18
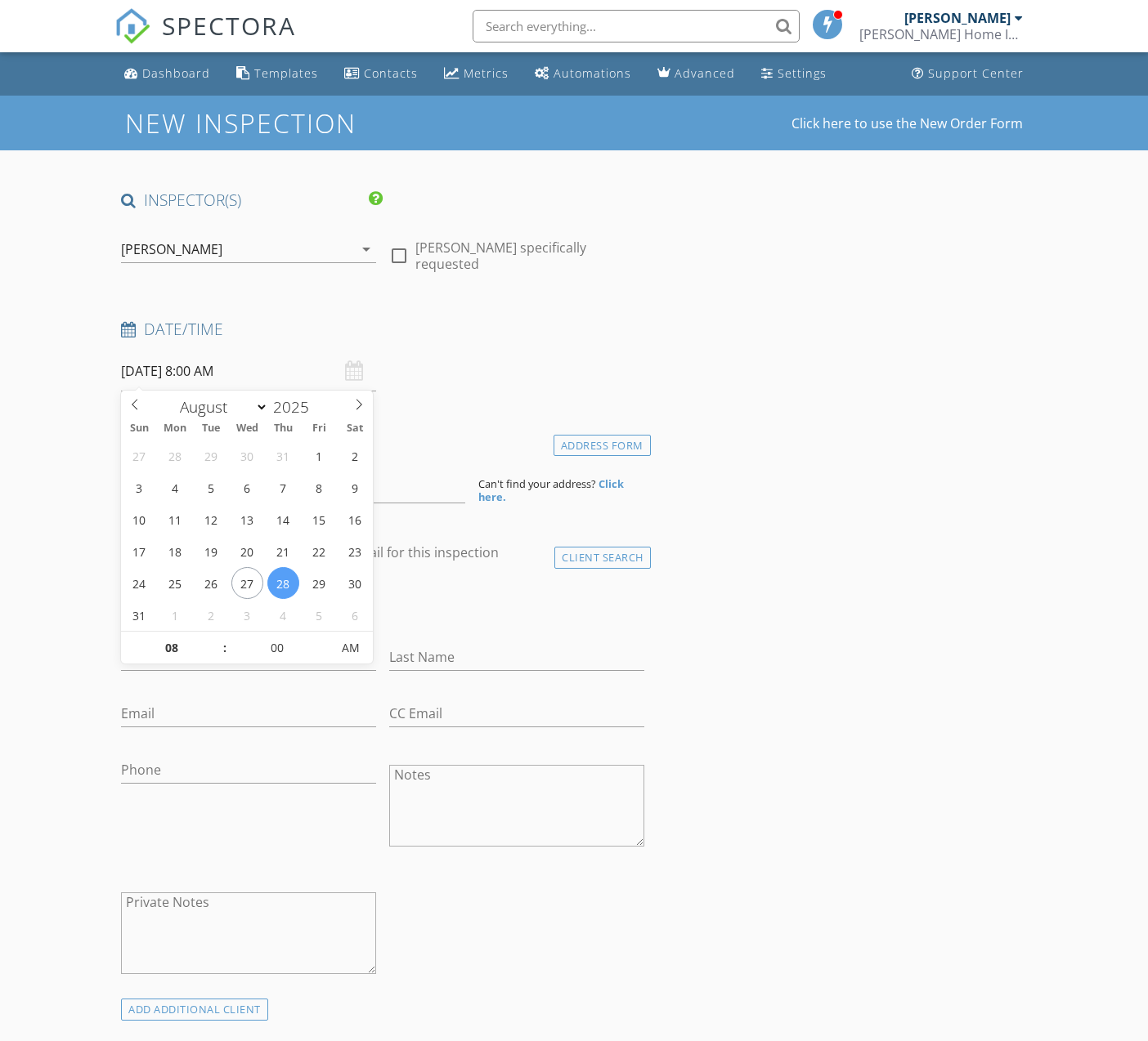
click at [260, 380] on input "[DATE] 8:00 AM" at bounding box center [248, 372] width 255 height 40
type input "[DATE] 8:00 AM"
type input "09"
type input "[DATE] 9:00 AM"
click at [216, 638] on span at bounding box center [217, 640] width 12 height 17
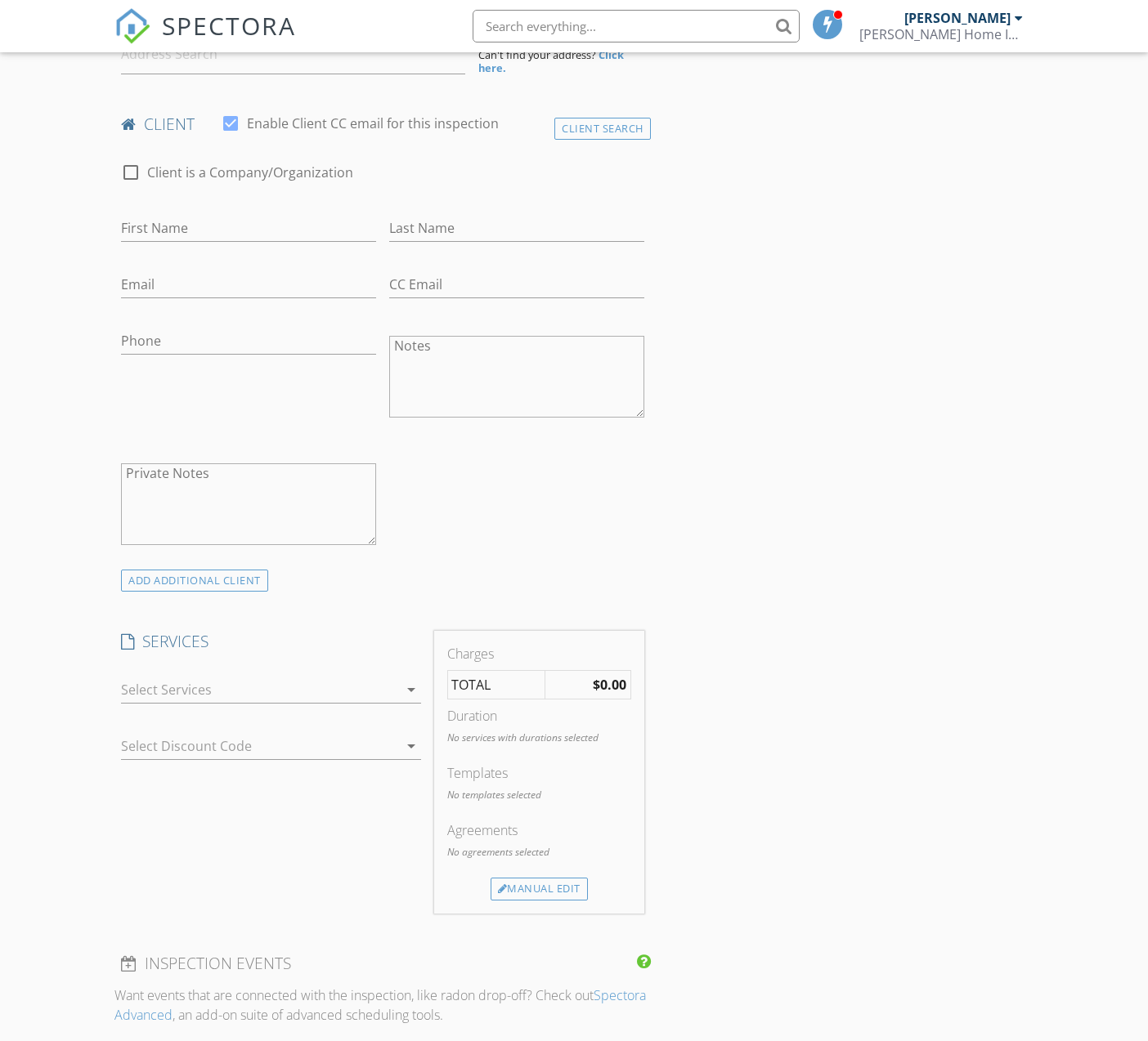
scroll to position [436, 0]
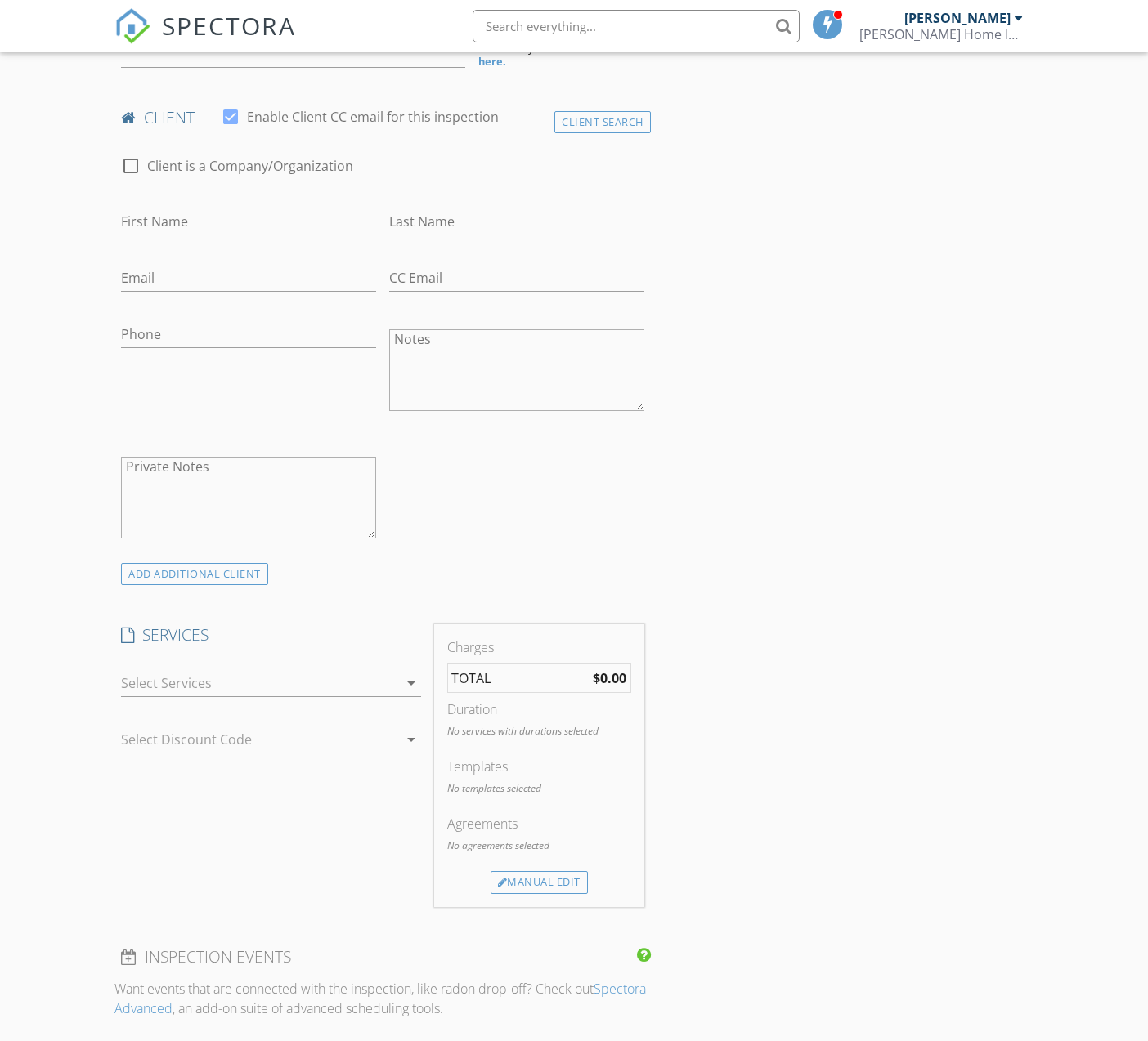
click at [200, 670] on div at bounding box center [258, 683] width 276 height 26
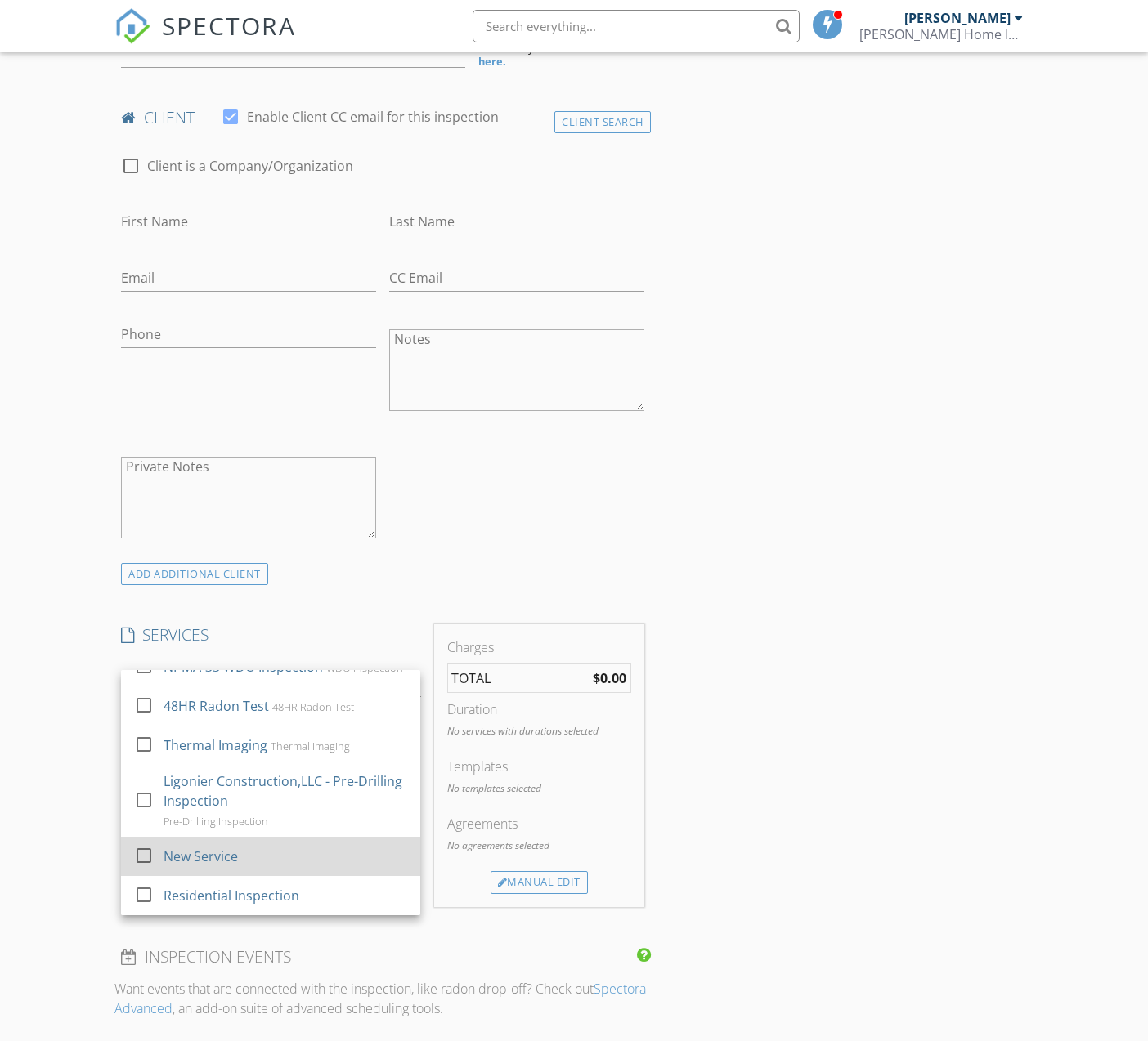
scroll to position [23, 0]
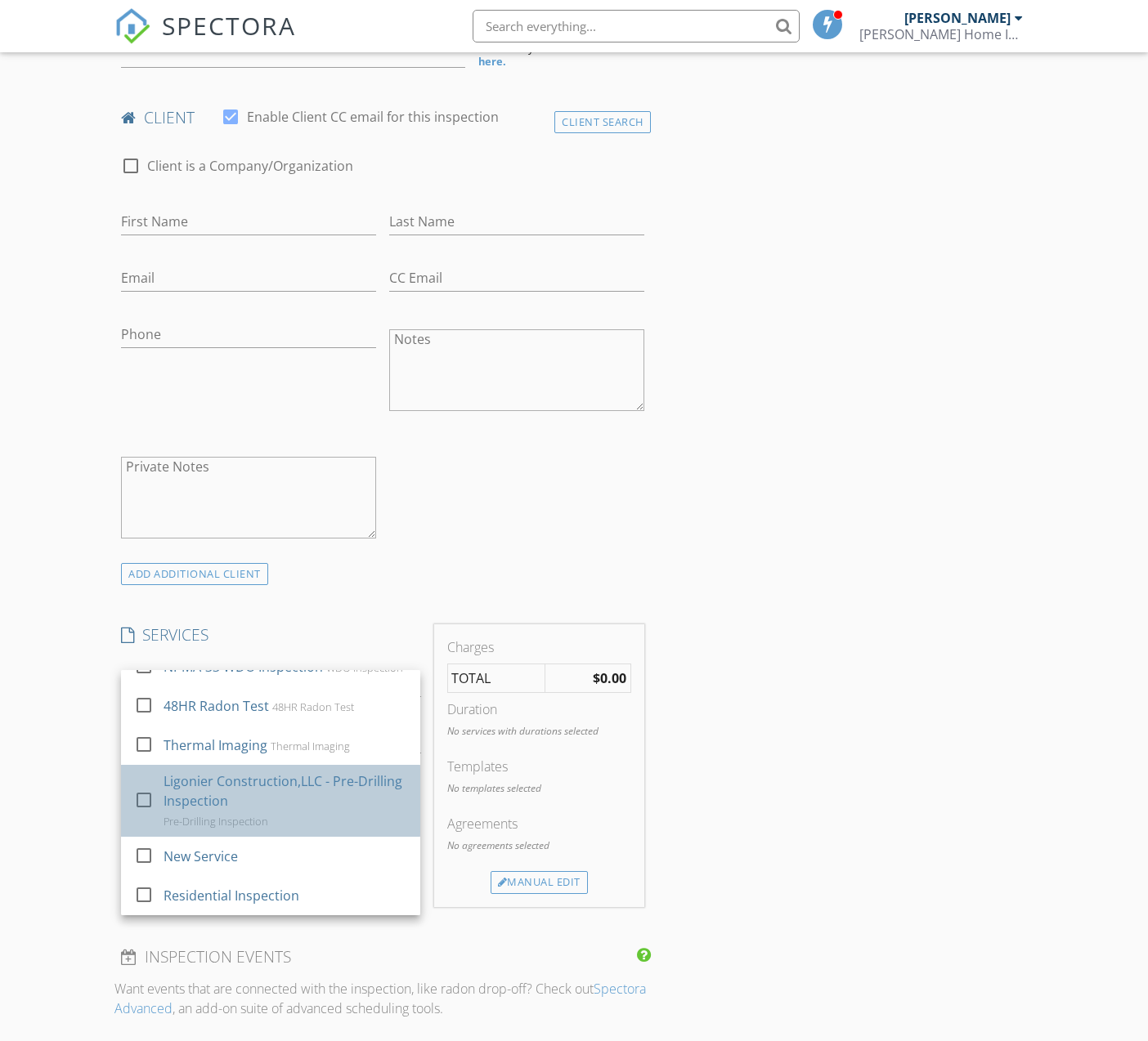
click at [226, 782] on div "Ligonier Construction,LLC - Pre-Drilling Inspection" at bounding box center [285, 791] width 243 height 39
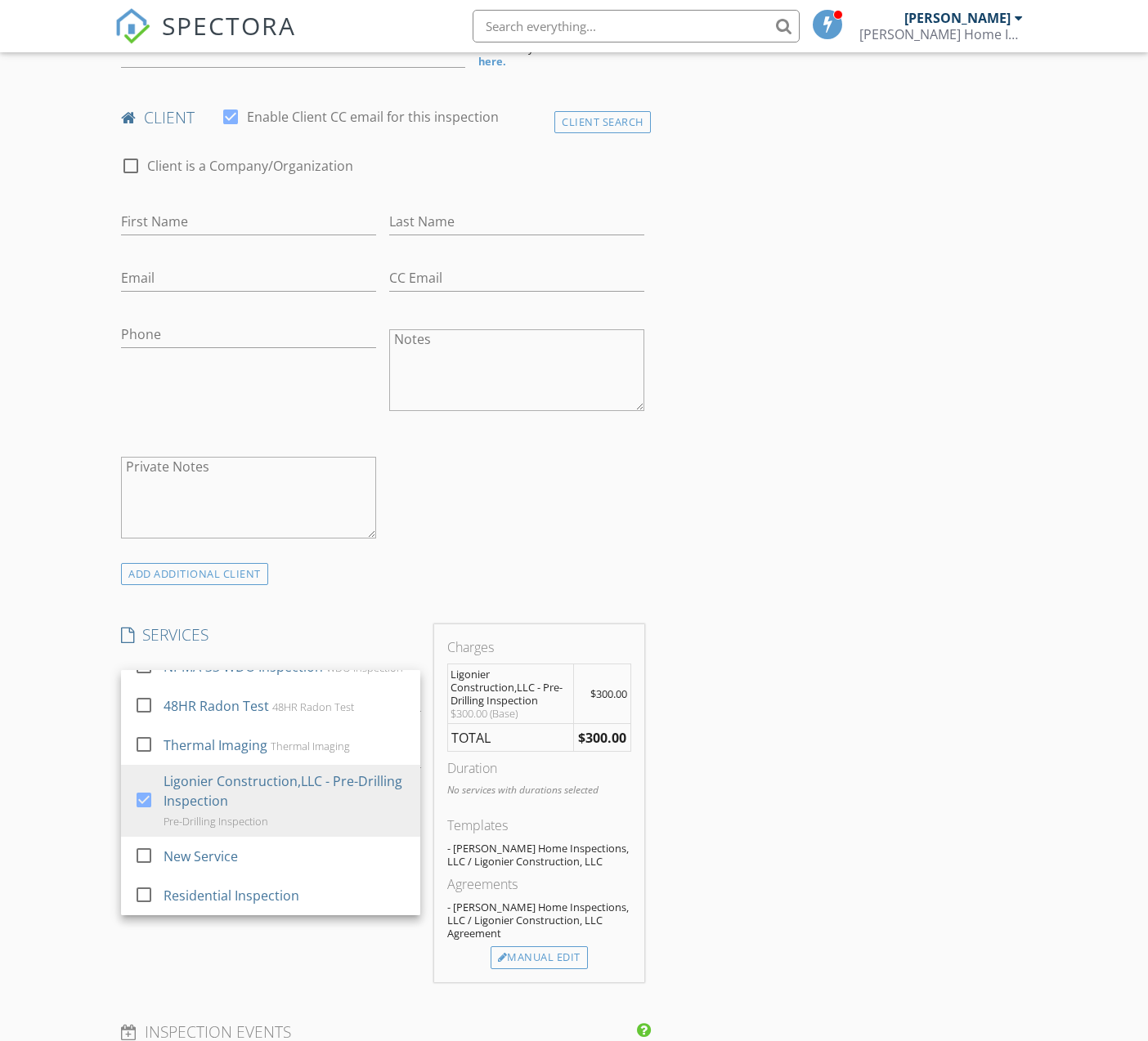
click at [869, 767] on div "INSPECTOR(S) check_box [PERSON_NAME] PRIMARY [PERSON_NAME] arrow_drop_down chec…" at bounding box center [573, 964] width 918 height 2421
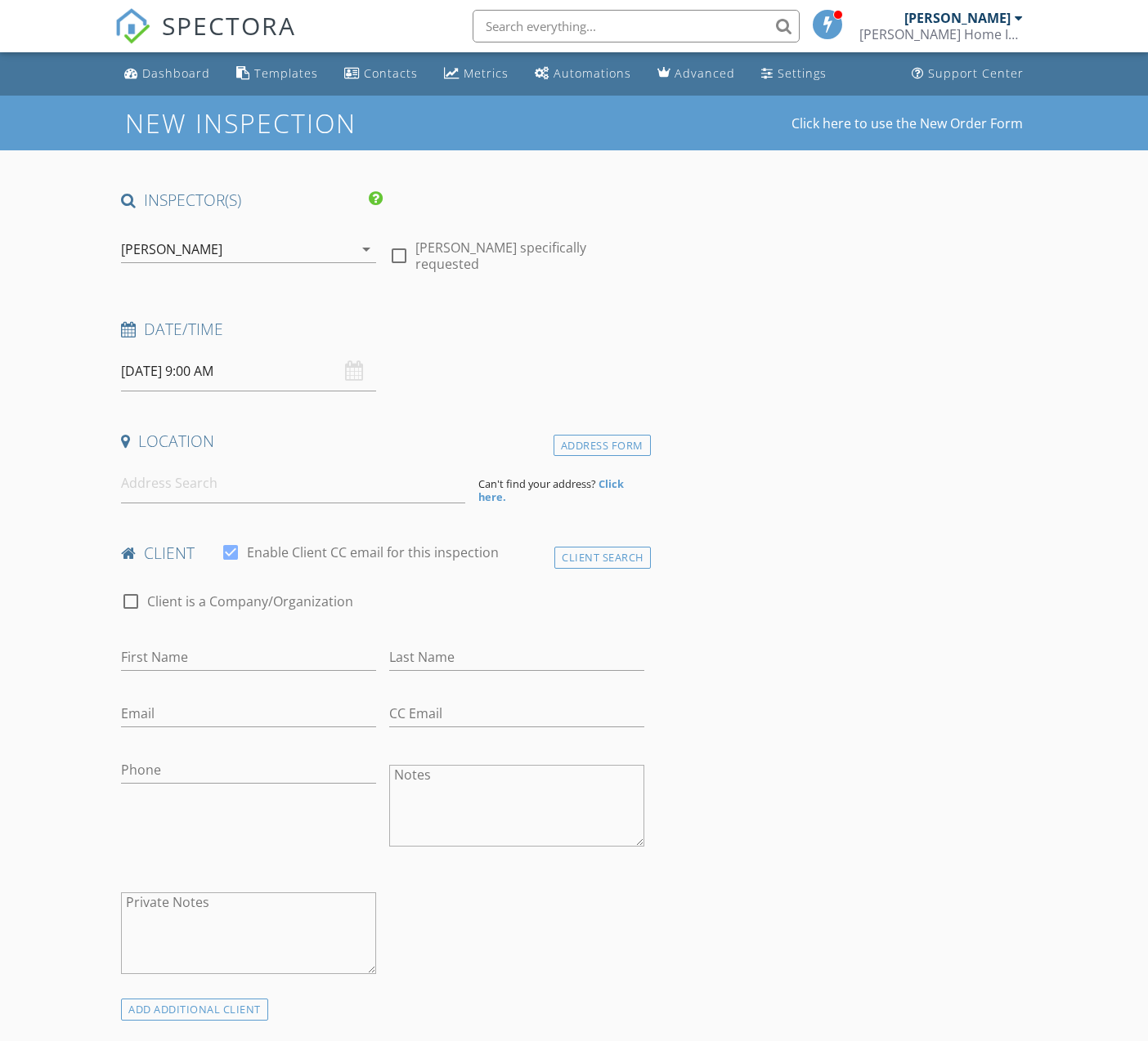
scroll to position [0, 0]
click at [584, 559] on div "Client Search" at bounding box center [603, 558] width 97 height 22
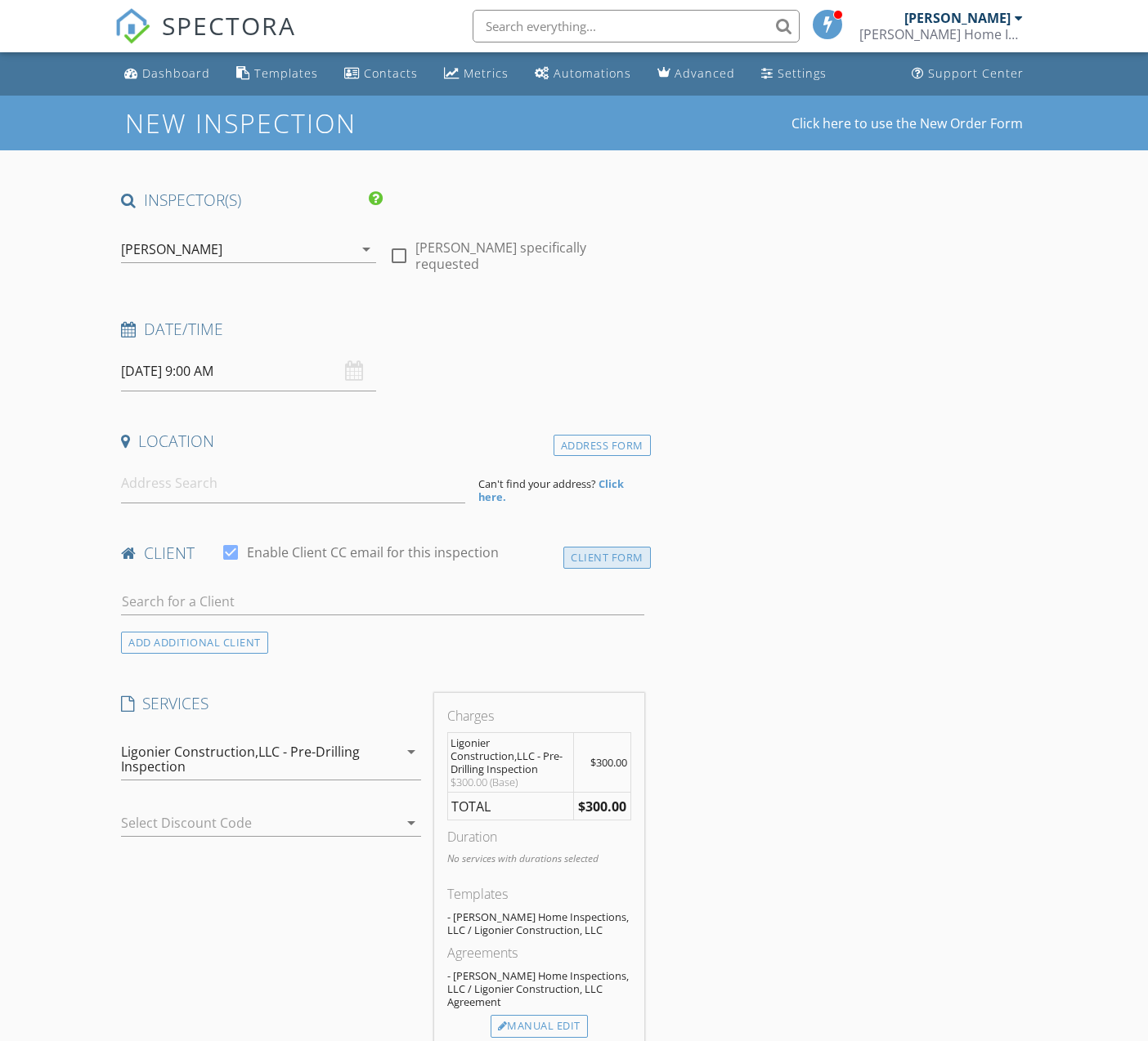
click at [611, 547] on div "Client Form" at bounding box center [607, 558] width 88 height 22
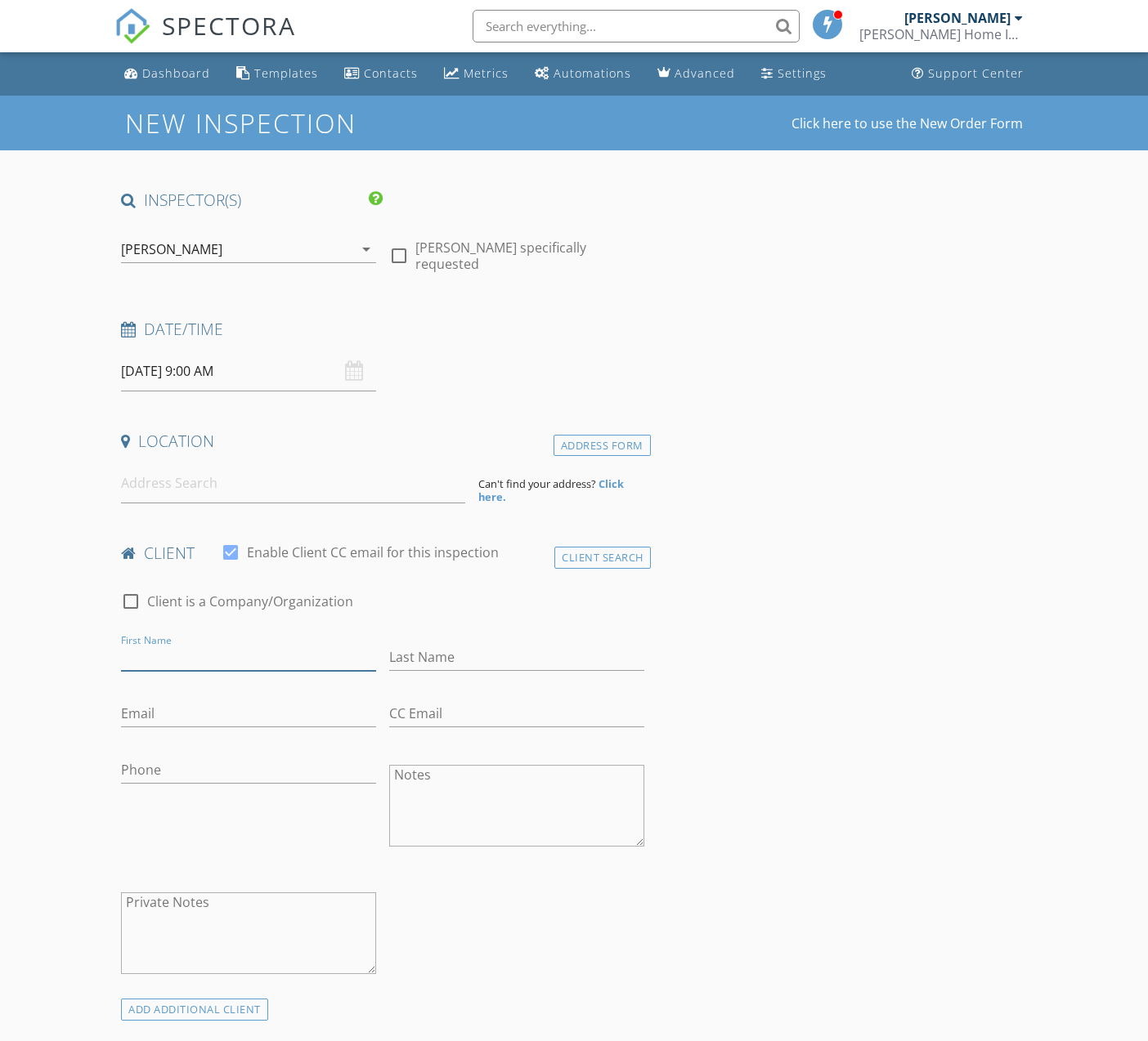
click at [207, 657] on input "First Name" at bounding box center [248, 658] width 255 height 27
type input "Ligonier Construction, LLC"
paste input "[EMAIL_ADDRESS][DOMAIN_NAME]"
type input "[EMAIL_ADDRESS][DOMAIN_NAME]"
paste input "[EMAIL_ADDRESS][DOMAIN_NAME]"
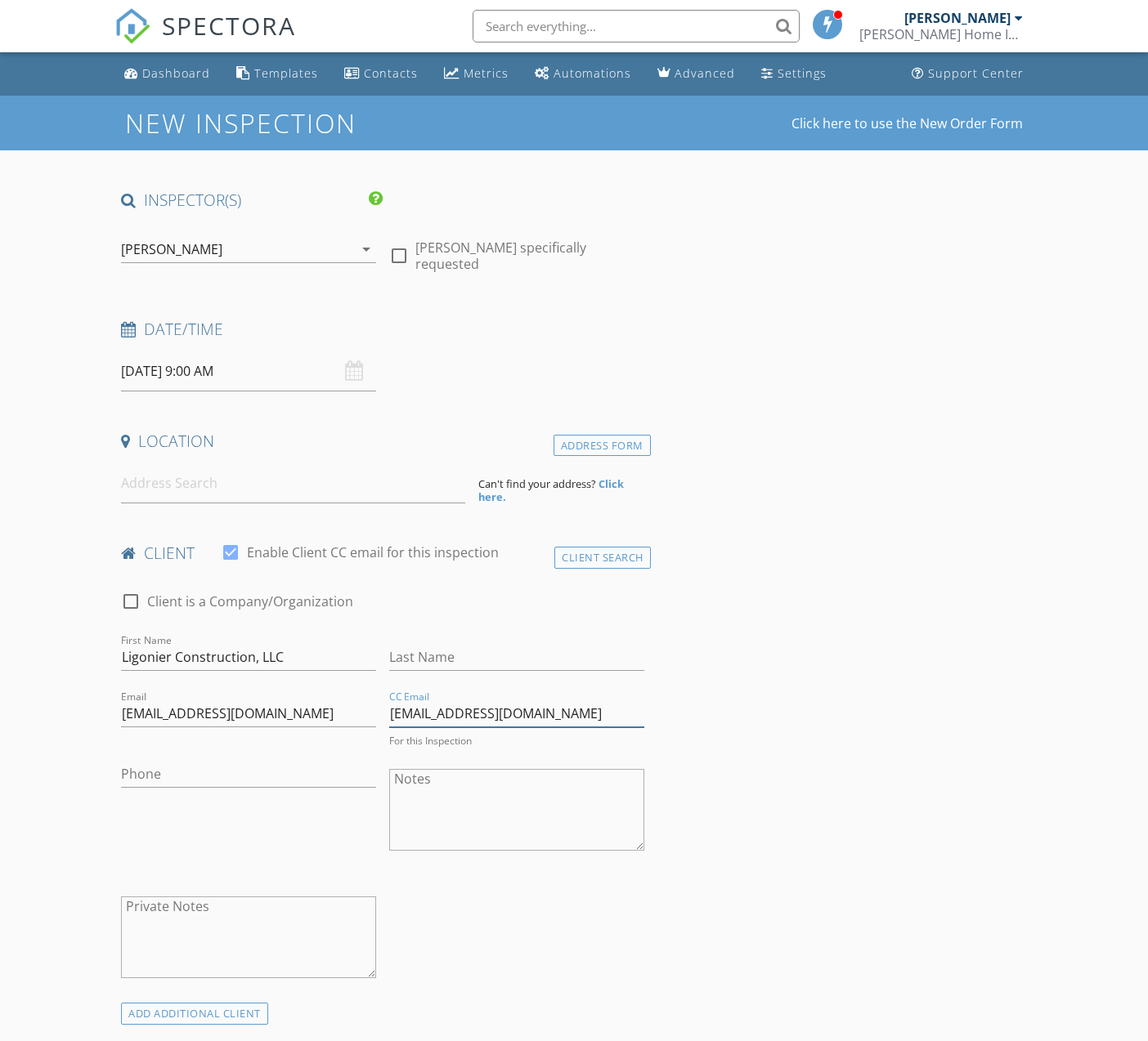
type input "[EMAIL_ADDRESS][DOMAIN_NAME]"
paste input "[PHONE_NUMBER]"
type input "[PHONE_NUMBER]"
click at [406, 252] on div at bounding box center [399, 255] width 28 height 28
checkbox input "true"
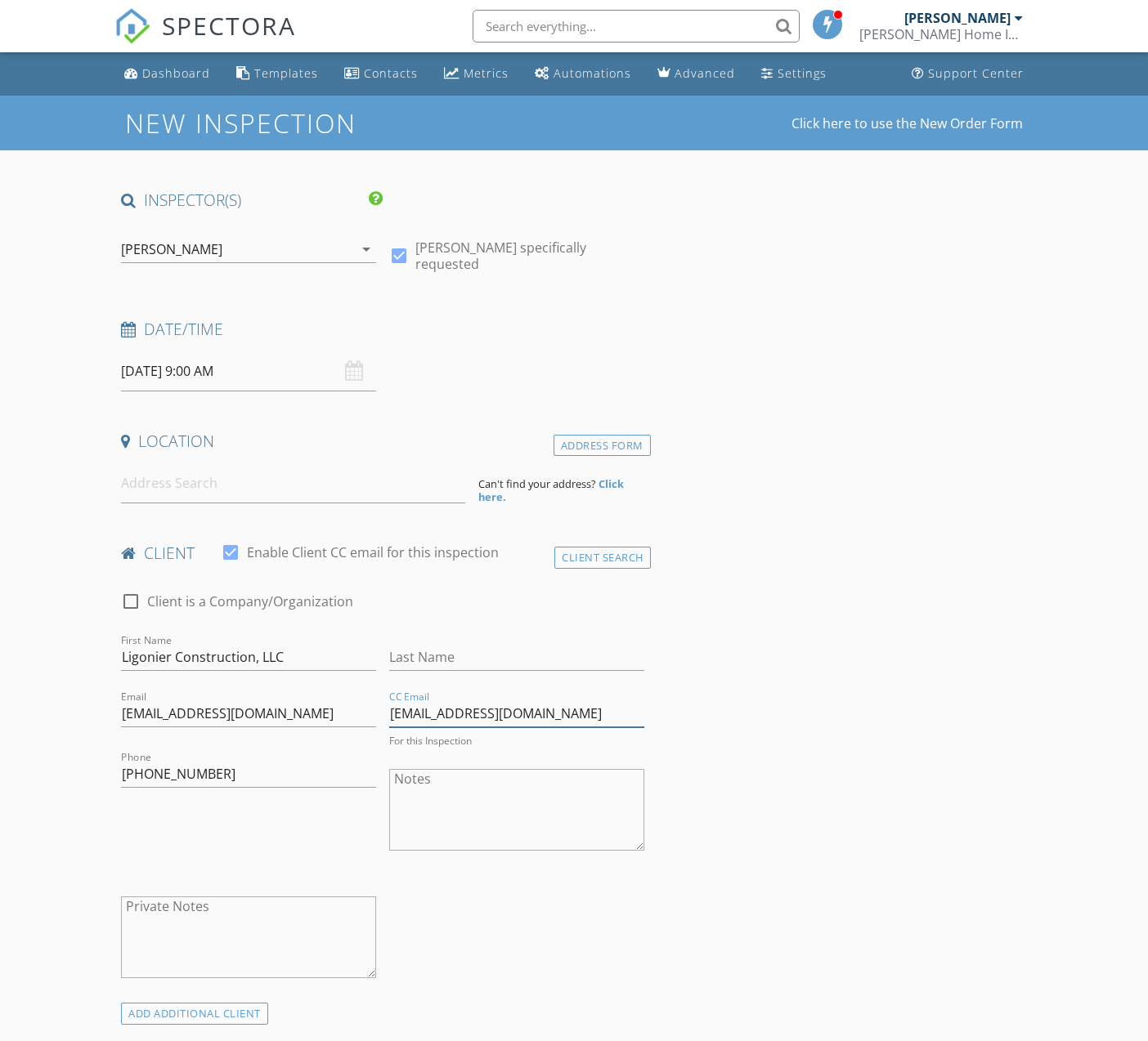
drag, startPoint x: 389, startPoint y: 709, endPoint x: 665, endPoint y: 715, distance: 276.1
drag, startPoint x: 273, startPoint y: 708, endPoint x: 6, endPoint y: 706, distance: 267.0
type input "[EMAIL_ADDRESS][DOMAIN_NAME]"
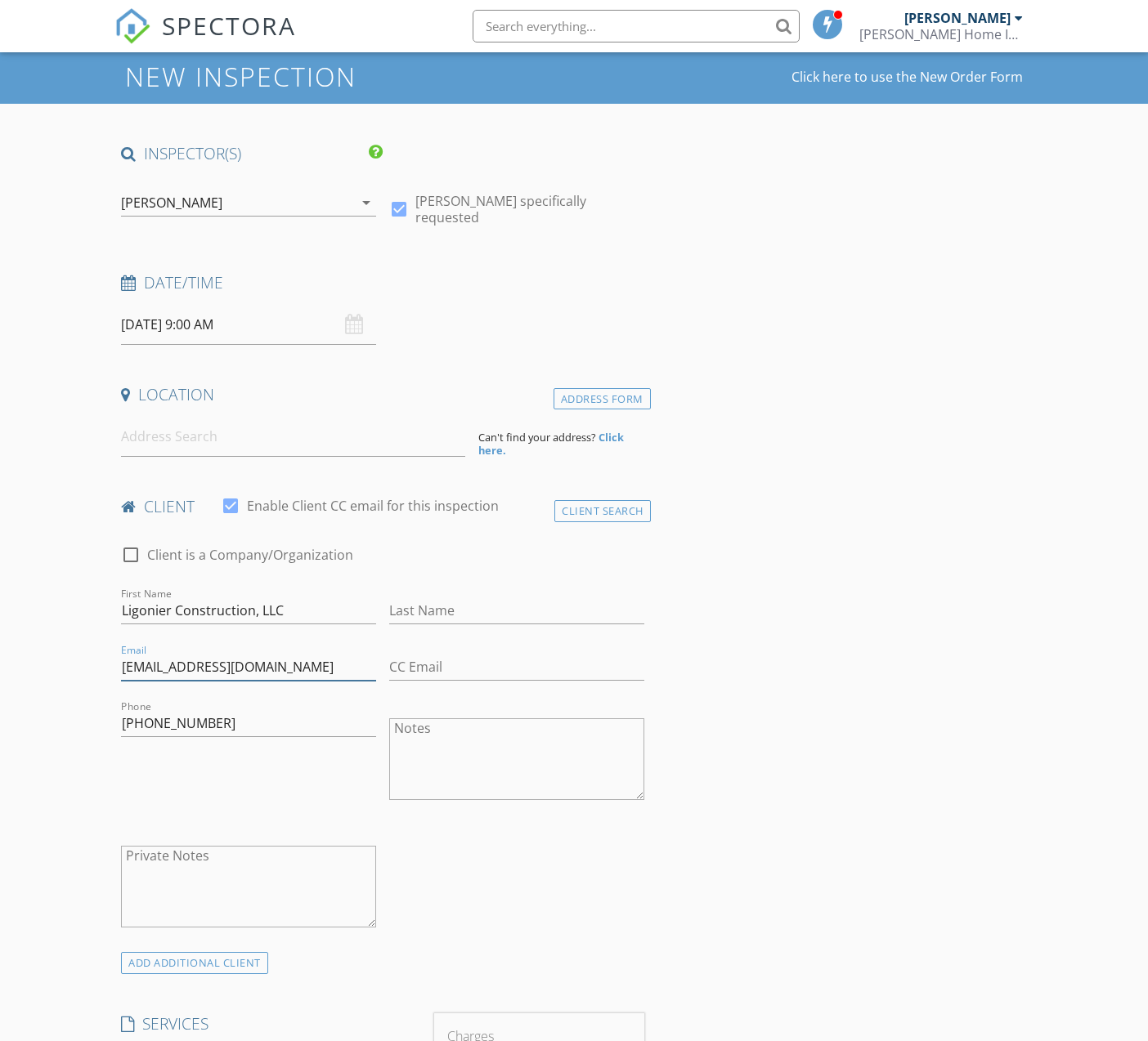
scroll to position [44, 0]
